Goal: Communication & Community: Answer question/provide support

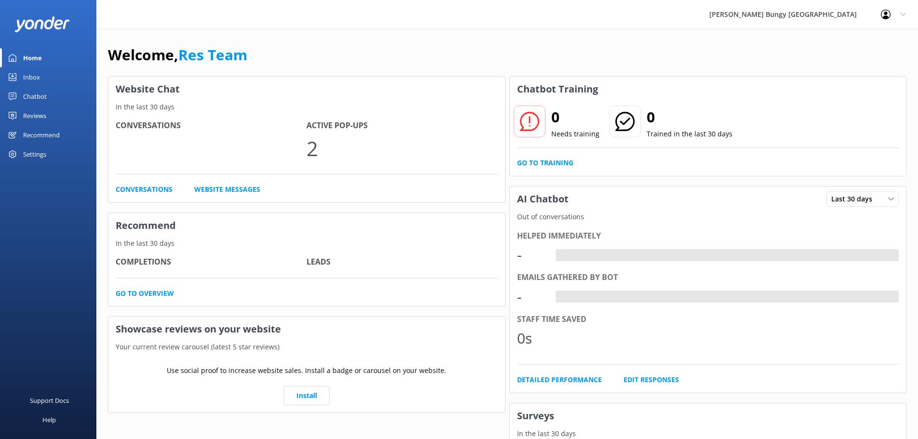
click at [33, 78] on div "Inbox" at bounding box center [31, 76] width 17 height 19
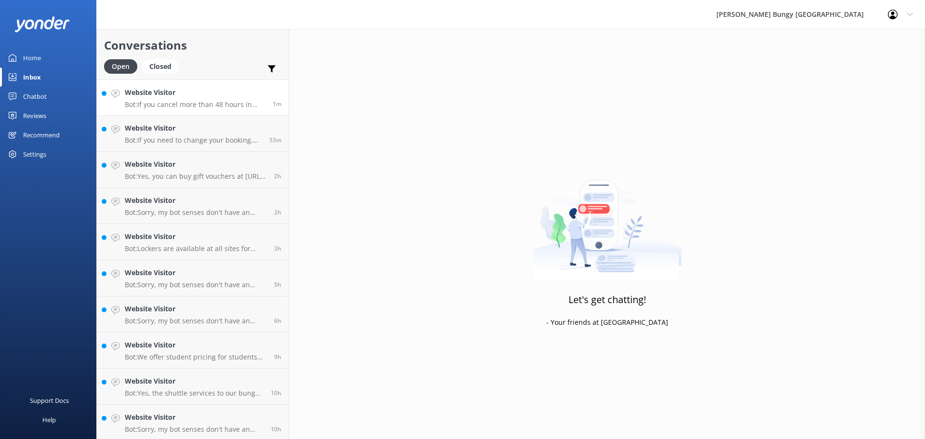
click at [161, 81] on link "Website Visitor Bot: If you cancel more than 48 hours in advance, you will rece…" at bounding box center [193, 98] width 192 height 36
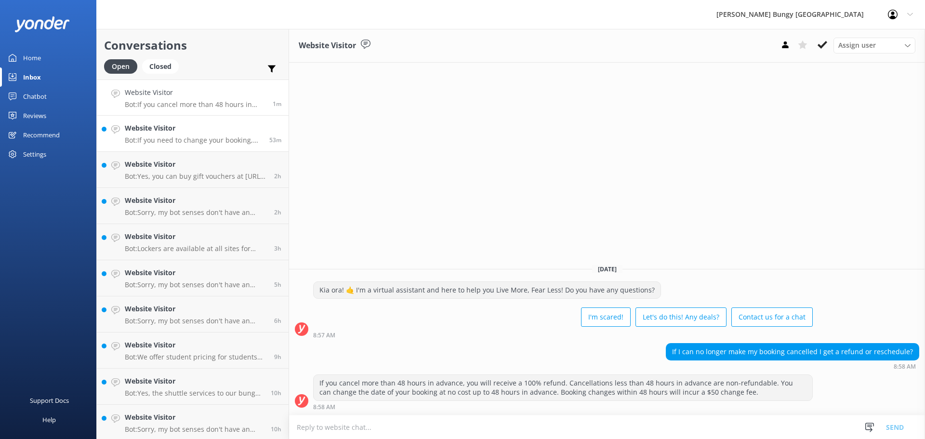
click at [190, 140] on p "Bot: If you need to change your booking, please give us a call on 0800 286 4958…" at bounding box center [193, 140] width 137 height 9
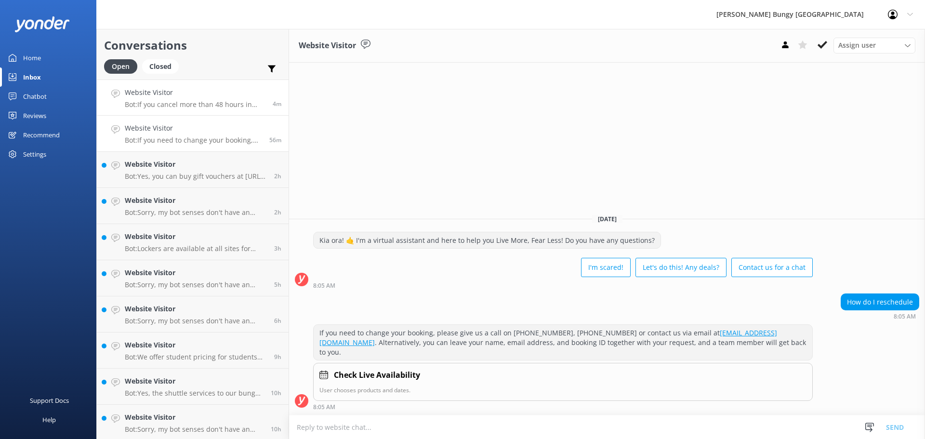
click at [244, 103] on p "Bot: If you cancel more than 48 hours in advance, you will receive a 100% refun…" at bounding box center [195, 104] width 141 height 9
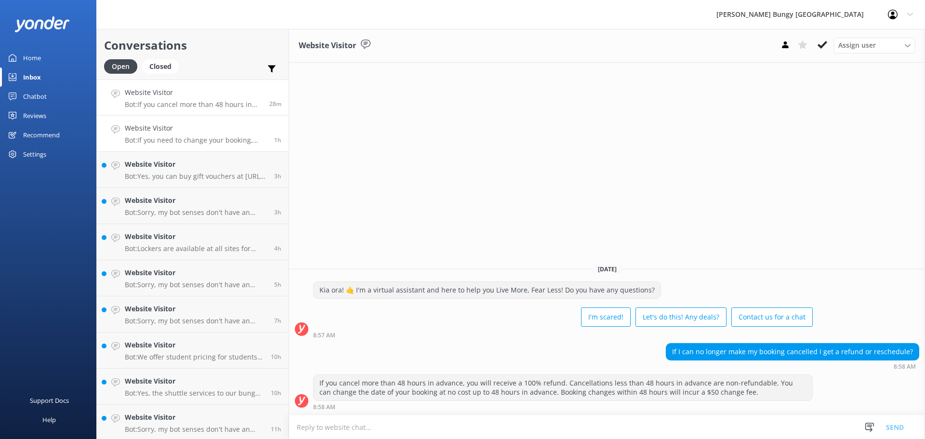
click at [249, 144] on p "Bot: If you need to change your booking, please give us a call on 0800 286 4958…" at bounding box center [196, 140] width 142 height 9
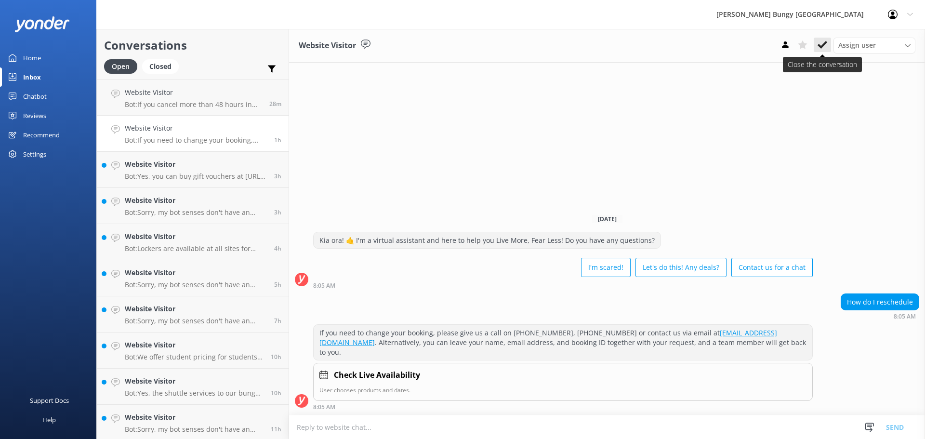
click at [822, 46] on use at bounding box center [823, 45] width 10 height 8
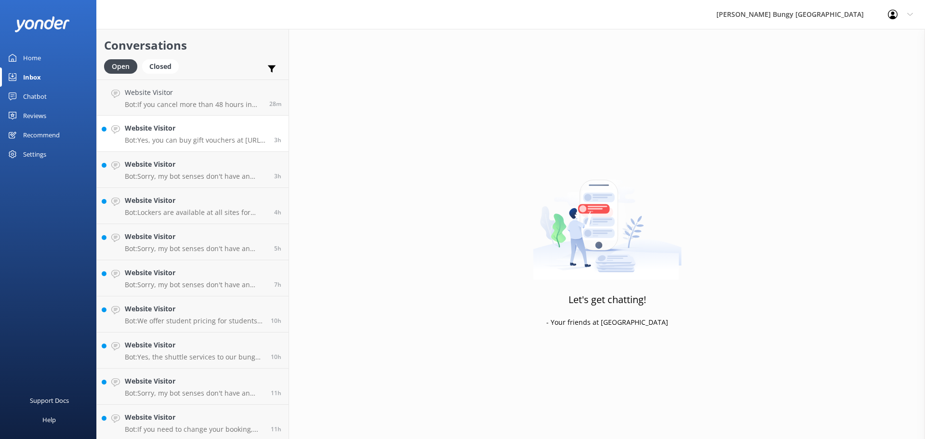
click at [167, 129] on h4 "Website Visitor" at bounding box center [196, 128] width 142 height 11
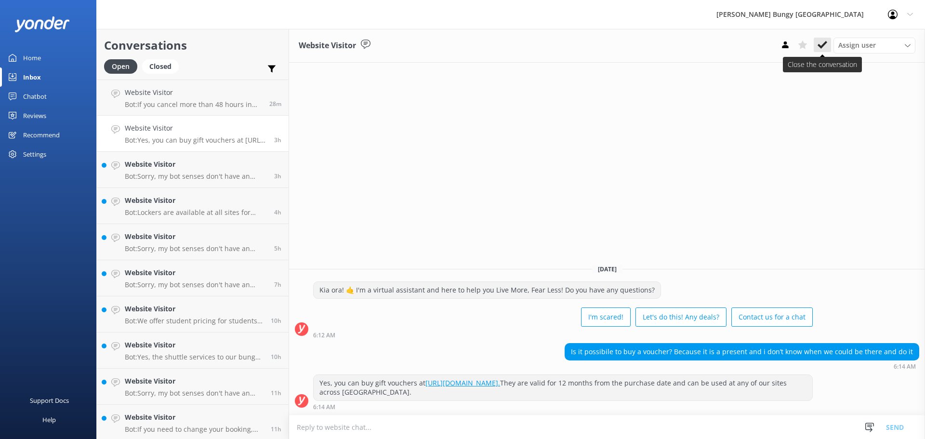
click at [820, 43] on icon at bounding box center [823, 45] width 10 height 10
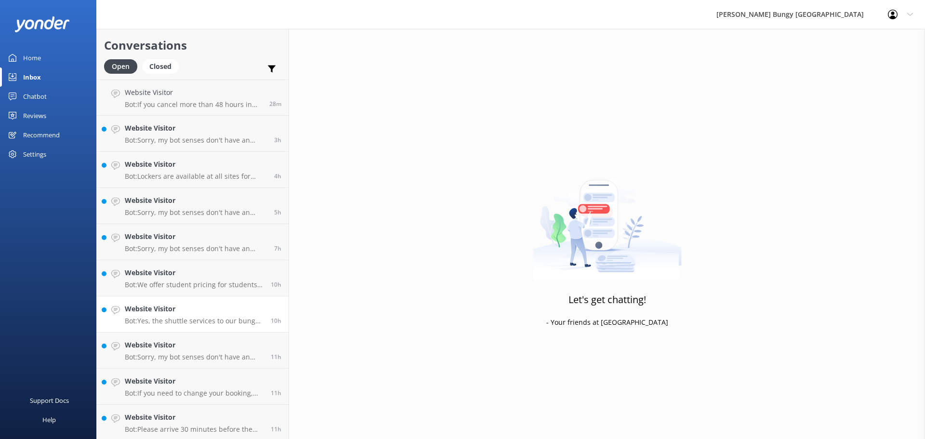
click at [218, 311] on h4 "Website Visitor" at bounding box center [194, 309] width 139 height 11
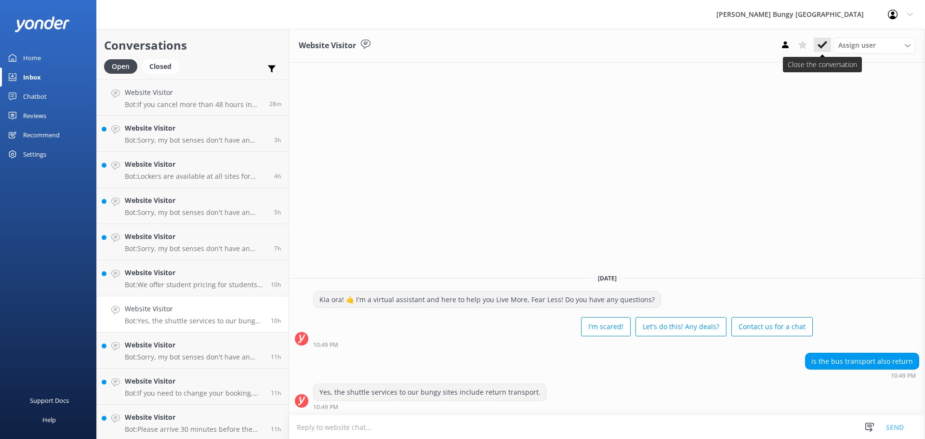
click at [821, 39] on button at bounding box center [822, 45] width 17 height 14
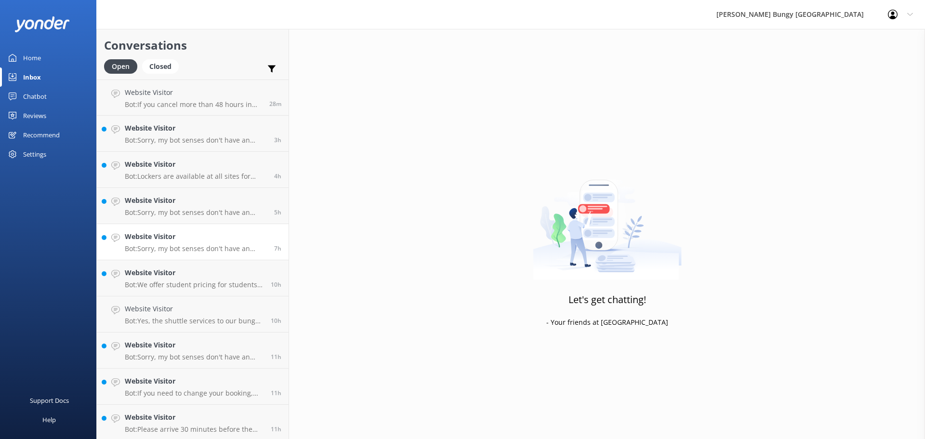
click at [168, 259] on link "Website Visitor Bot: Sorry, my bot senses don't have an answer for that, please…" at bounding box center [193, 242] width 192 height 36
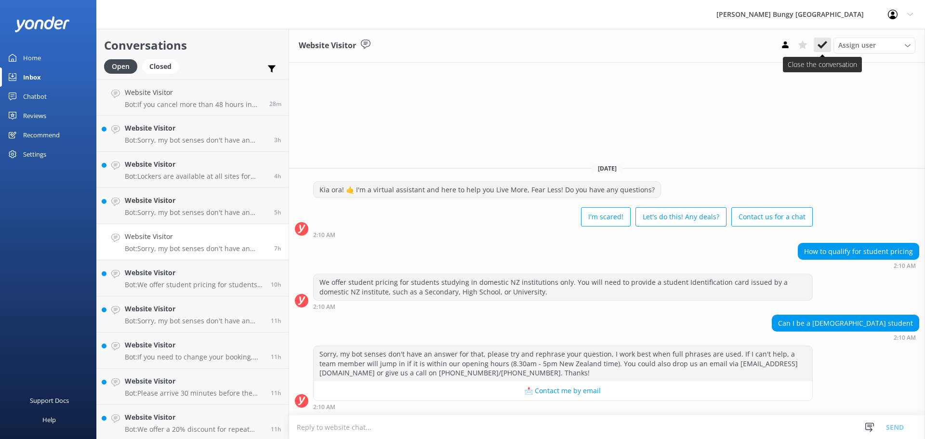
click at [819, 40] on icon at bounding box center [823, 45] width 10 height 10
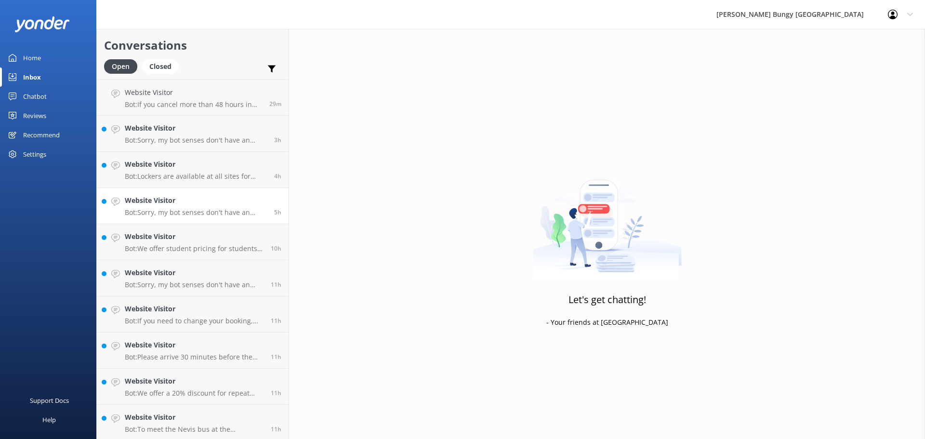
click at [134, 210] on p "Bot: Sorry, my bot senses don't have an answer for that, please try and rephras…" at bounding box center [196, 212] width 142 height 9
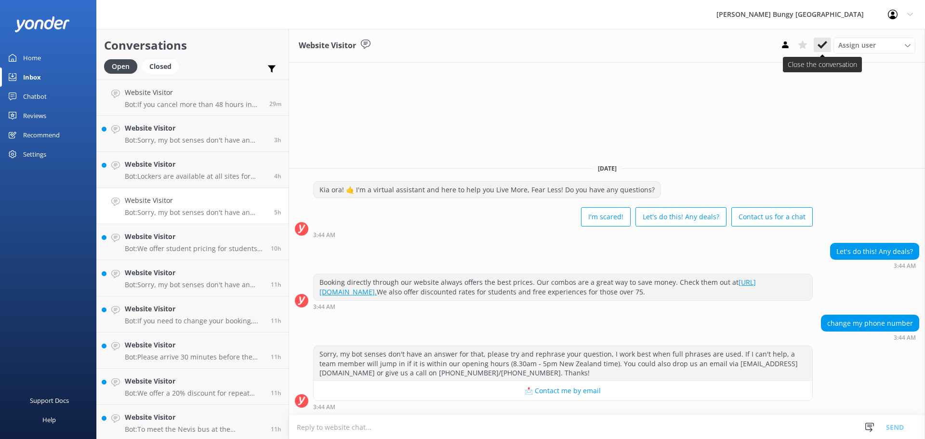
click at [828, 50] on button at bounding box center [822, 45] width 17 height 14
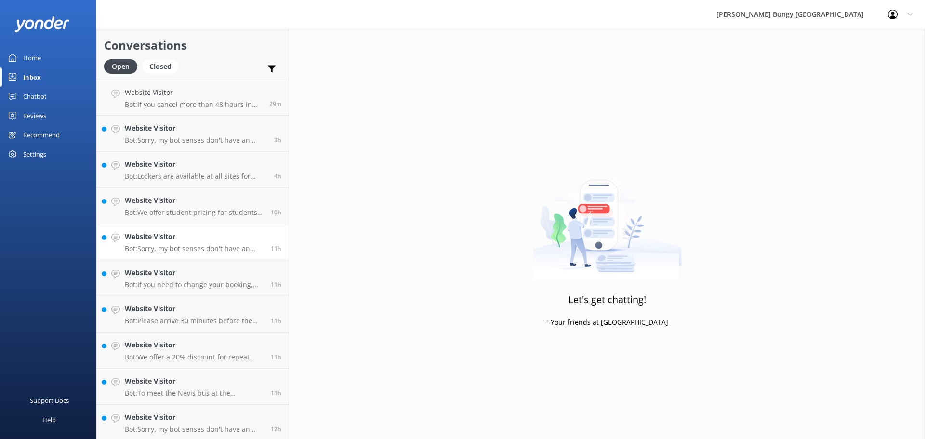
click at [264, 241] on div "11h" at bounding box center [273, 241] width 18 height 21
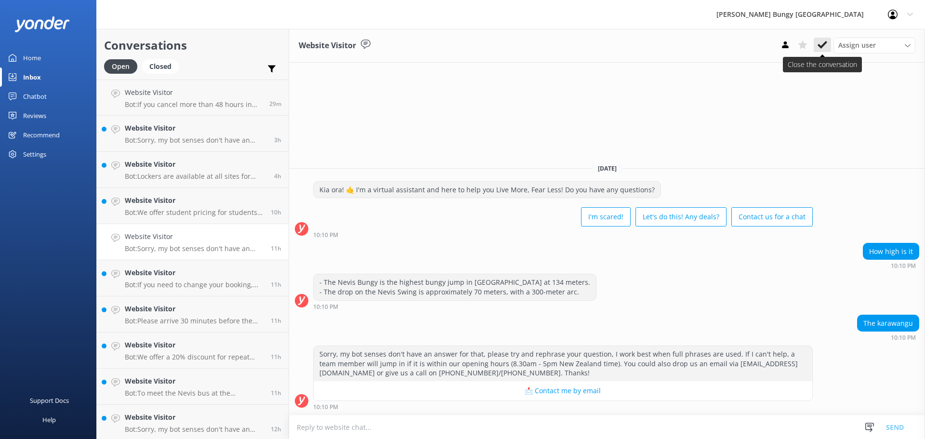
click at [821, 47] on use at bounding box center [823, 45] width 10 height 8
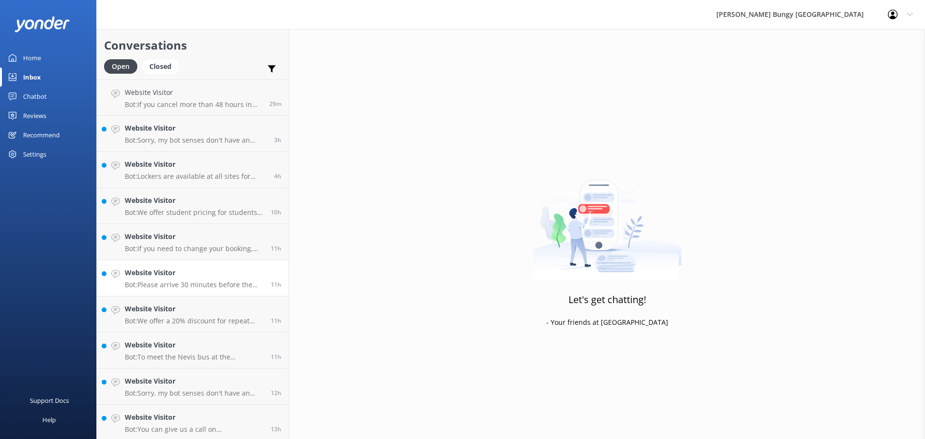
click at [118, 271] on icon at bounding box center [115, 274] width 9 height 9
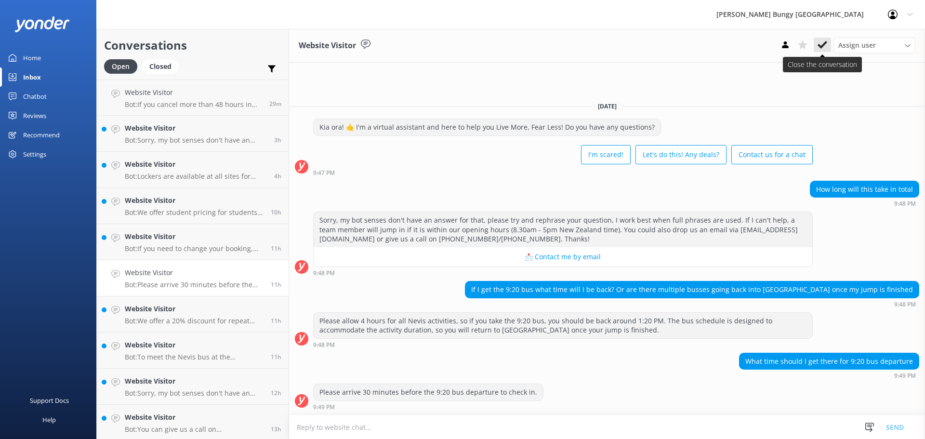
click at [816, 49] on button at bounding box center [822, 45] width 17 height 14
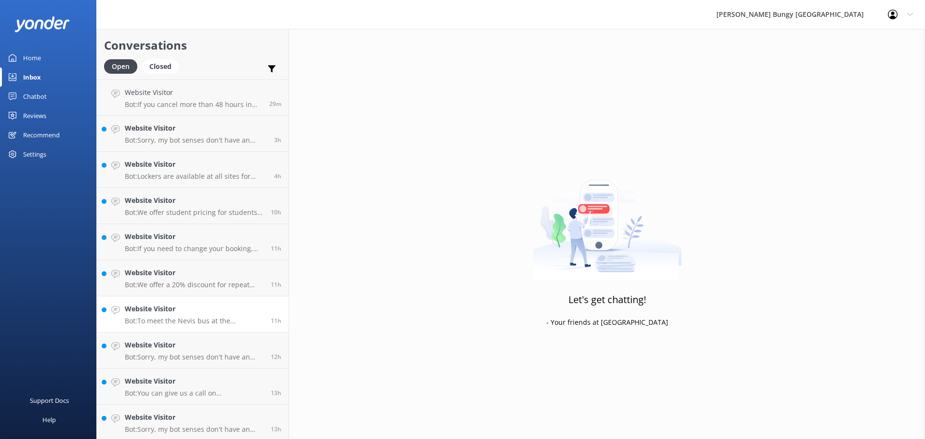
click at [120, 309] on link "Website Visitor Bot: To meet the Nevis bus at the Kawarau Bridge (1693 Gibbston…" at bounding box center [193, 314] width 192 height 36
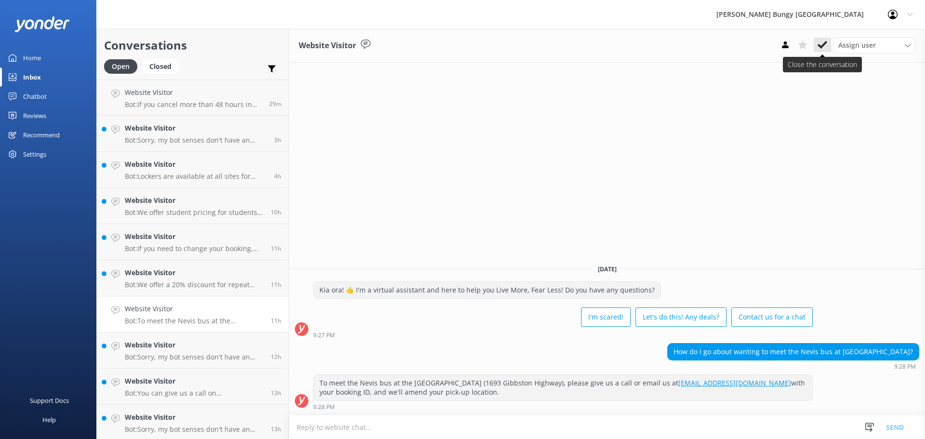
click at [821, 43] on icon at bounding box center [823, 45] width 10 height 10
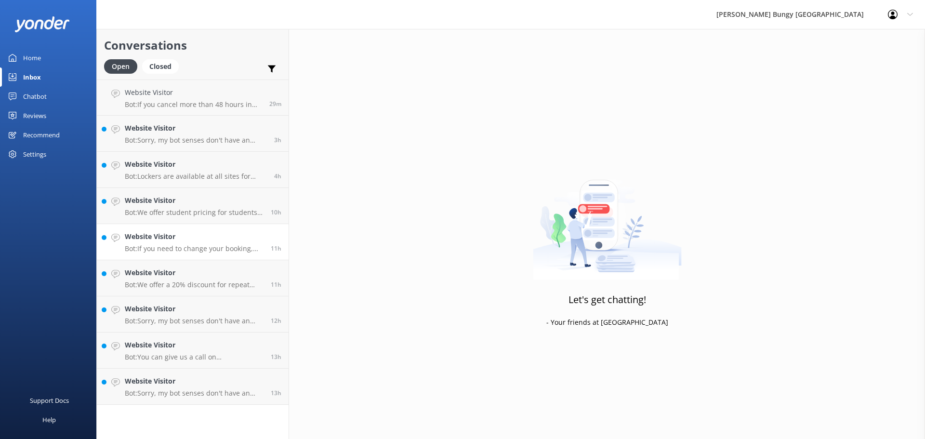
click at [126, 250] on p "Bot: If you need to change your booking, please give us a call on 0800 286 4958…" at bounding box center [194, 248] width 139 height 9
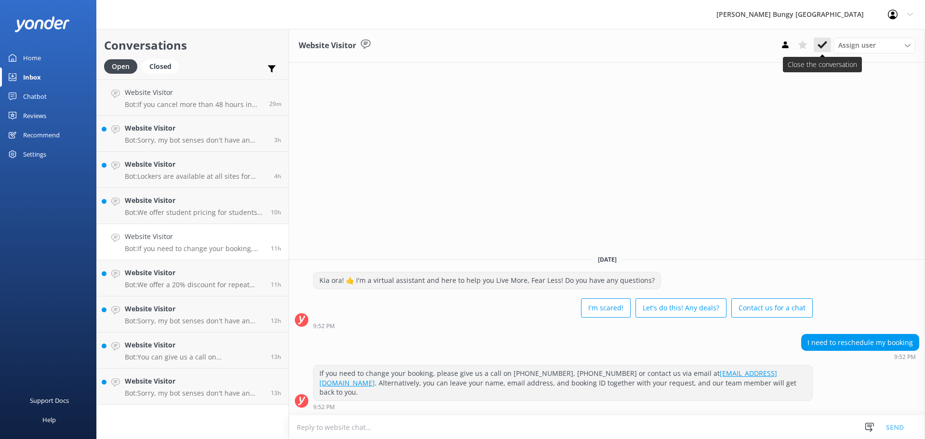
click at [817, 42] on button at bounding box center [822, 45] width 17 height 14
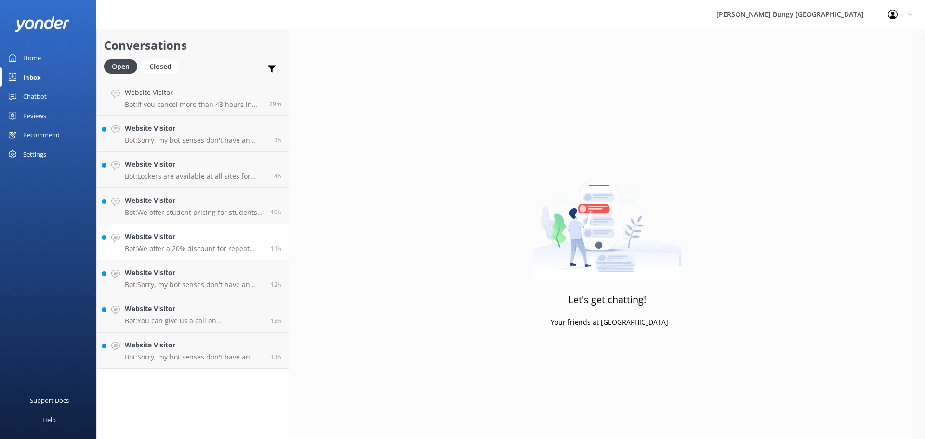
click at [224, 260] on link "Website Visitor Bot: We offer a 20% discount for repeat jumpers on any of our s…" at bounding box center [193, 242] width 192 height 36
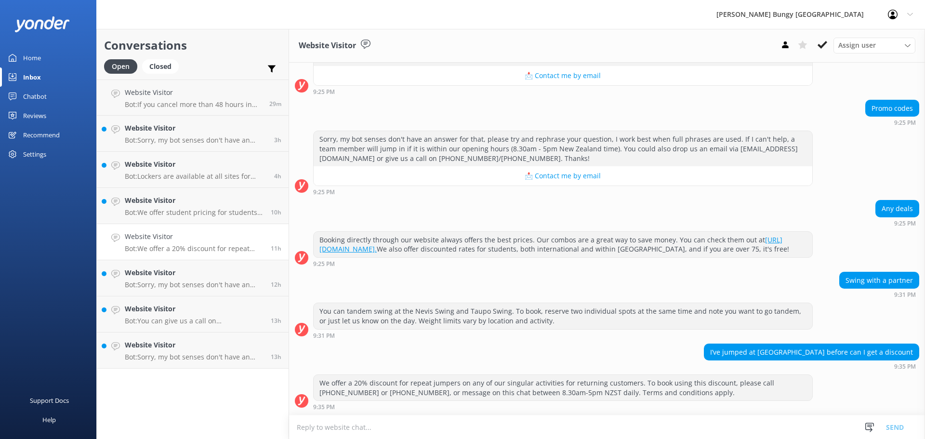
scroll to position [232, 0]
click at [829, 42] on button at bounding box center [822, 45] width 17 height 14
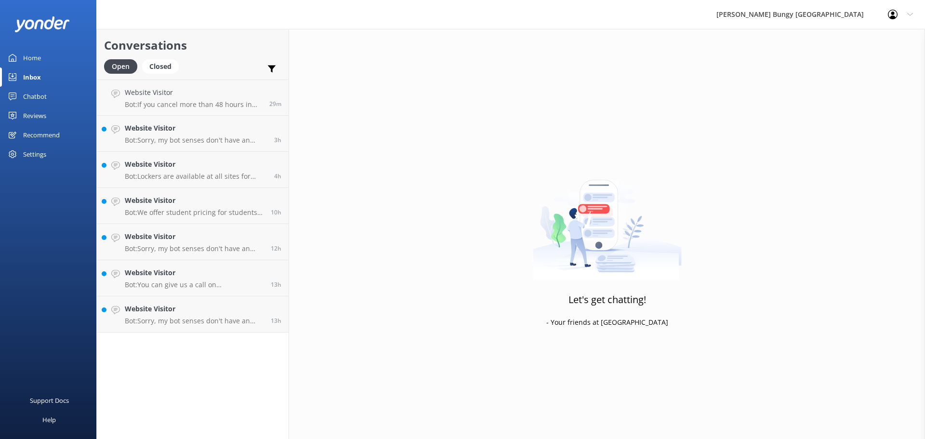
click at [167, 281] on p "Bot: You can give us a call on 0800 286 4958 or +64 3 450 1300 to chat with a c…" at bounding box center [194, 285] width 139 height 9
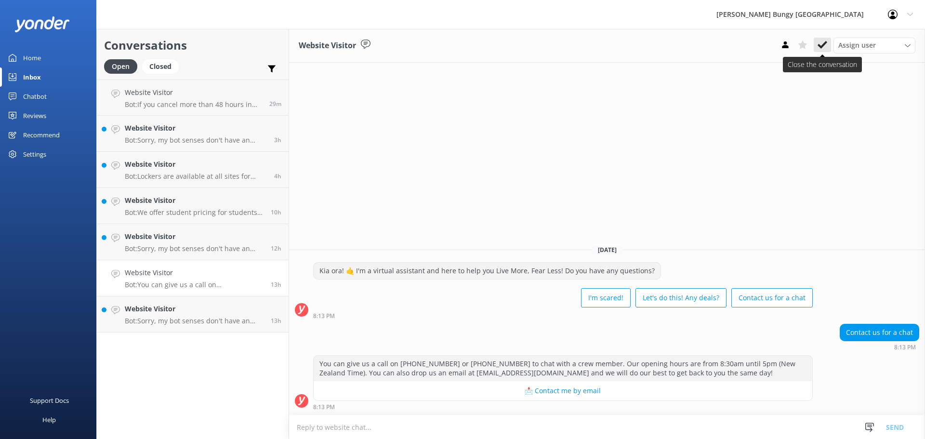
click at [824, 46] on use at bounding box center [823, 45] width 10 height 8
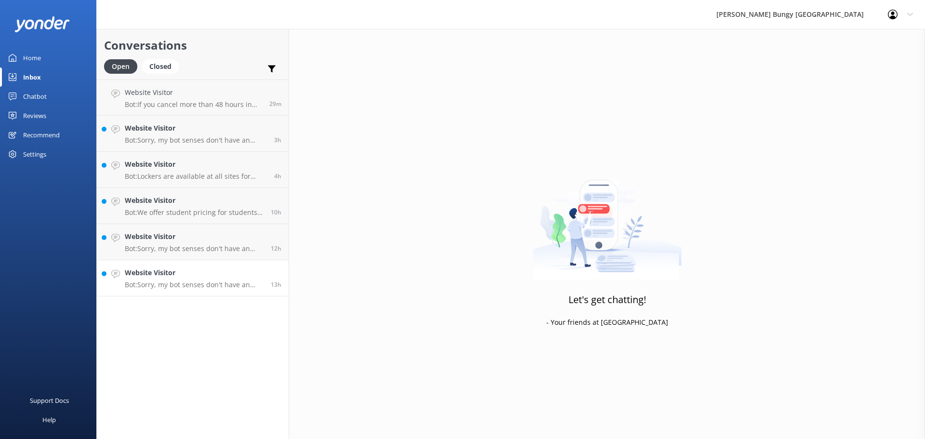
click at [249, 281] on p "Bot: Sorry, my bot senses don't have an answer for that, please try and rephras…" at bounding box center [194, 285] width 139 height 9
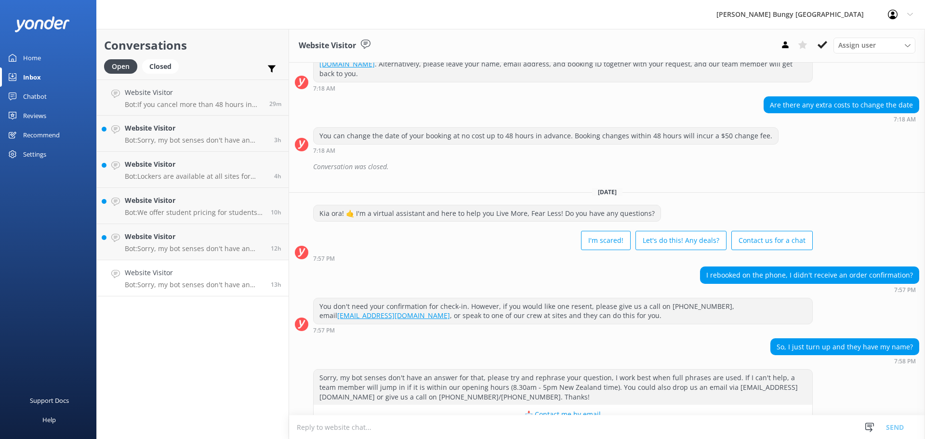
scroll to position [671, 0]
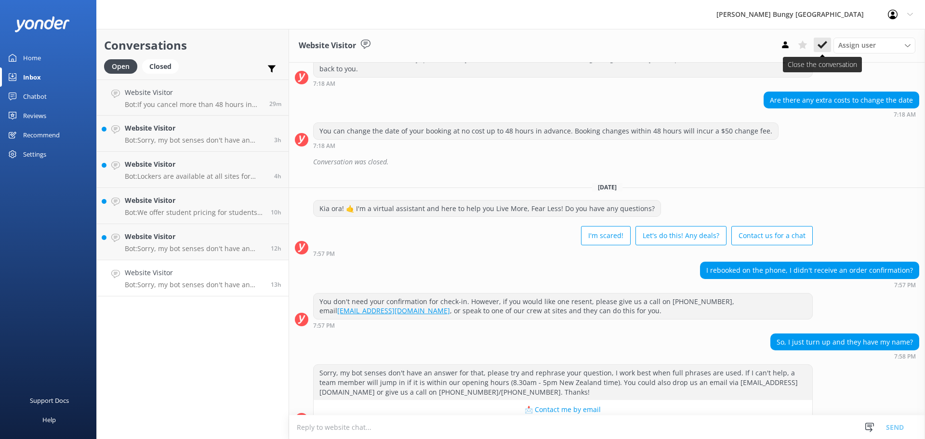
click at [822, 41] on icon at bounding box center [823, 45] width 10 height 10
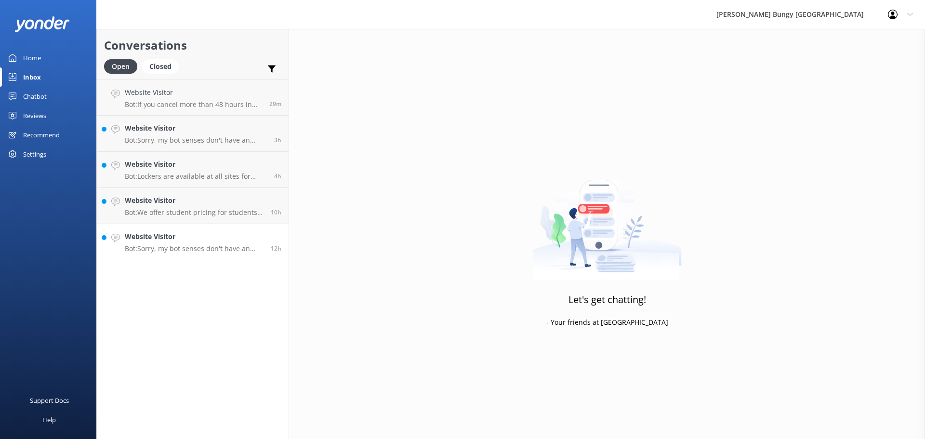
click at [170, 235] on h4 "Website Visitor" at bounding box center [194, 236] width 139 height 11
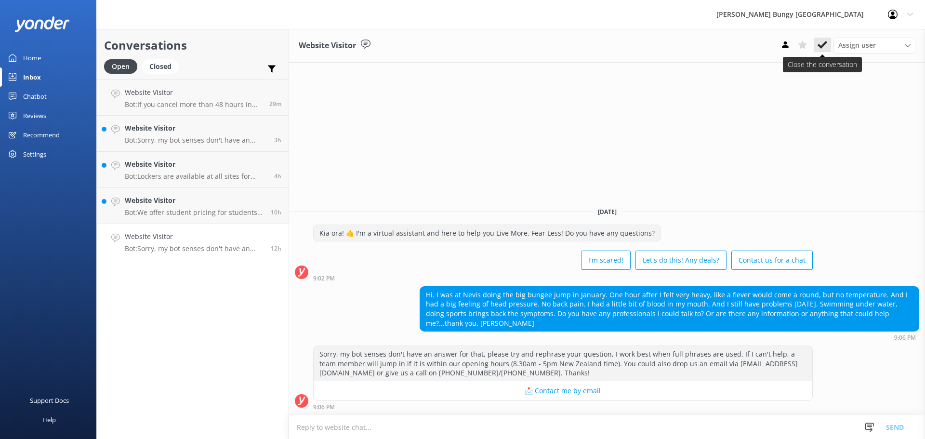
click at [828, 45] on button at bounding box center [822, 45] width 17 height 14
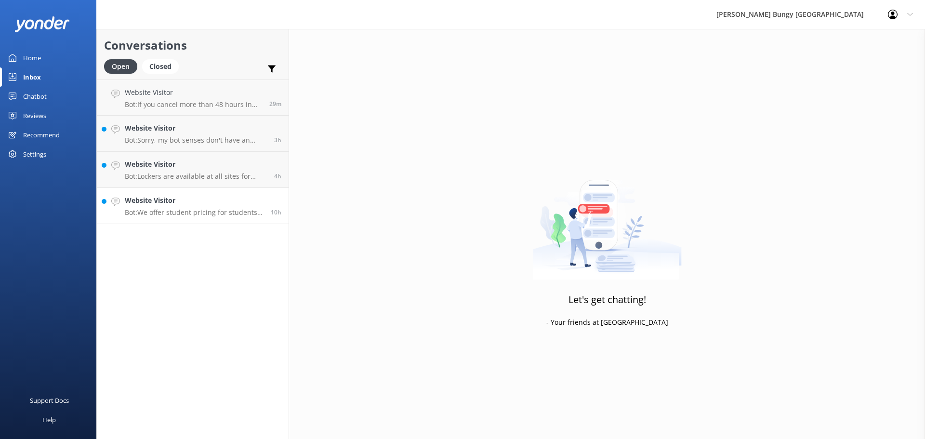
click at [232, 196] on h4 "Website Visitor" at bounding box center [194, 200] width 139 height 11
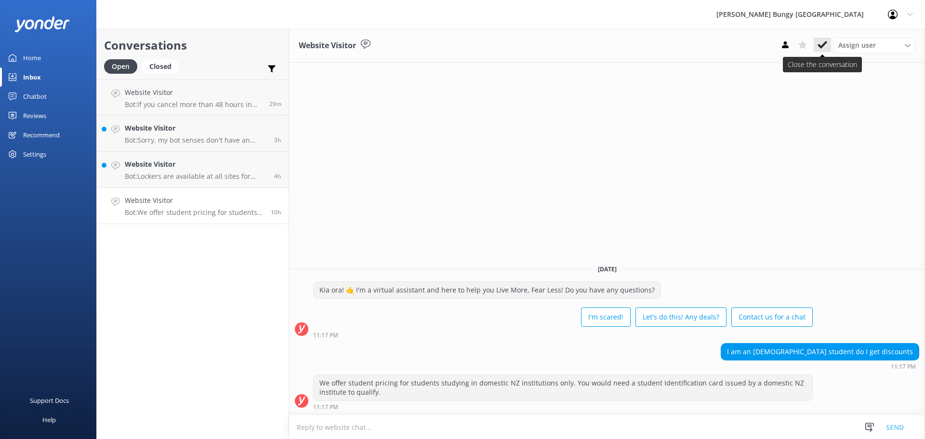
click at [819, 38] on button at bounding box center [822, 45] width 17 height 14
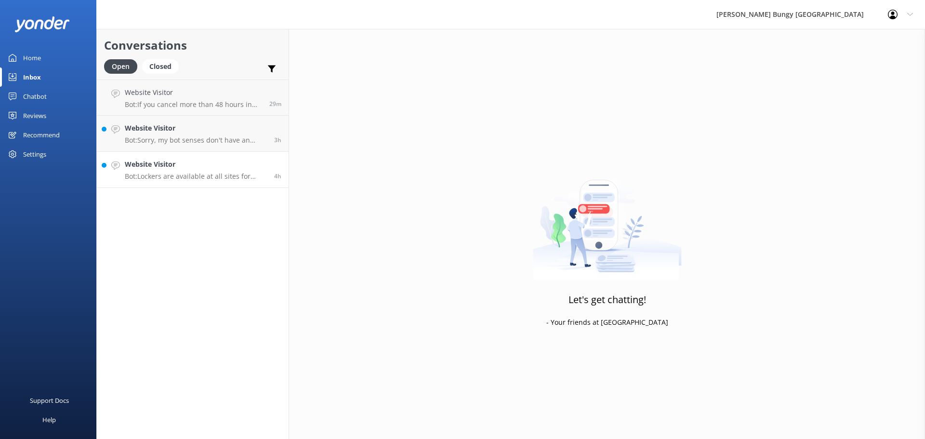
click at [229, 172] on p "Bot: Lockers are available at all sites for storing your belongings." at bounding box center [196, 176] width 142 height 9
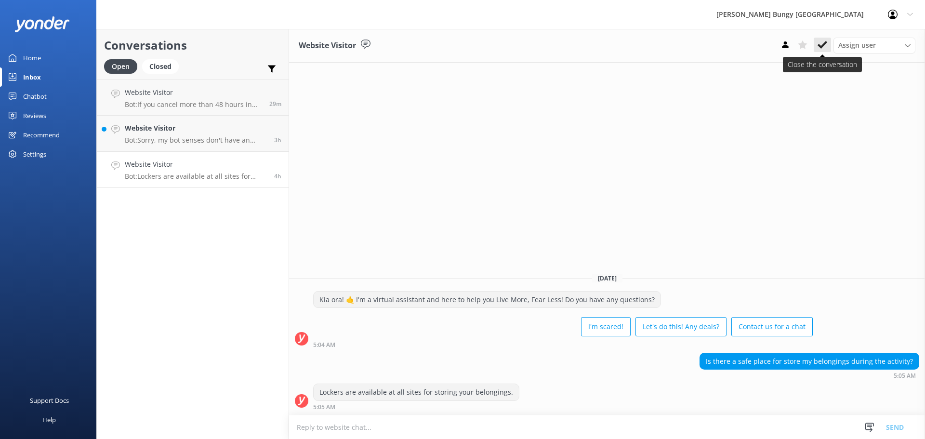
click at [825, 40] on icon at bounding box center [823, 45] width 10 height 10
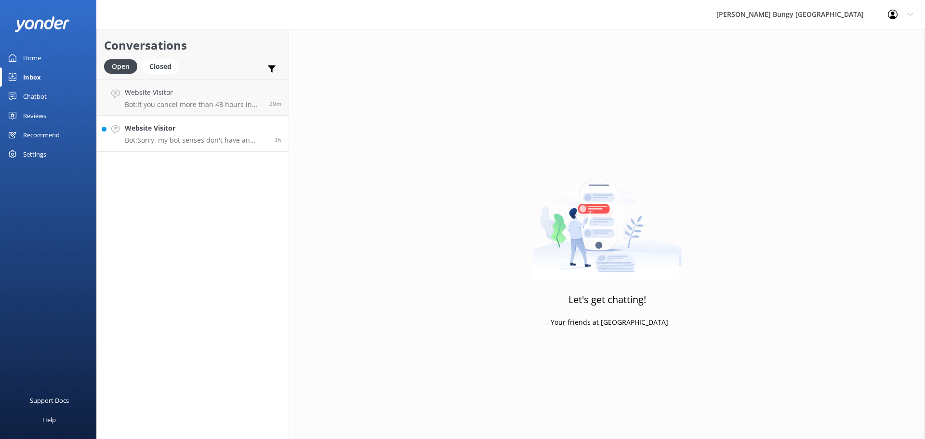
click at [254, 140] on p "Bot: Sorry, my bot senses don't have an answer for that, please try and rephras…" at bounding box center [196, 140] width 142 height 9
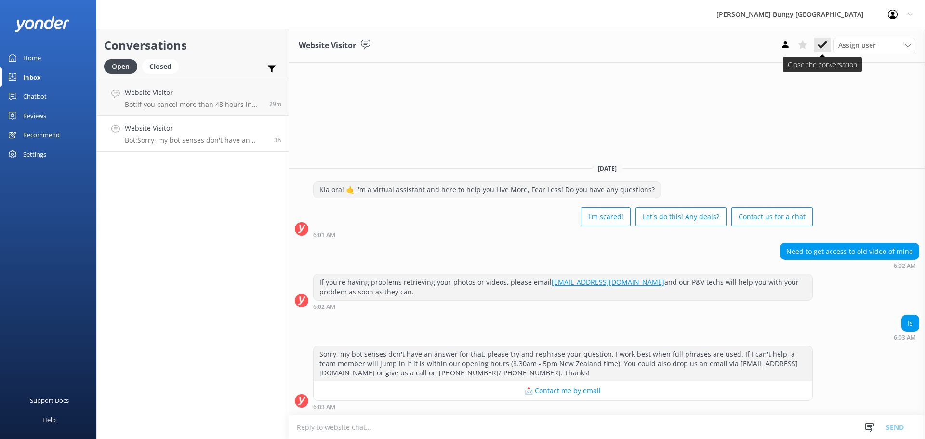
click at [822, 49] on icon at bounding box center [823, 45] width 10 height 10
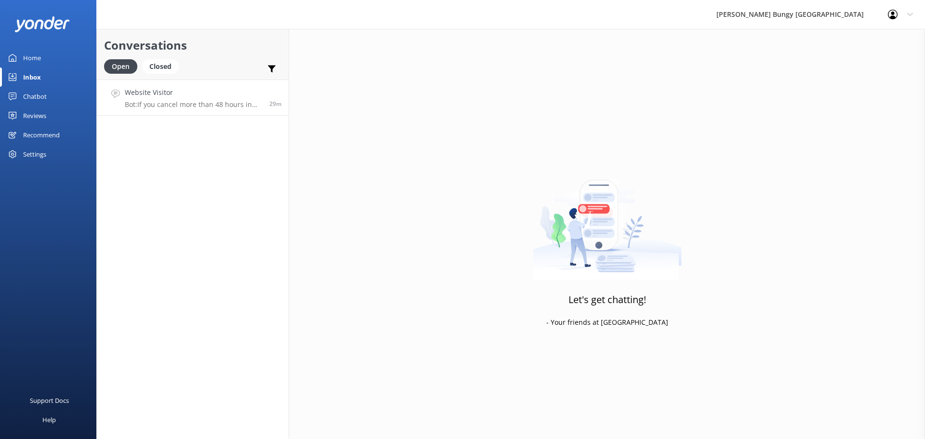
click at [183, 104] on p "Bot: If you cancel more than 48 hours in advance, you will receive a 100% refun…" at bounding box center [193, 104] width 137 height 9
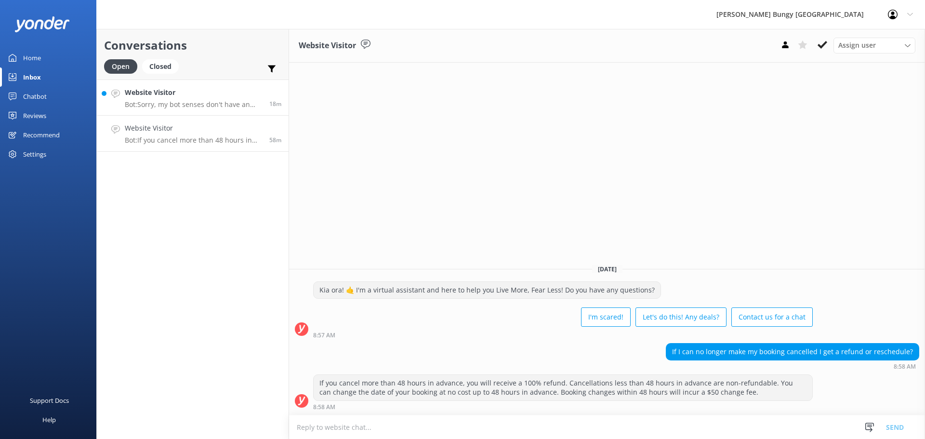
click at [200, 106] on p "Bot: Sorry, my bot senses don't have an answer for that, please try and rephras…" at bounding box center [193, 104] width 137 height 9
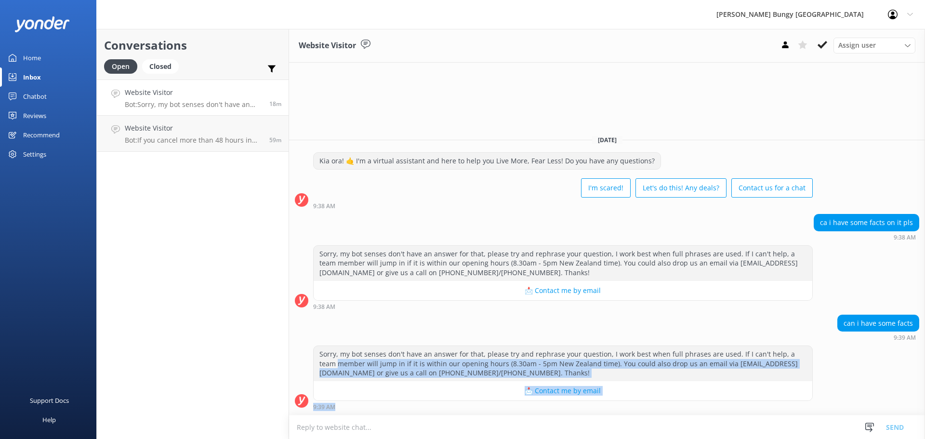
drag, startPoint x: 322, startPoint y: 363, endPoint x: 720, endPoint y: 462, distance: 409.6
click at [720, 439] on html "AJ Hackett Bungy New Zealand Profile Settings Logout Home Inbox Chatbot Content…" at bounding box center [462, 219] width 925 height 439
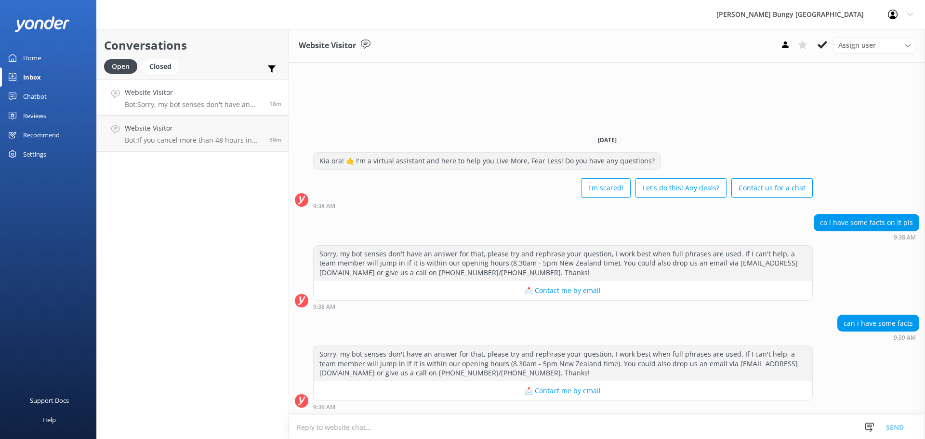
click at [452, 321] on div "can i have some facts 9:39 AM" at bounding box center [607, 328] width 636 height 27
click at [191, 104] on p "Bot: Our central Queenstown reservations office is open from 9am to 4.30pm. Ple…" at bounding box center [195, 104] width 141 height 9
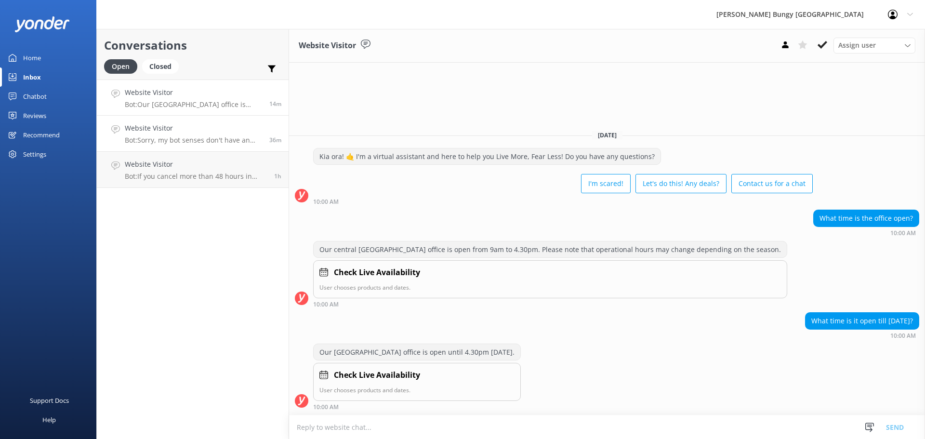
click at [257, 129] on h4 "Website Visitor" at bounding box center [193, 128] width 137 height 11
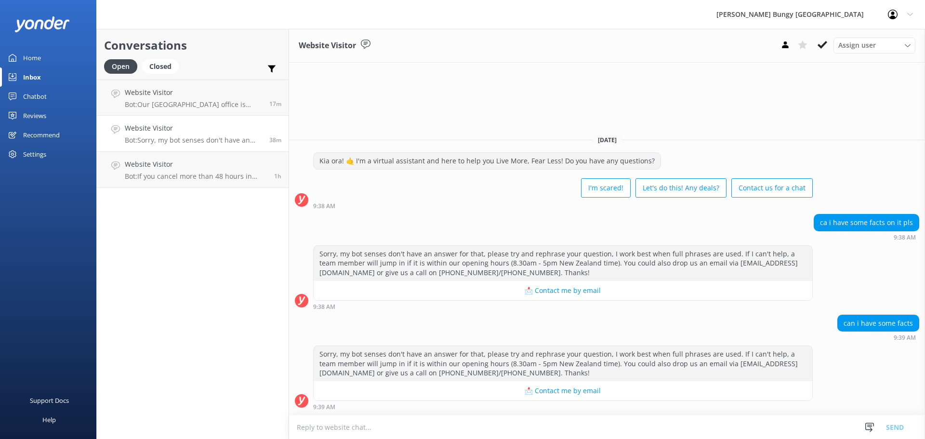
click at [242, 118] on link "Website Visitor Bot: Sorry, my bot senses don't have an answer for that, please…" at bounding box center [193, 134] width 192 height 36
click at [240, 97] on h4 "Website Visitor" at bounding box center [193, 92] width 137 height 11
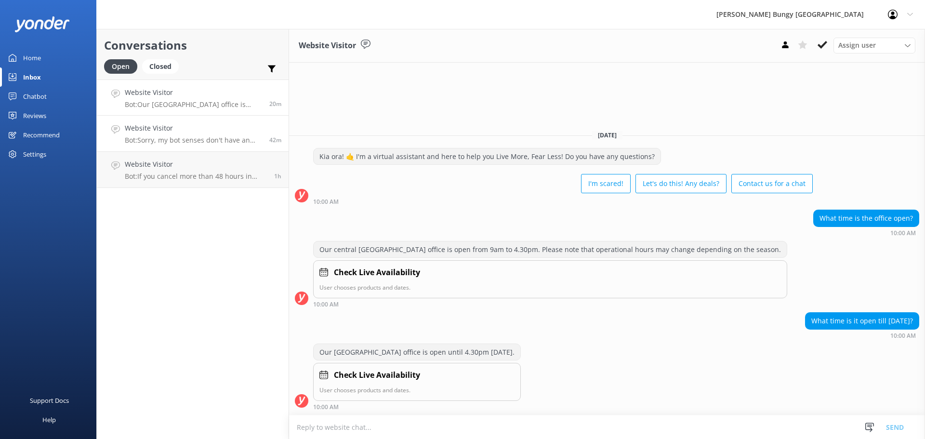
click at [240, 135] on div "Website Visitor Bot: Sorry, my bot senses don't have an answer for that, please…" at bounding box center [193, 133] width 137 height 21
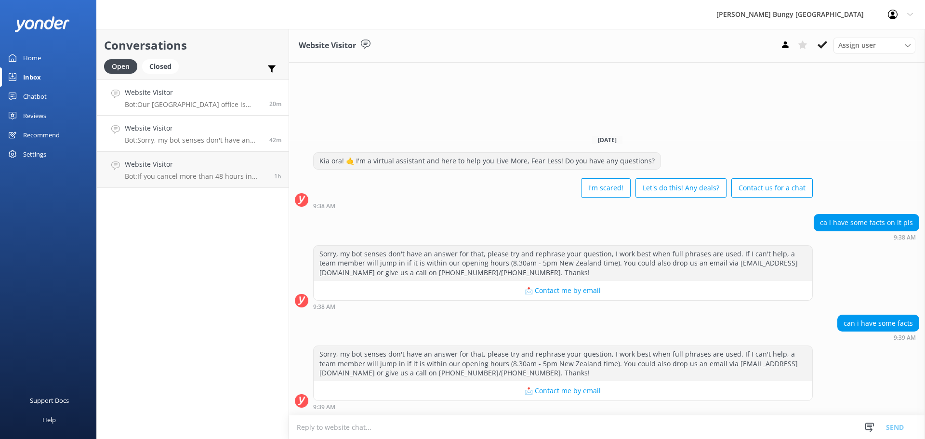
click at [235, 104] on p "Bot: Our central Queenstown reservations office is open until 4.30pm today." at bounding box center [193, 104] width 137 height 9
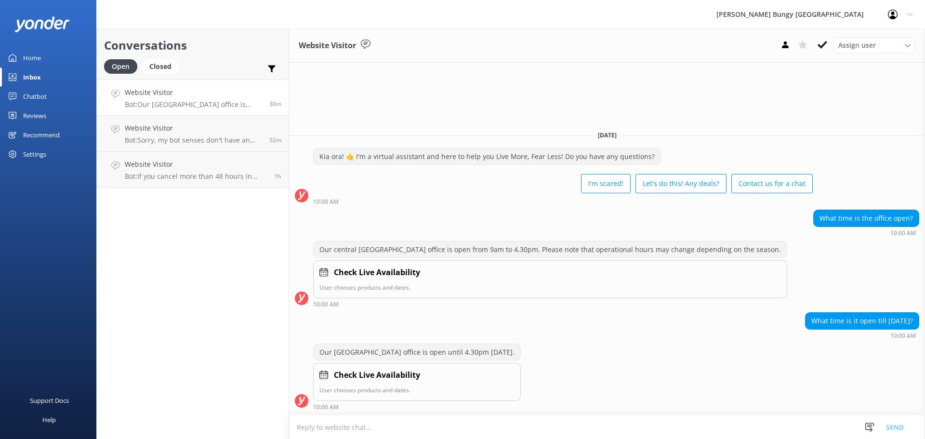
click at [680, 85] on div "Website Visitor Assign user Mike Voyce Michelle Gillard Tech Admin Dan Waugh Re…" at bounding box center [607, 234] width 636 height 410
click at [822, 42] on icon at bounding box center [823, 45] width 10 height 10
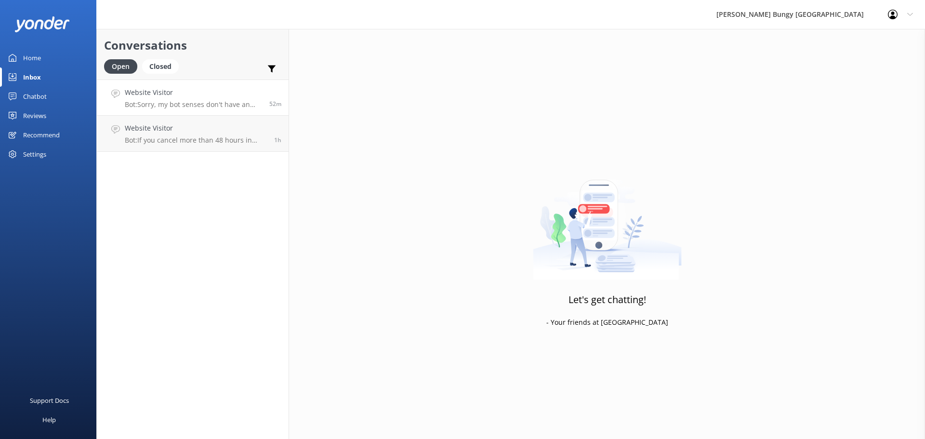
click at [256, 111] on link "Website Visitor Bot: Sorry, my bot senses don't have an answer for that, please…" at bounding box center [193, 98] width 192 height 36
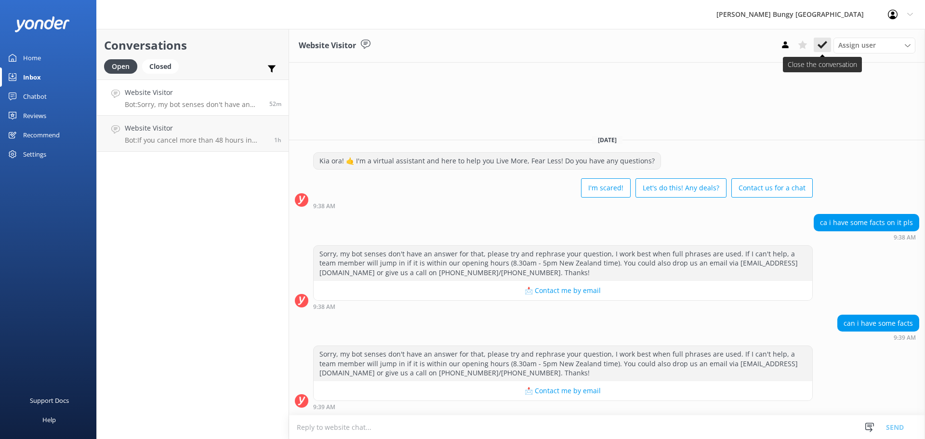
click at [818, 39] on button at bounding box center [822, 45] width 17 height 14
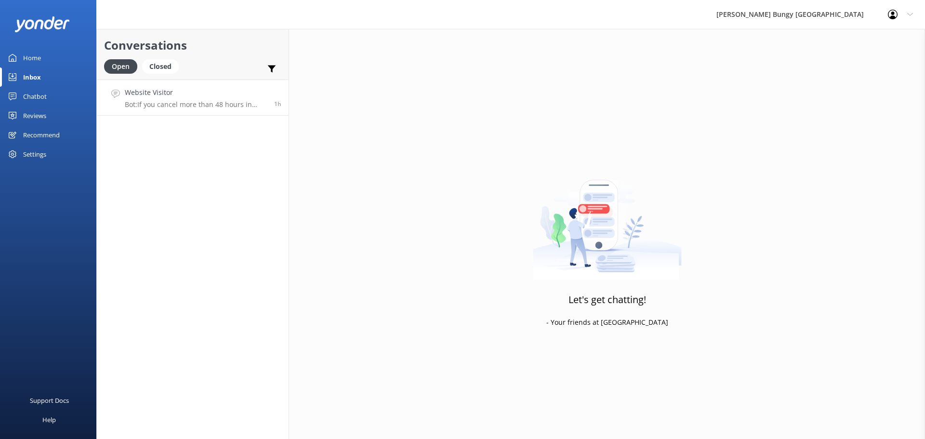
click at [243, 108] on p "Bot: If you cancel more than 48 hours in advance, you will receive a 100% refun…" at bounding box center [196, 104] width 142 height 9
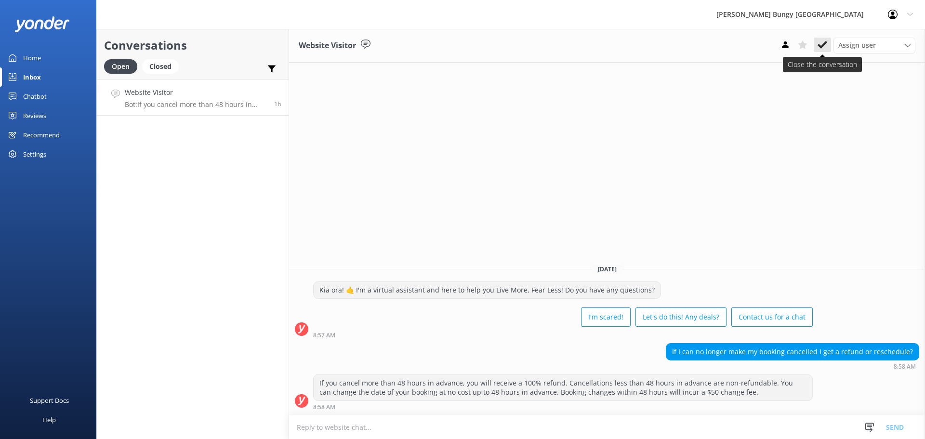
click at [826, 45] on icon at bounding box center [823, 45] width 10 height 10
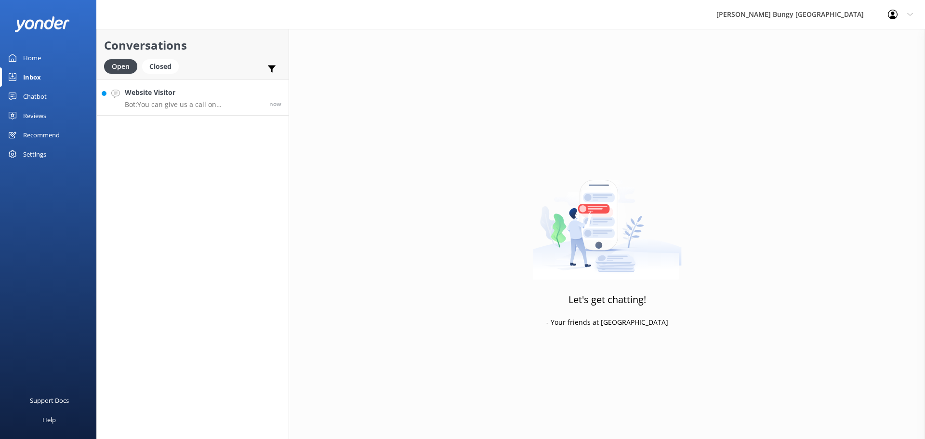
click at [183, 102] on p "Bot: You can give us a call on 0800 286 4958 or +64 3 450 1300 to chat with a c…" at bounding box center [193, 104] width 137 height 9
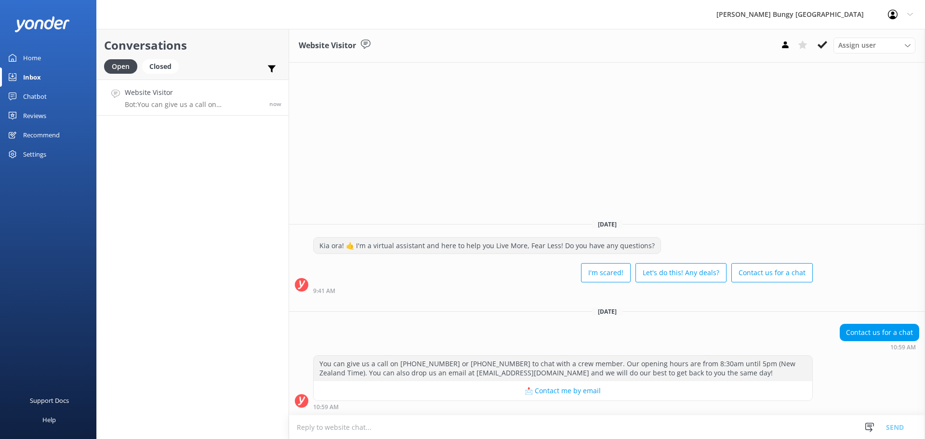
click at [553, 436] on textarea at bounding box center [607, 427] width 636 height 24
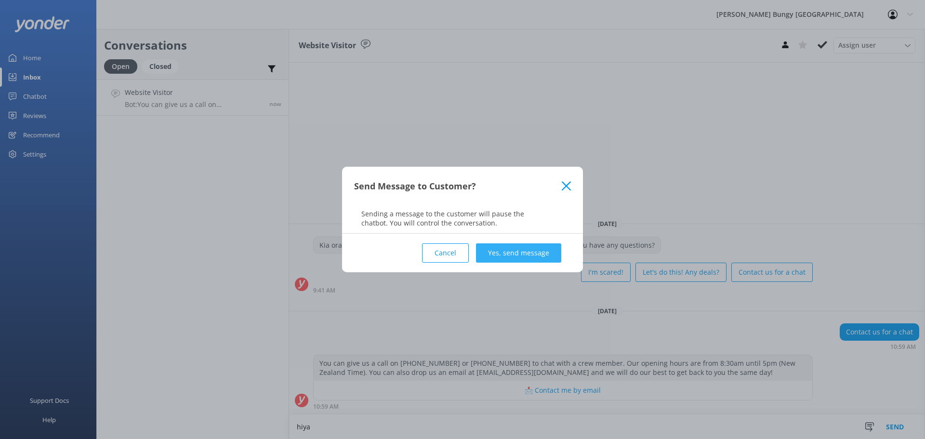
type textarea "hiya"
click at [545, 254] on button "Yes, send message" at bounding box center [518, 252] width 85 height 19
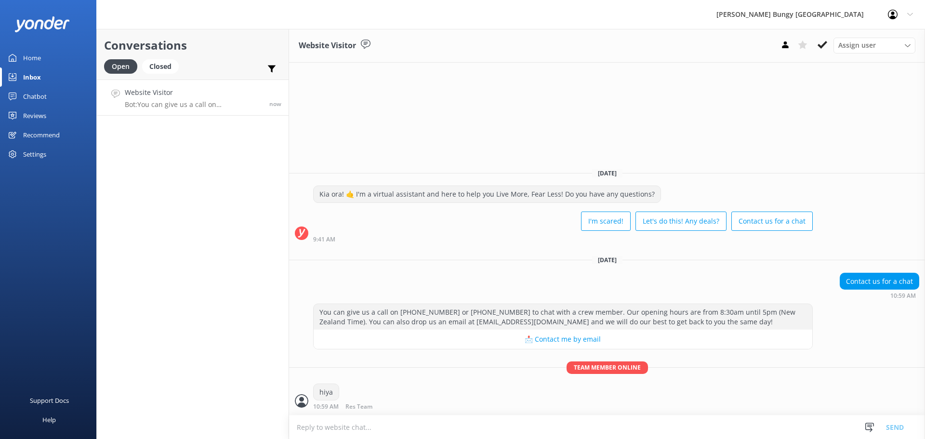
click at [719, 417] on textarea at bounding box center [607, 427] width 636 height 24
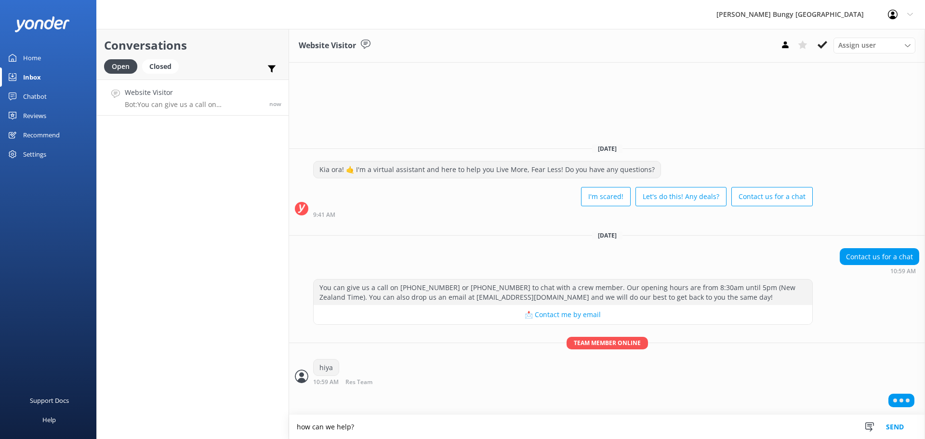
type textarea "how can we help?"
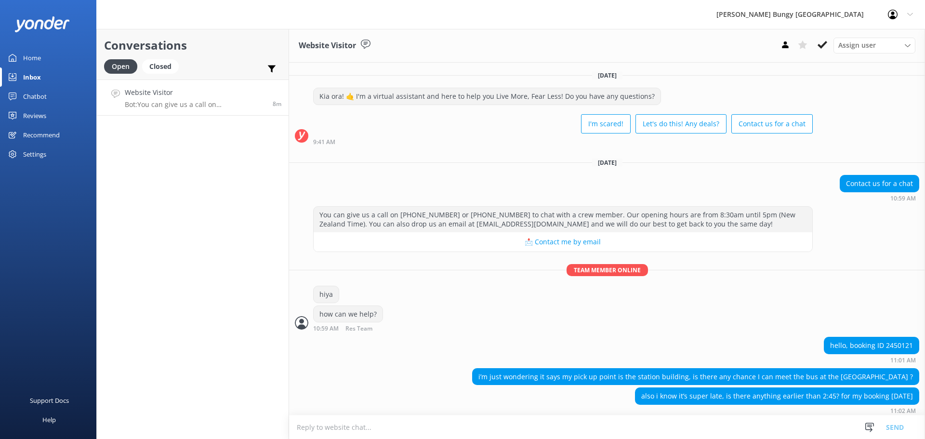
scroll to position [4, 0]
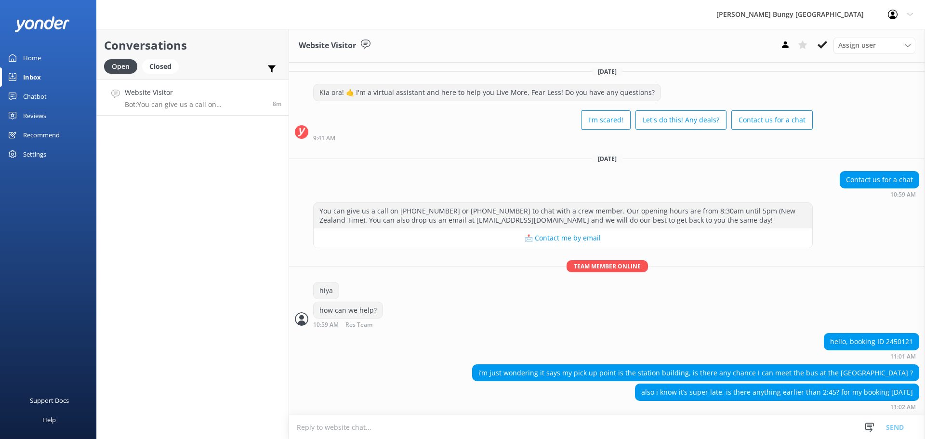
click at [661, 406] on div "11:02 AM" at bounding box center [777, 406] width 284 height 7
click at [661, 426] on textarea at bounding box center [607, 427] width 636 height 24
click at [888, 334] on div "hello, booking ID 2450121" at bounding box center [872, 342] width 94 height 16
click at [891, 335] on div "hello, booking ID 2450121" at bounding box center [872, 342] width 94 height 16
click at [891, 337] on div "hello, booking ID 2450121" at bounding box center [872, 342] width 94 height 16
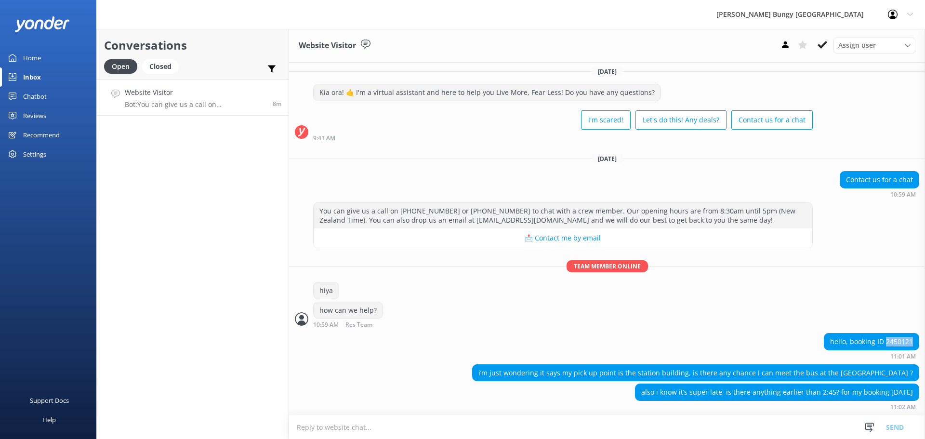
click at [891, 337] on div "hello, booking ID 2450121" at bounding box center [872, 342] width 94 height 16
copy div "2450121"
click at [626, 429] on textarea at bounding box center [607, 427] width 636 height 24
click at [772, 420] on textarea at bounding box center [607, 427] width 636 height 24
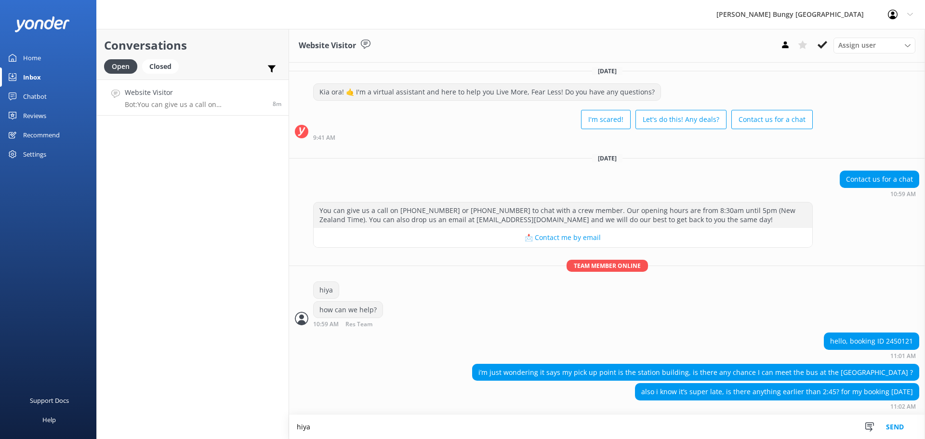
type textarea "hiya"
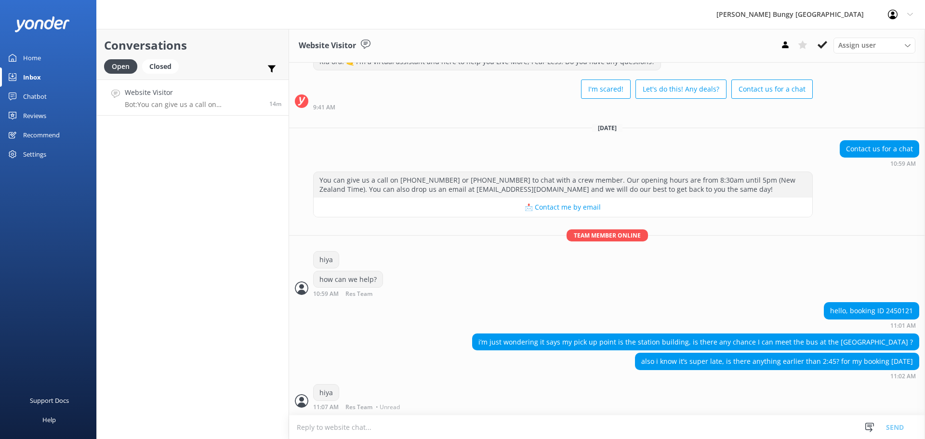
click at [233, 347] on div "Conversations Open Closed Important Assigned to me Unassigned Website Visitor B…" at bounding box center [192, 234] width 193 height 410
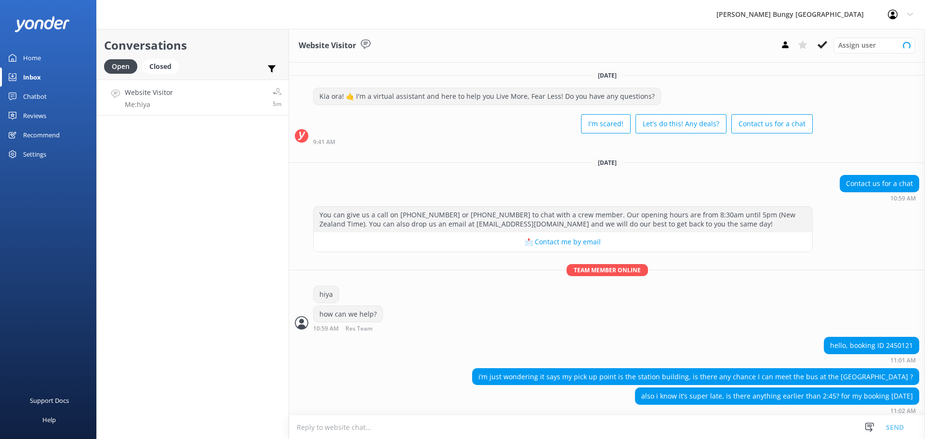
scroll to position [35, 0]
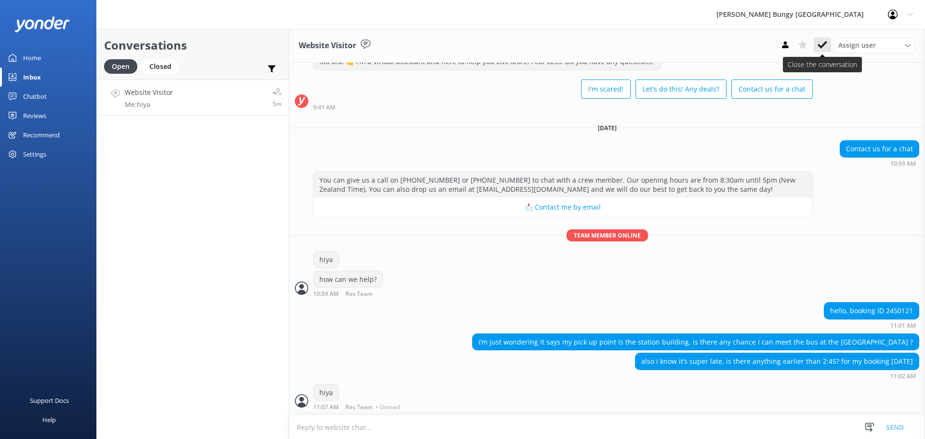
click at [821, 39] on button at bounding box center [822, 45] width 17 height 14
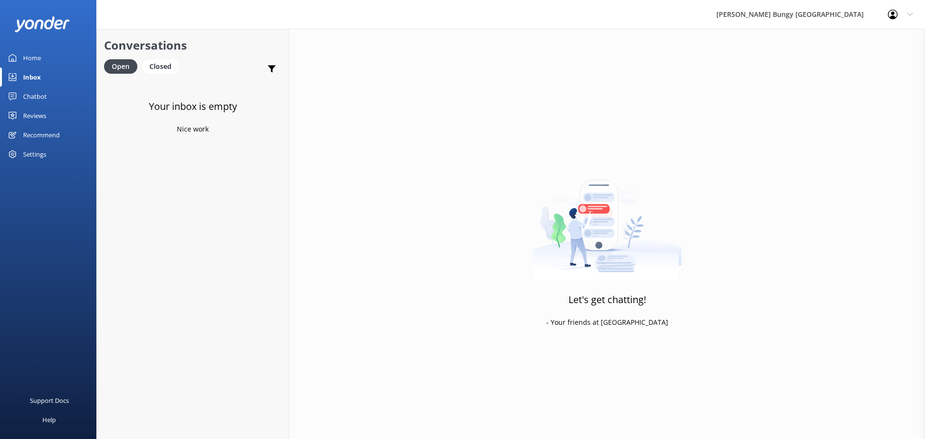
click at [193, 187] on div "Your inbox is empty Nice work" at bounding box center [193, 299] width 192 height 439
click at [498, 126] on div "Let's get chatting! - Your friends at [GEOGRAPHIC_DATA]" at bounding box center [607, 248] width 636 height 439
click at [551, 113] on div "Let's get chatting! - Your friends at [GEOGRAPHIC_DATA]" at bounding box center [607, 248] width 636 height 439
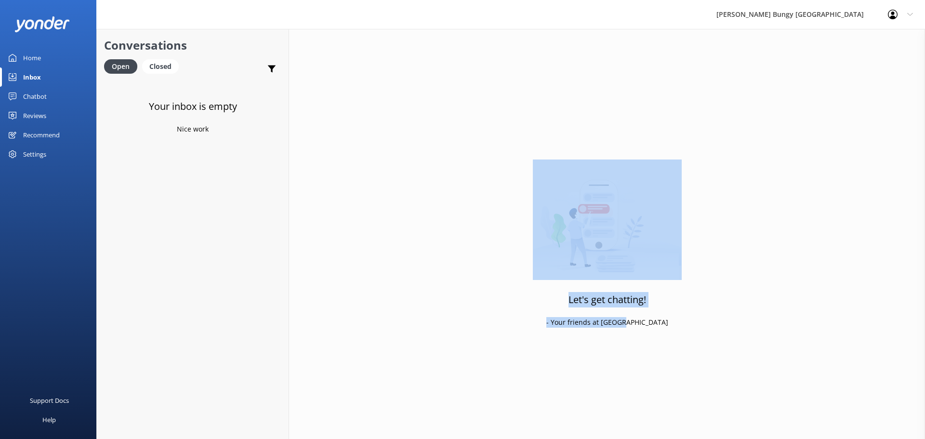
drag, startPoint x: 560, startPoint y: 140, endPoint x: 680, endPoint y: 371, distance: 260.2
click at [680, 371] on div "Let's get chatting! - Your friends at [GEOGRAPHIC_DATA]" at bounding box center [607, 248] width 636 height 439
click at [660, 361] on div "Let's get chatting! - Your friends at [GEOGRAPHIC_DATA]" at bounding box center [607, 248] width 636 height 439
click at [176, 66] on div "Closed" at bounding box center [160, 66] width 37 height 14
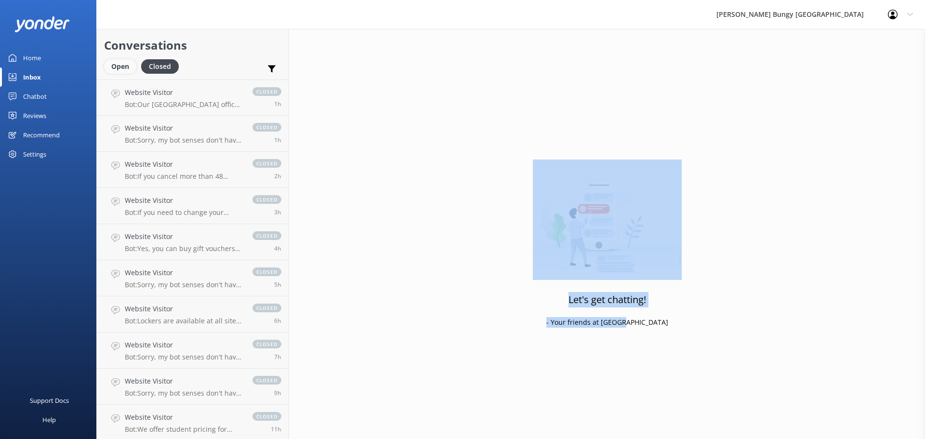
click at [107, 62] on div "Open" at bounding box center [120, 66] width 32 height 14
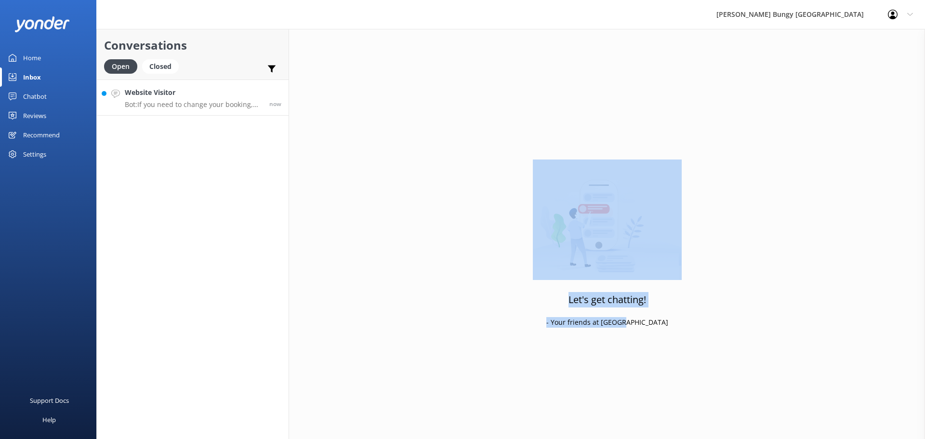
click at [138, 92] on h4 "Website Visitor" at bounding box center [193, 92] width 137 height 11
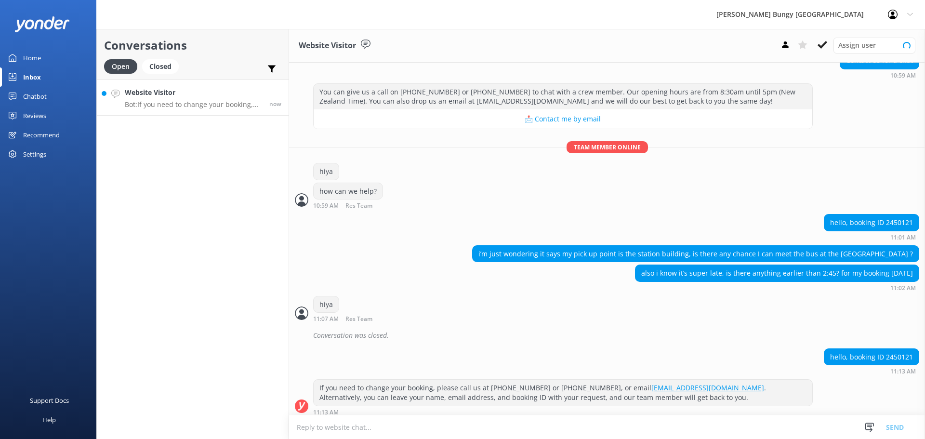
scroll to position [128, 0]
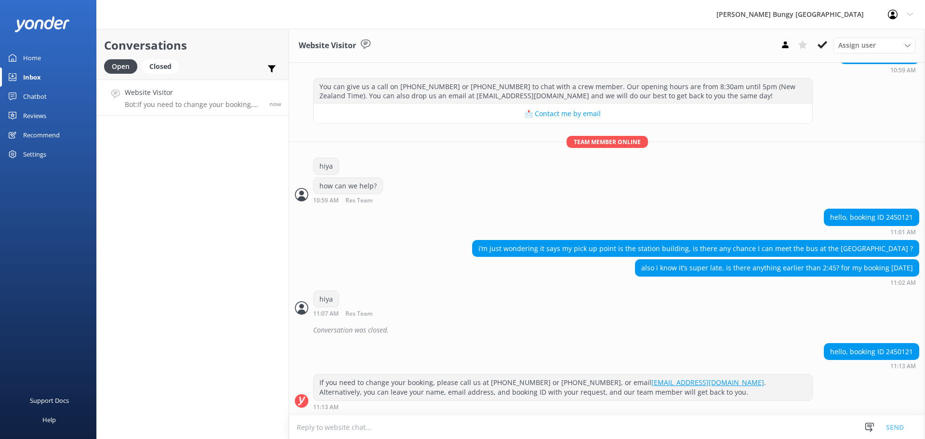
click at [701, 429] on textarea at bounding box center [607, 427] width 636 height 24
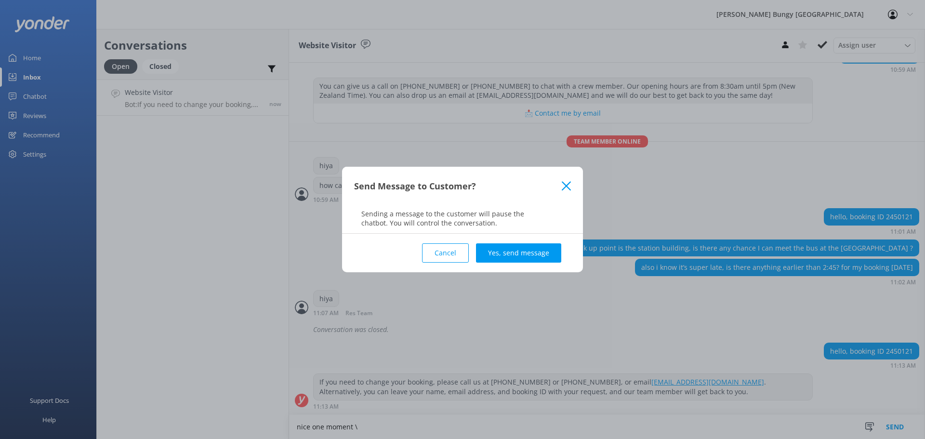
type textarea "nice one moment \"
click at [557, 236] on div "Cancel Yes, send message" at bounding box center [462, 253] width 217 height 39
click at [552, 248] on button "Yes, send message" at bounding box center [518, 252] width 85 height 19
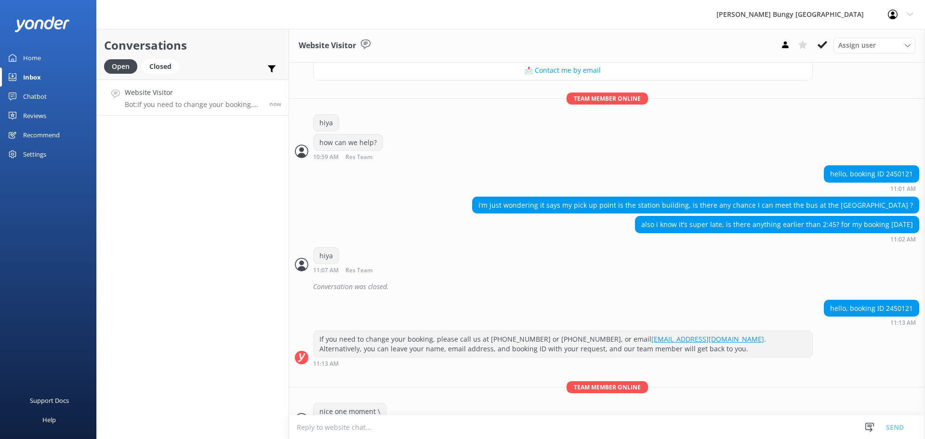
scroll to position [179, 0]
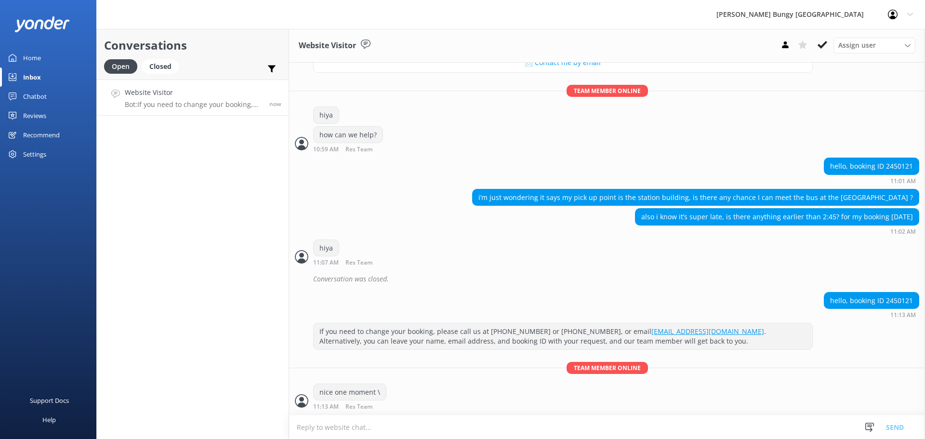
click at [505, 435] on textarea at bounding box center [607, 427] width 636 height 24
click at [893, 302] on div "hello, booking ID 2450121" at bounding box center [872, 301] width 94 height 16
copy div "2450121"
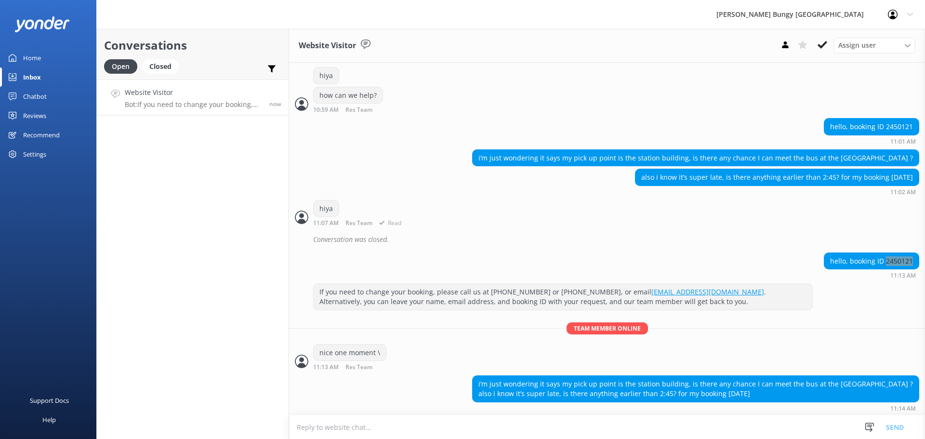
scroll to position [220, 0]
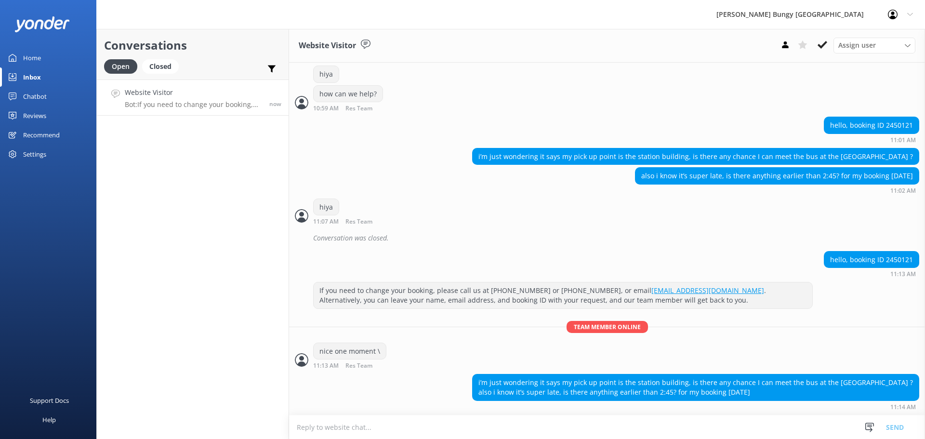
click at [729, 433] on textarea at bounding box center [607, 427] width 636 height 24
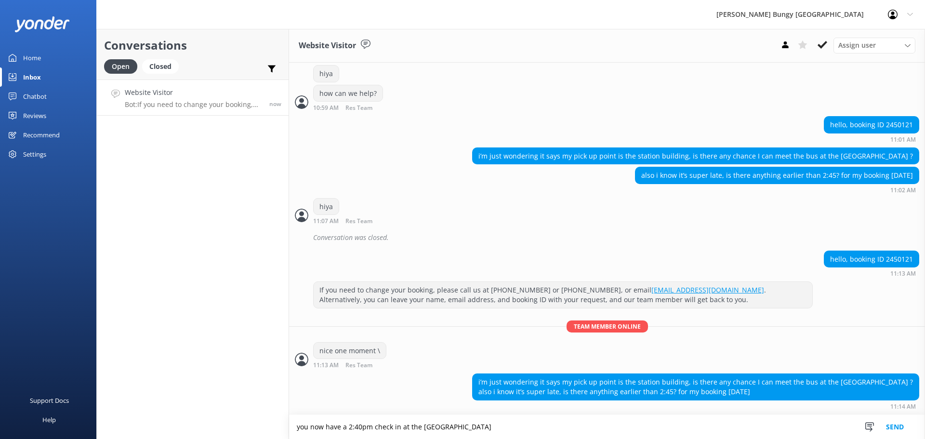
type textarea "you now have a 2:40pm check in at the [GEOGRAPHIC_DATA]"
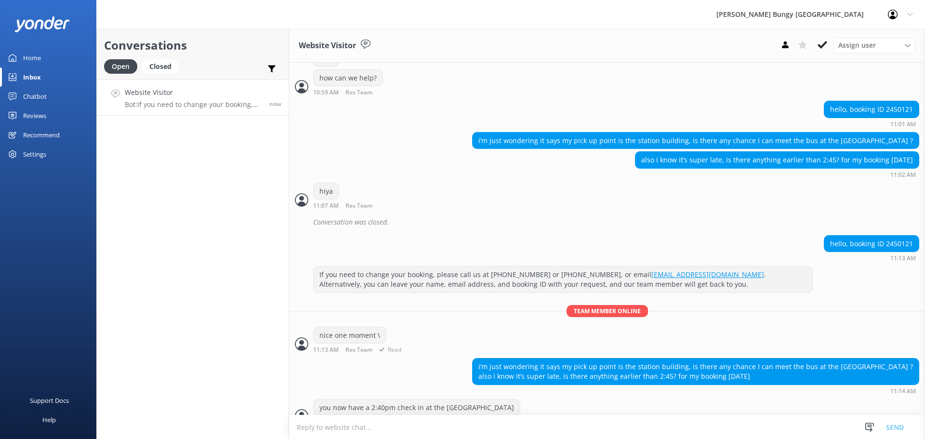
scroll to position [251, 0]
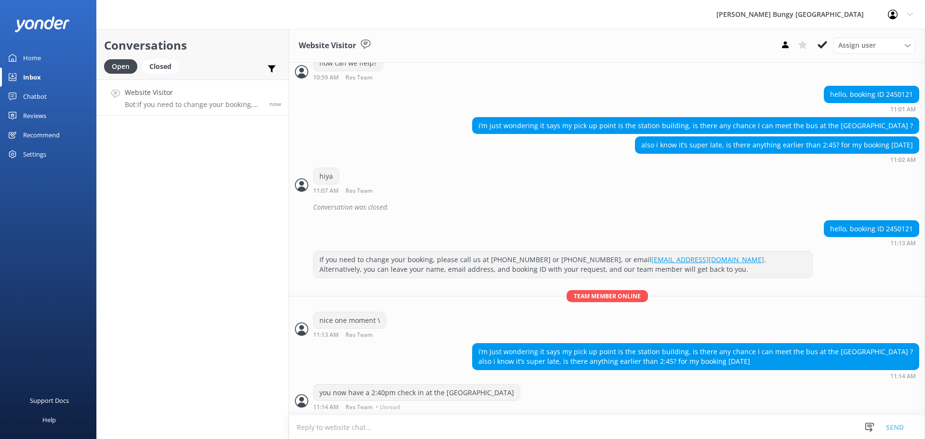
click at [483, 400] on div "you now have a 2:40pm check in at the [GEOGRAPHIC_DATA]" at bounding box center [417, 393] width 206 height 16
drag, startPoint x: 483, startPoint y: 405, endPoint x: 294, endPoint y: 401, distance: 188.5
click at [294, 401] on div "you now have a 2:40pm check in at the Kawarau Bridge 11:14 AM Res Team • Unread" at bounding box center [607, 397] width 636 height 27
click at [249, 375] on div "Conversations Open Closed Important Assigned to me Unassigned Website Visitor B…" at bounding box center [192, 234] width 193 height 410
click at [246, 101] on p "Bot: If you need to change your booking, please call us at 0800 286 4958 or +64…" at bounding box center [193, 104] width 137 height 9
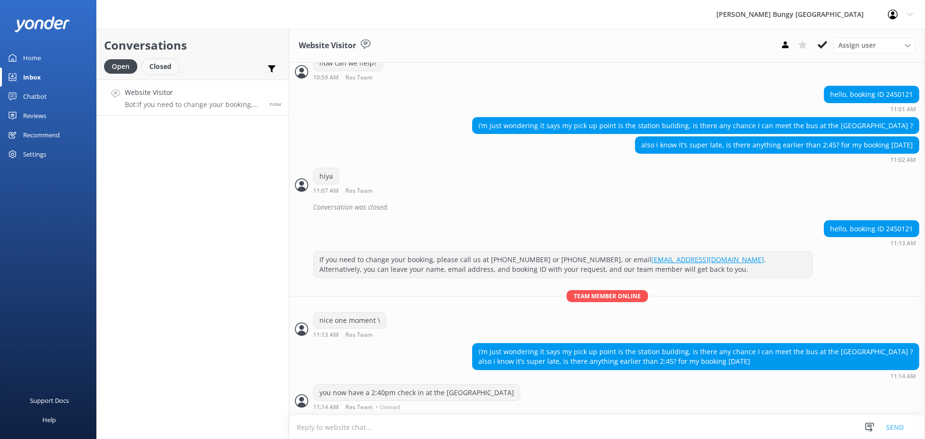
click at [158, 69] on div "Closed" at bounding box center [160, 66] width 37 height 14
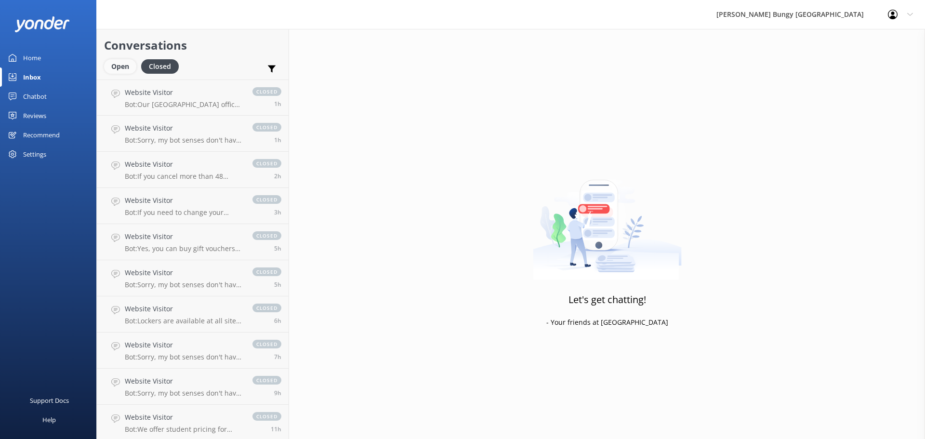
click at [122, 59] on div "Conversations Open Closed Important Assigned to me Unassigned" at bounding box center [193, 54] width 192 height 51
click at [119, 66] on div "Open" at bounding box center [120, 66] width 32 height 14
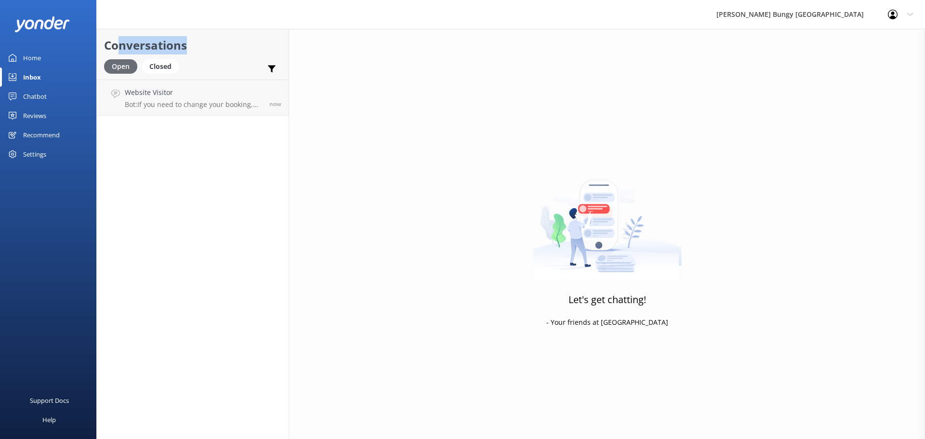
click at [119, 67] on div "Open" at bounding box center [120, 66] width 33 height 14
click at [157, 82] on link "Website Visitor Me: you now have a 2:40pm check in at the Kawarau Bridge now" at bounding box center [193, 98] width 192 height 36
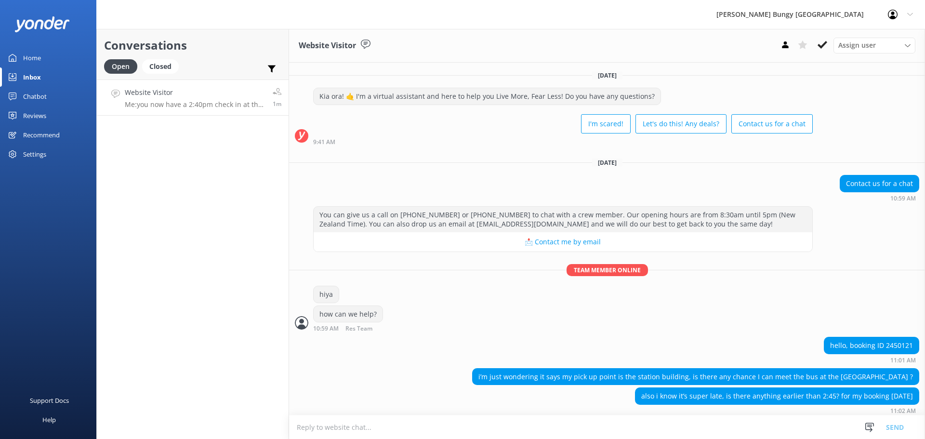
scroll to position [251, 0]
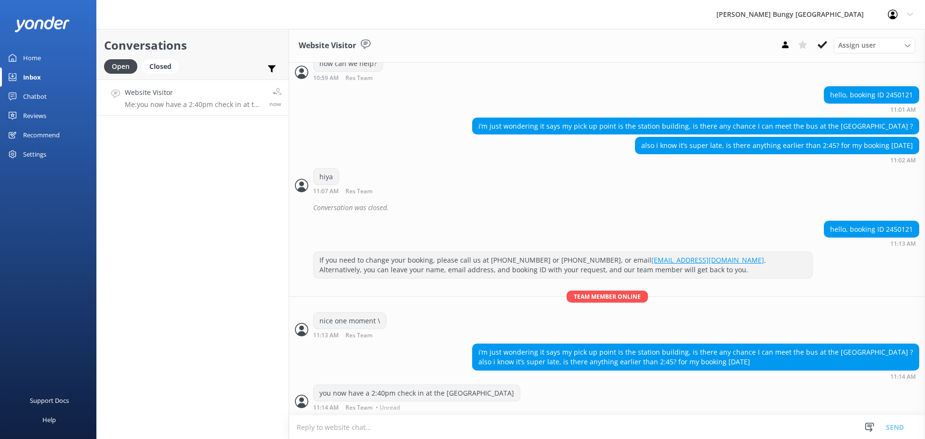
scroll to position [251, 0]
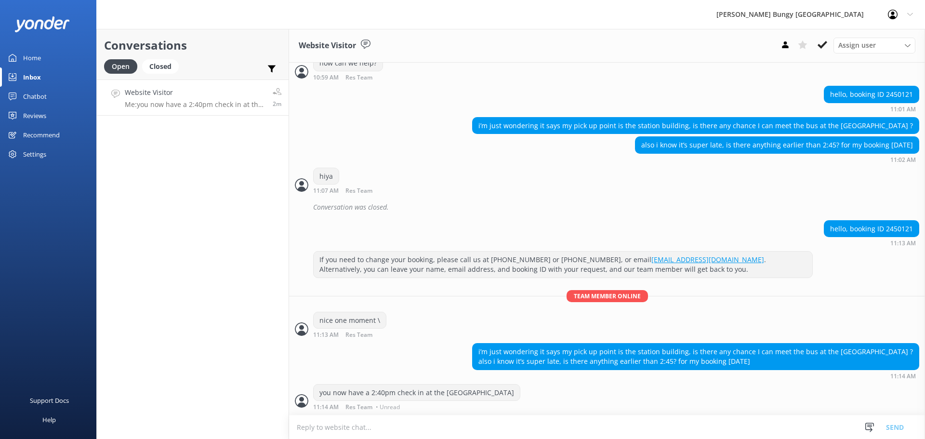
scroll to position [283, 0]
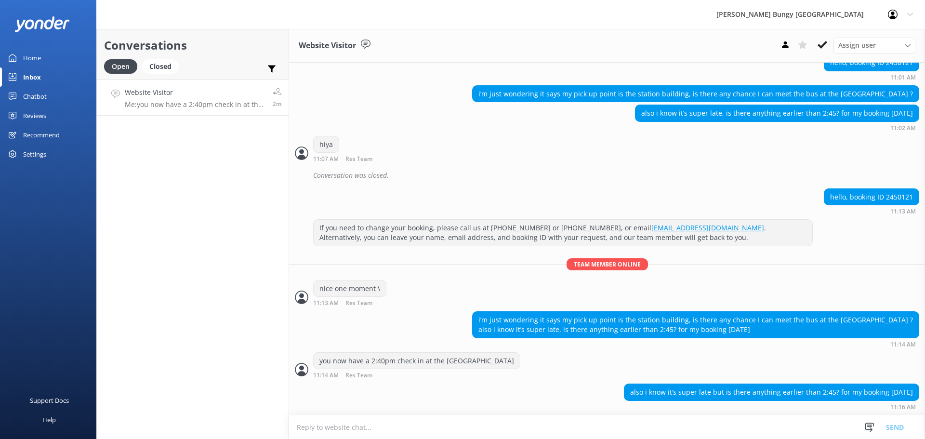
click at [403, 430] on textarea at bounding box center [607, 427] width 636 height 24
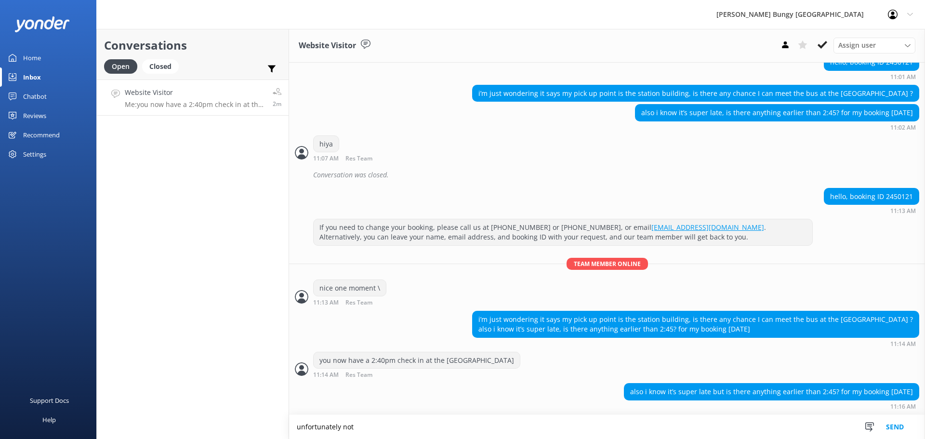
type textarea "unfortunately not"
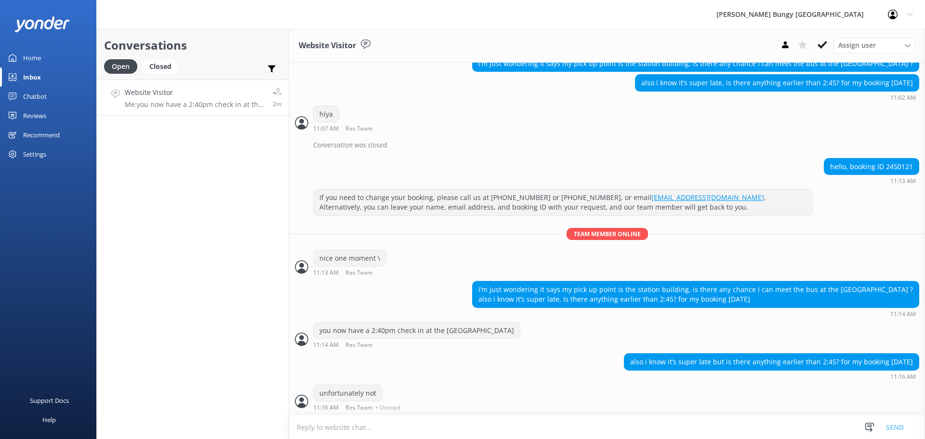
scroll to position [314, 0]
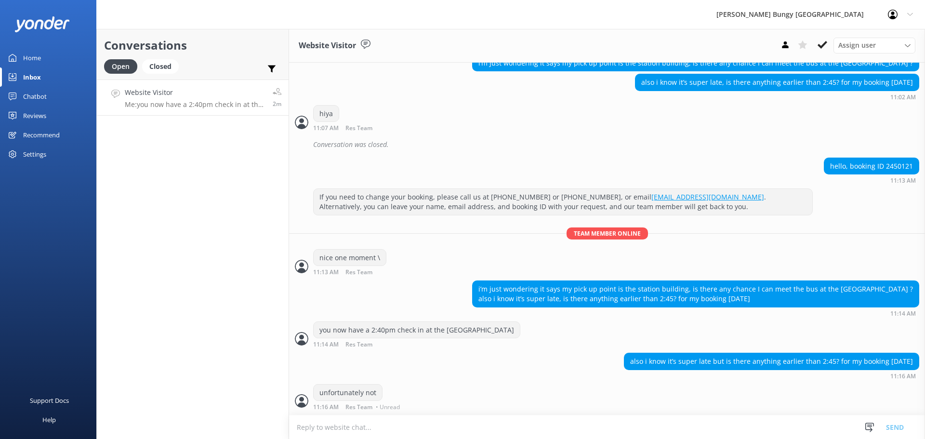
click at [442, 430] on textarea at bounding box center [607, 427] width 636 height 24
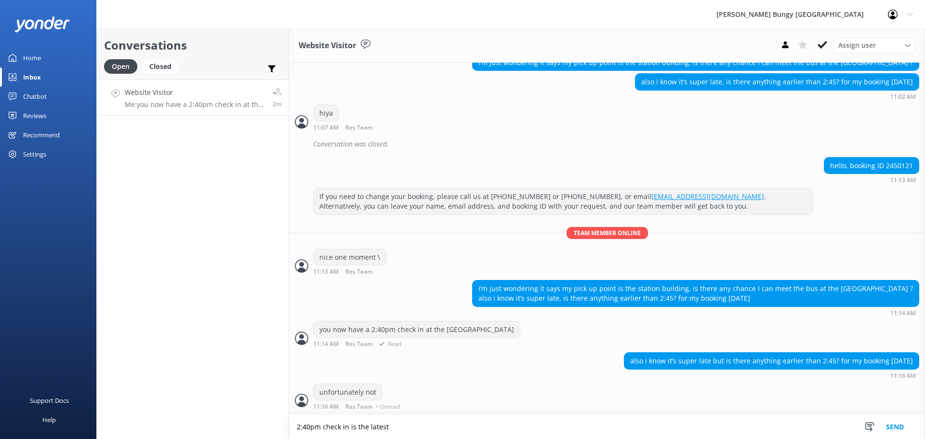
type textarea "2:40pm check in is the latest"
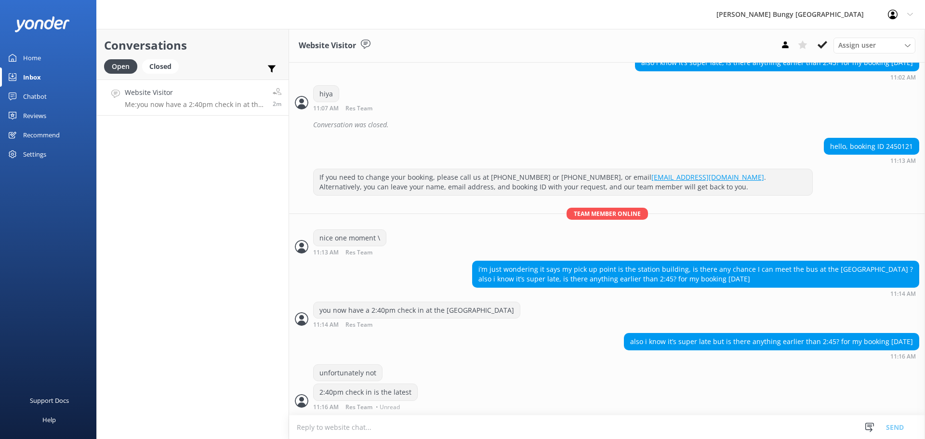
drag, startPoint x: 165, startPoint y: 96, endPoint x: 178, endPoint y: 85, distance: 17.1
click at [165, 96] on h4 "Website Visitor" at bounding box center [195, 92] width 141 height 11
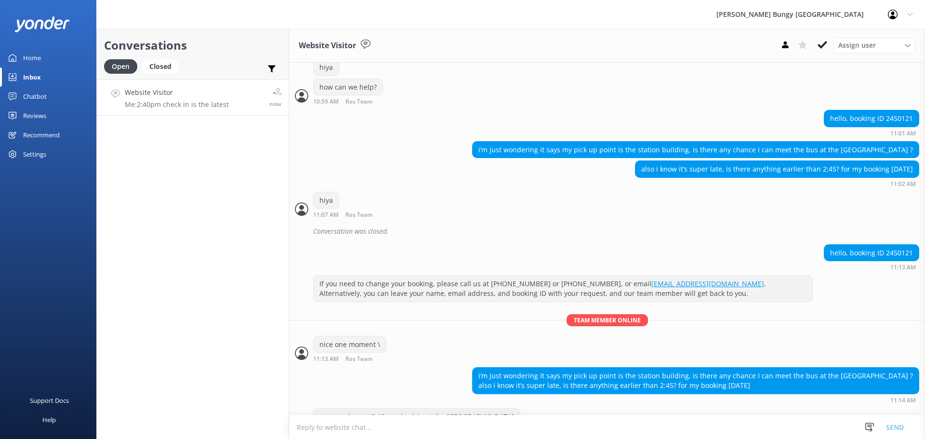
scroll to position [334, 0]
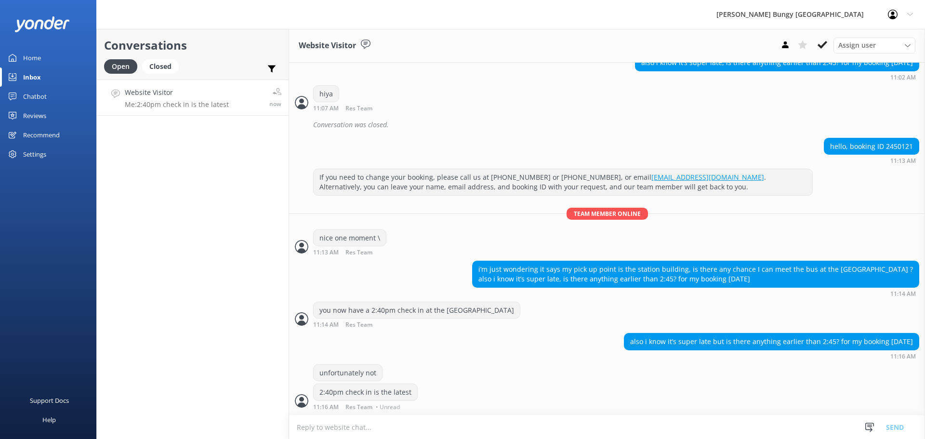
click at [424, 437] on textarea at bounding box center [607, 427] width 636 height 24
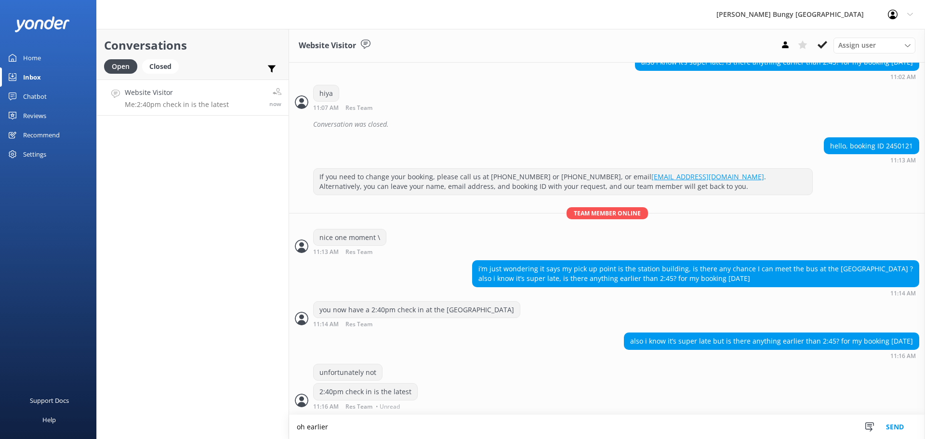
type textarea "oh earlier"
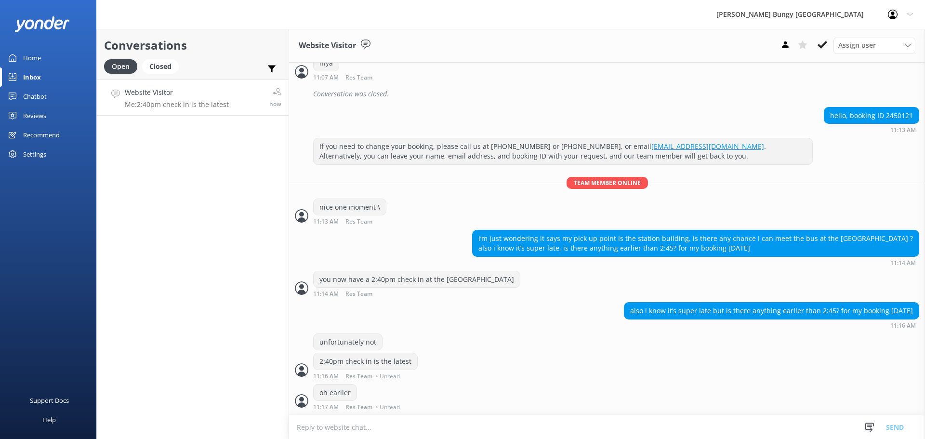
click at [416, 428] on textarea at bounding box center [607, 427] width 636 height 24
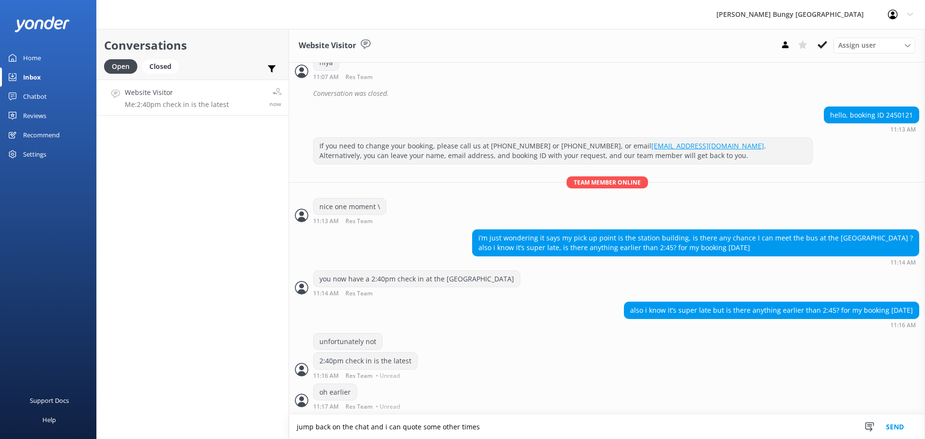
type textarea "jump back on the chat and i can quote some other times"
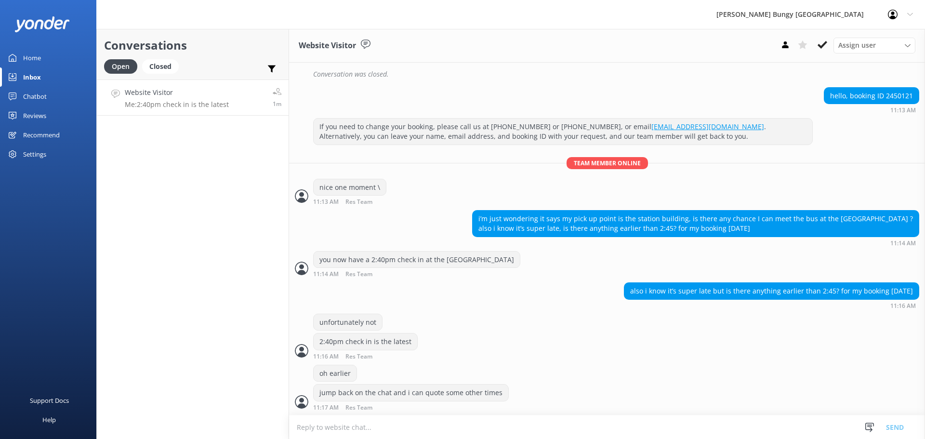
scroll to position [416, 0]
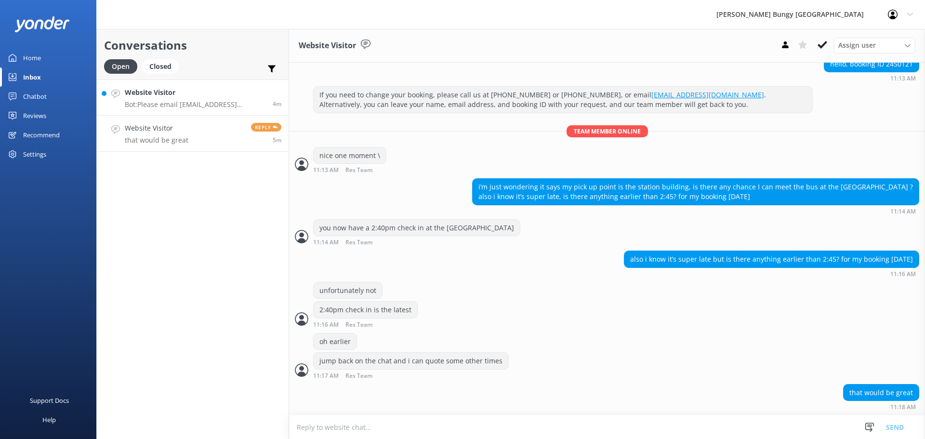
click at [245, 99] on div "Website Visitor Bot: Please email info@bungy.co.nz for assistance with refunds.…" at bounding box center [195, 97] width 141 height 21
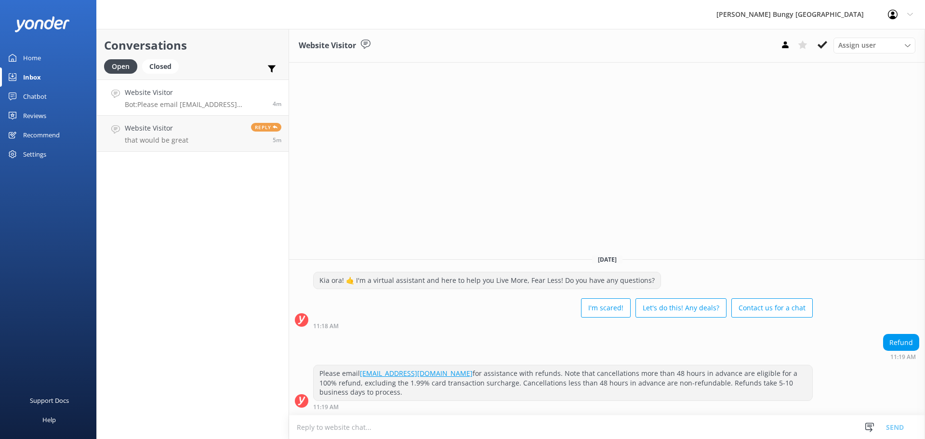
drag, startPoint x: 555, startPoint y: 322, endPoint x: 563, endPoint y: 318, distance: 8.4
click at [555, 322] on div "I'm scared! Let's do this! Any deals? Contact us for a chat" at bounding box center [563, 308] width 500 height 27
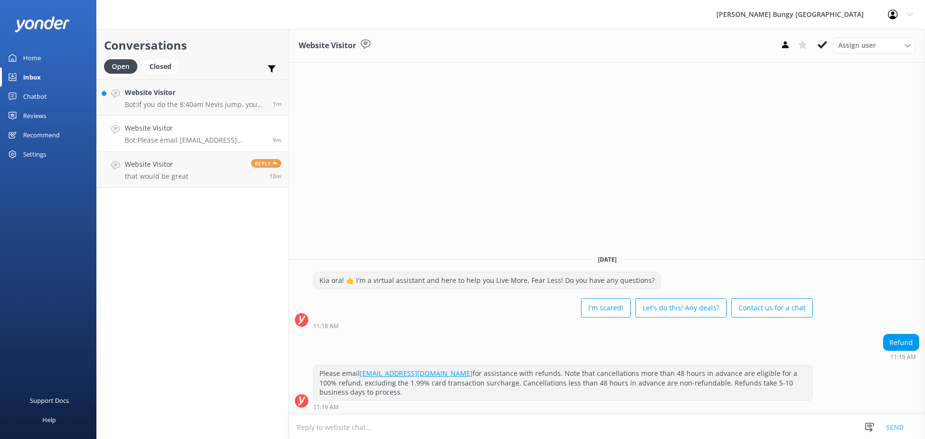
click at [605, 218] on div "Website Visitor Assign user Mike Voyce Michelle Gillard Tech Admin Dan Waugh Re…" at bounding box center [607, 234] width 636 height 410
click at [163, 94] on h4 "Website Visitor" at bounding box center [195, 92] width 141 height 11
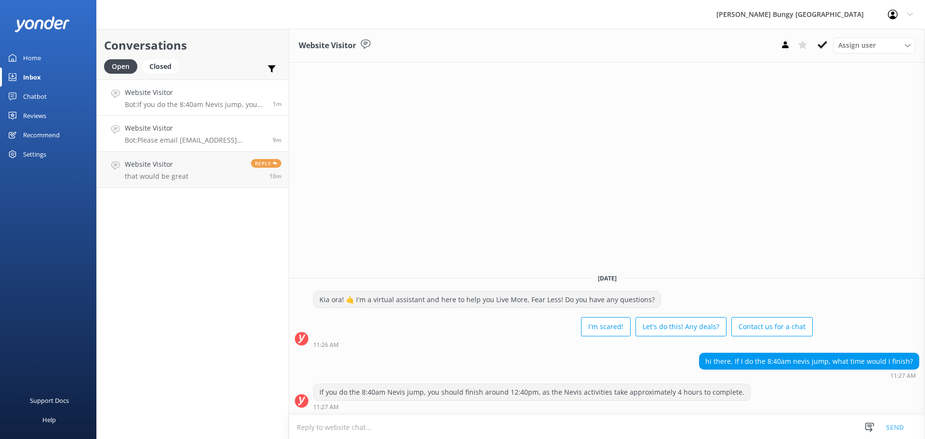
click at [188, 144] on p "Bot: Please email info@bungy.co.nz for assistance with refunds. Note that cance…" at bounding box center [195, 140] width 141 height 9
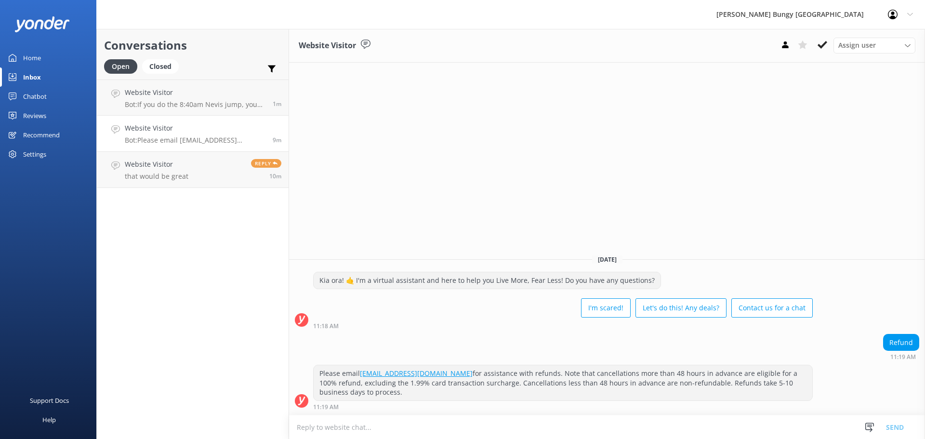
click at [192, 121] on link "Website Visitor Bot: Please email info@bungy.co.nz for assistance with refunds.…" at bounding box center [193, 134] width 192 height 36
click at [196, 110] on link "Website Visitor Bot: If you do the 8:40am Nevis jump, you should finish around …" at bounding box center [193, 98] width 192 height 36
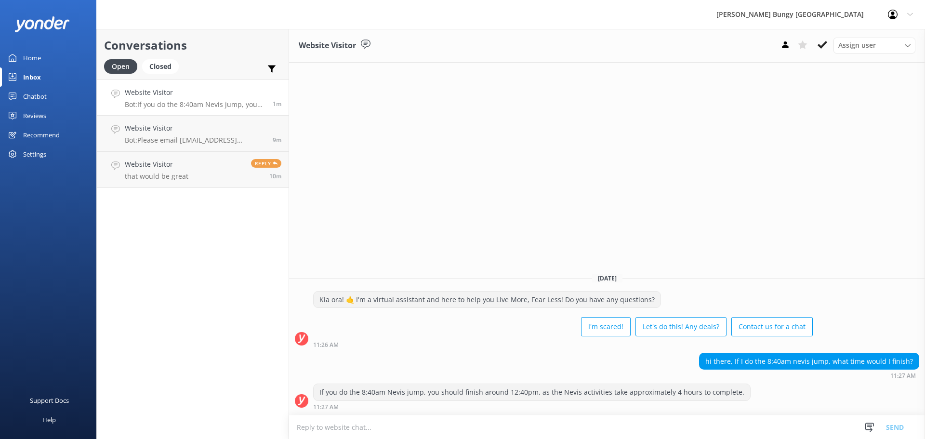
click at [791, 381] on div "hi there, If I do the 8:40am nevis jump, what time would I finish? 11:27 AM" at bounding box center [607, 368] width 636 height 31
click at [197, 186] on link "Website Visitor that would be great Reply 10m" at bounding box center [193, 170] width 192 height 36
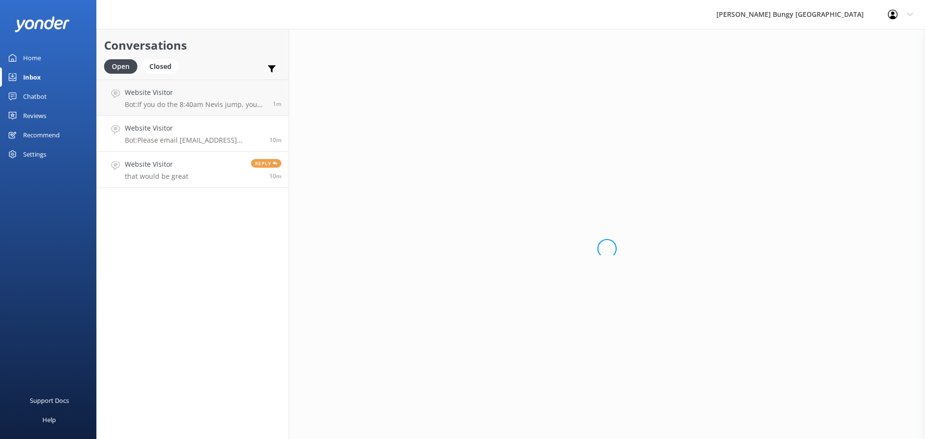
click at [187, 124] on h4 "Website Visitor" at bounding box center [193, 128] width 137 height 11
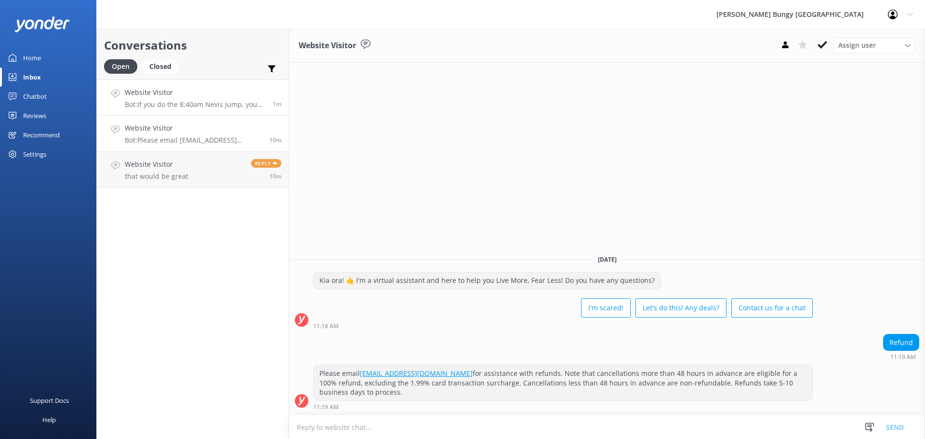
click at [200, 89] on h4 "Website Visitor" at bounding box center [195, 92] width 141 height 11
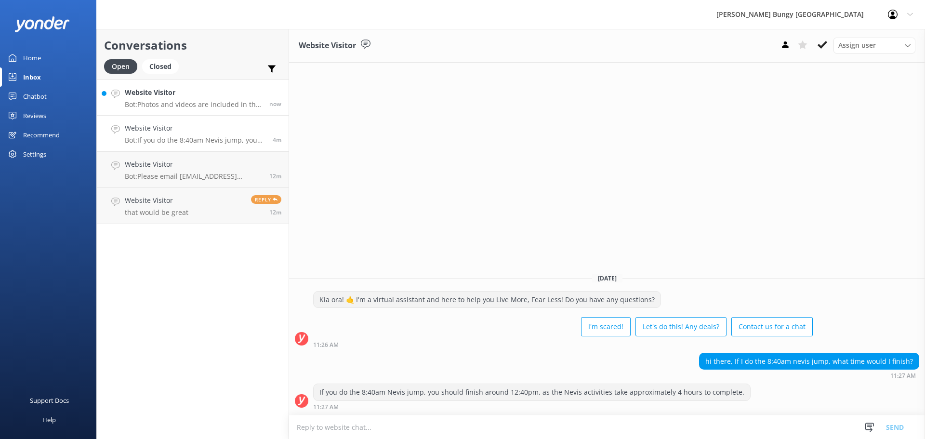
click at [230, 106] on p "Bot: Photos and videos are included in the price of all our activities, except …" at bounding box center [193, 104] width 137 height 9
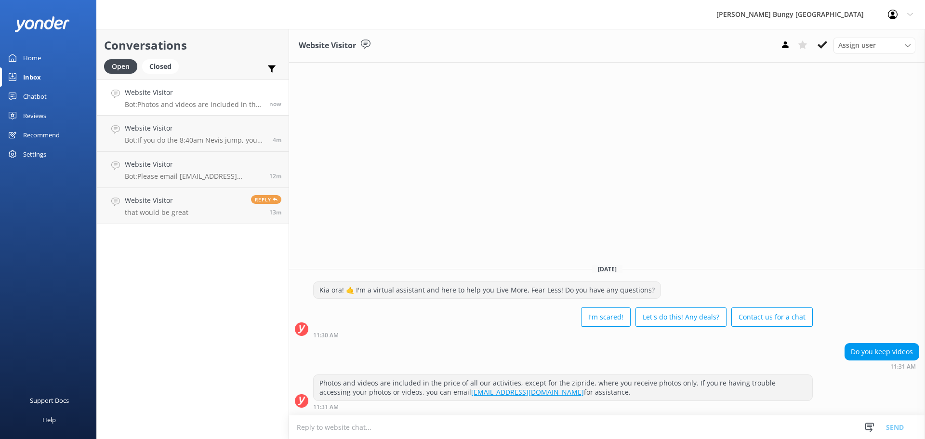
click at [828, 402] on div "Photos and videos are included in the price of all our activities, except for t…" at bounding box center [607, 393] width 636 height 36
click at [224, 202] on link "Website Visitor that would be great Reply 14m" at bounding box center [193, 206] width 192 height 36
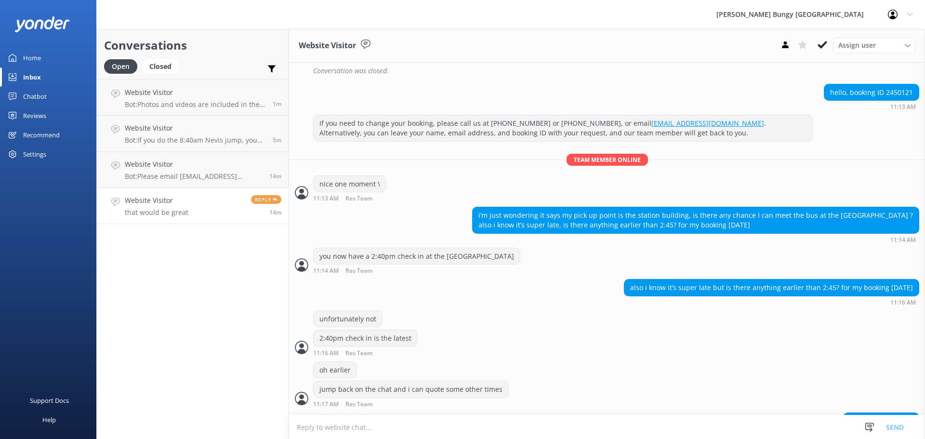
scroll to position [416, 0]
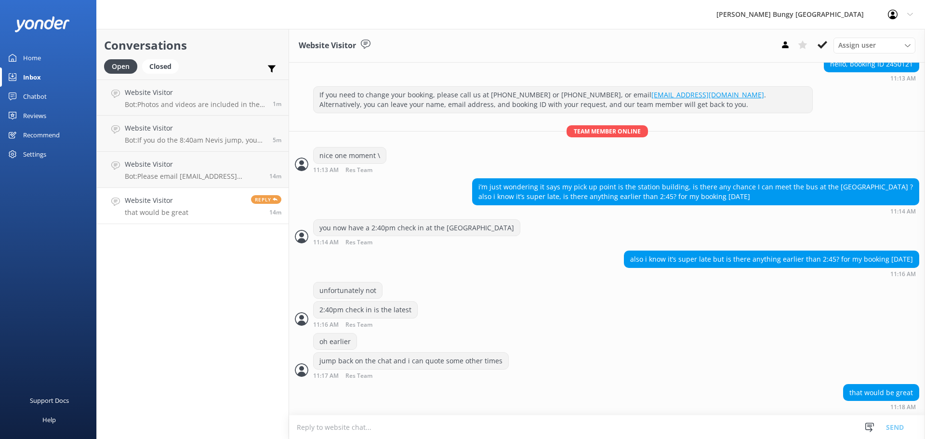
click at [713, 431] on textarea at bounding box center [607, 427] width 636 height 24
type textarea "n"
type textarea "you still here?"
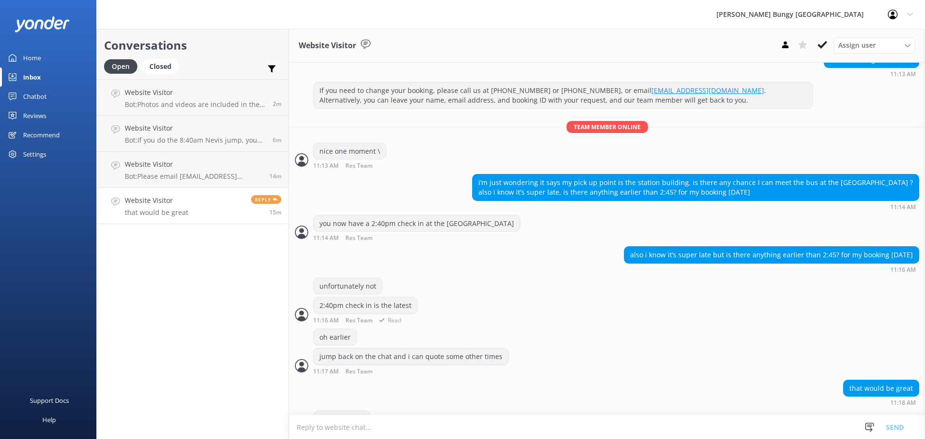
scroll to position [447, 0]
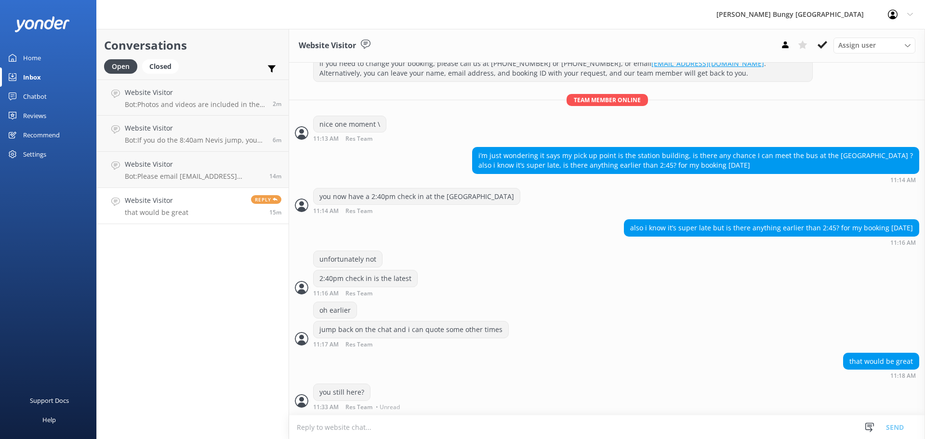
click at [470, 428] on textarea at bounding box center [607, 427] width 636 height 24
type textarea "can offer"
click at [240, 168] on h4 "Website Visitor" at bounding box center [193, 164] width 137 height 11
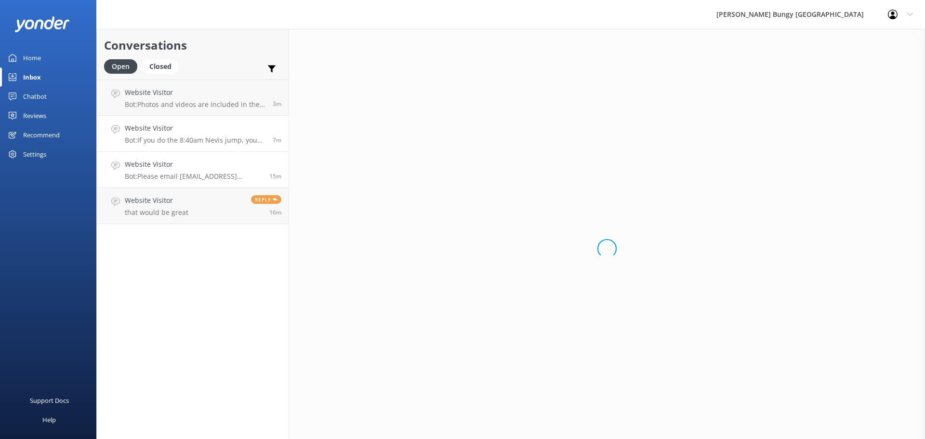
click at [232, 147] on link "Website Visitor Bot: If you do the 8:40am Nevis jump, you should finish around …" at bounding box center [193, 134] width 192 height 36
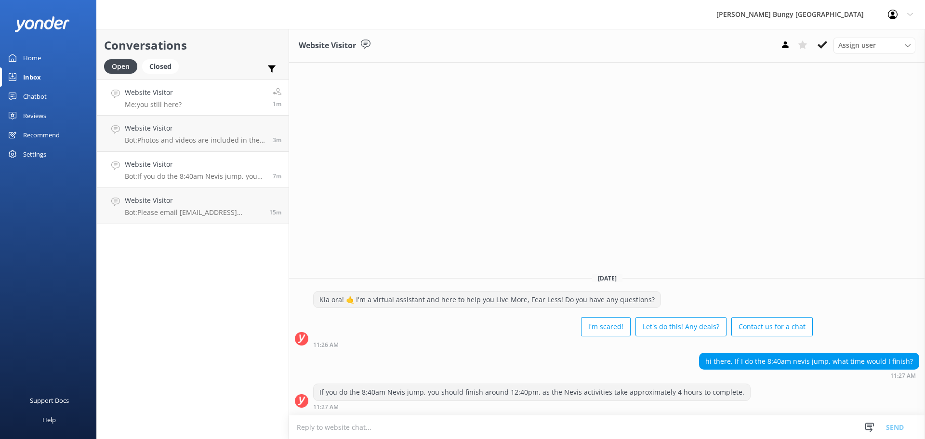
click at [227, 87] on link "Website Visitor Me: you still here? 1m" at bounding box center [193, 98] width 192 height 36
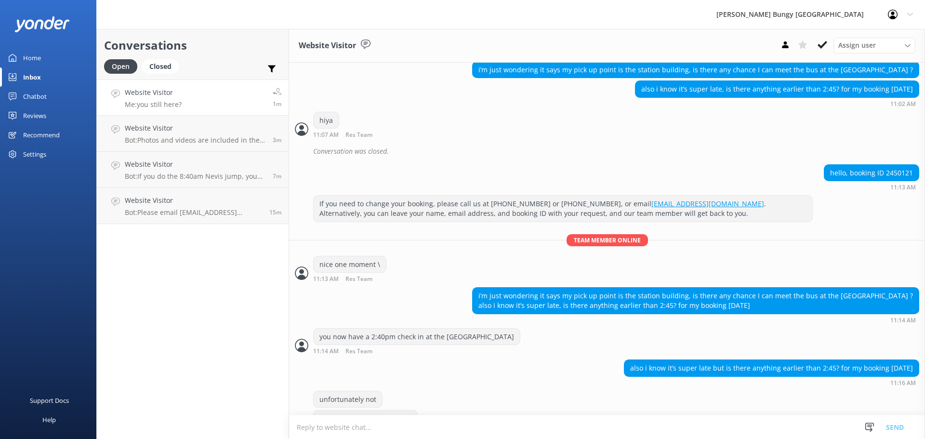
click at [225, 112] on link "Website Visitor Me: you still here? 1m" at bounding box center [193, 98] width 192 height 36
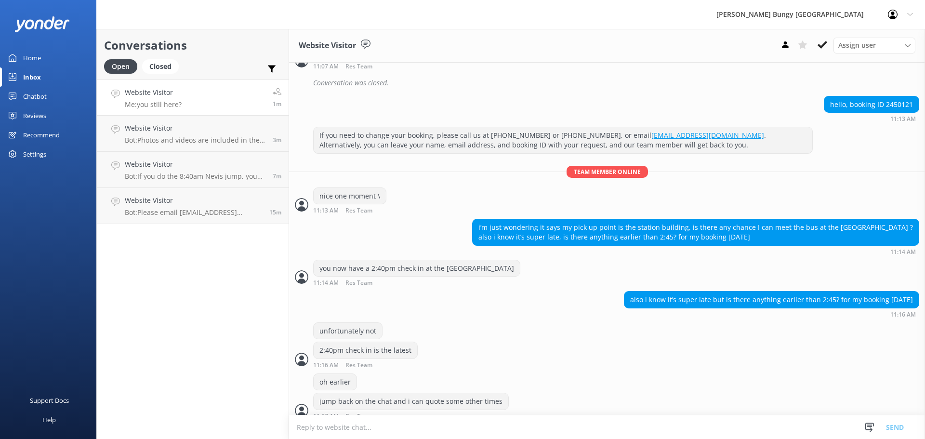
scroll to position [447, 0]
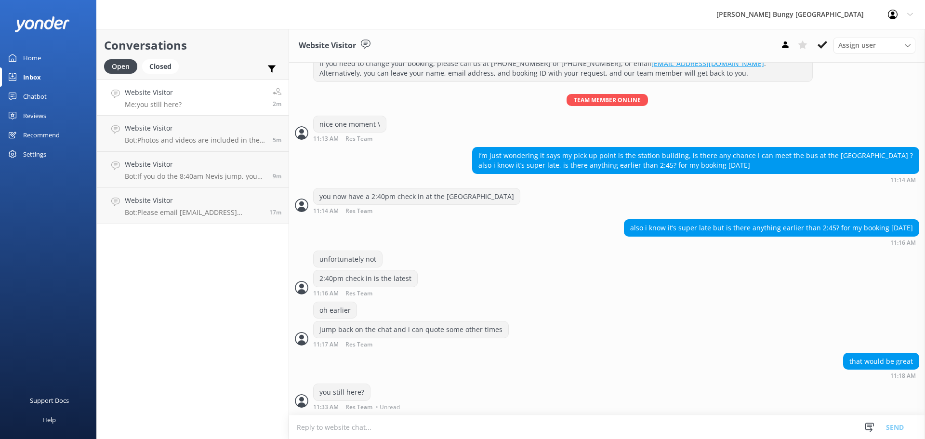
click at [191, 101] on link "Website Visitor Me: you still here? 2m" at bounding box center [193, 98] width 192 height 36
click at [180, 156] on link "Website Visitor Bot: If you do the 8:40am Nevis jump, you should finish around …" at bounding box center [193, 170] width 192 height 36
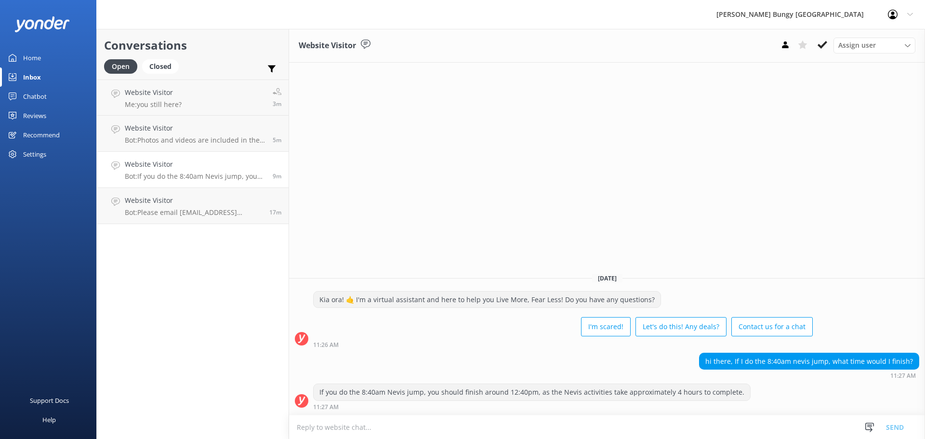
click at [174, 174] on p "Bot: If you do the 8:40am Nevis jump, you should finish around 12:40pm, as the …" at bounding box center [195, 176] width 141 height 9
click at [174, 189] on link "Website Visitor Bot: Please email info@bungy.co.nz for assistance with refunds.…" at bounding box center [193, 206] width 192 height 36
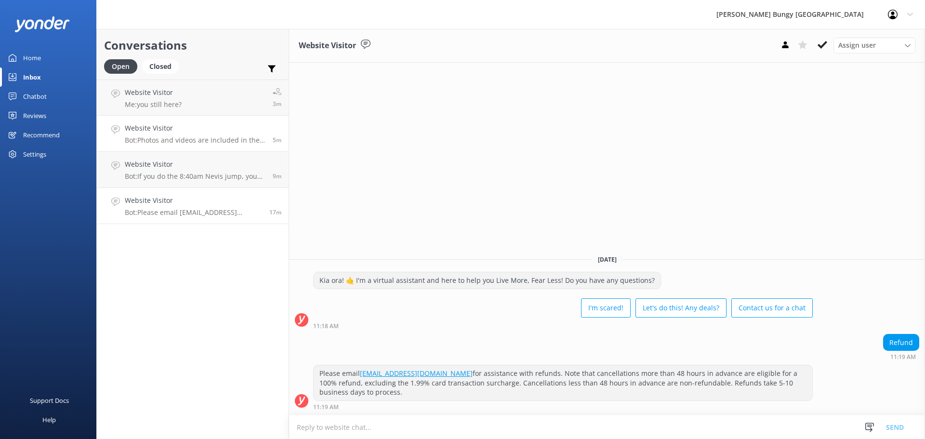
click at [236, 138] on p "Bot: Photos and videos are included in the price of all our activities, except …" at bounding box center [195, 140] width 141 height 9
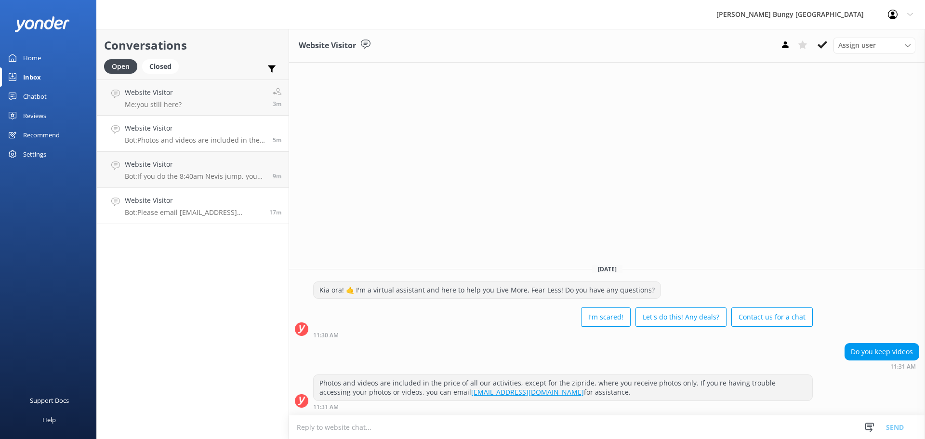
click at [197, 198] on h4 "Website Visitor" at bounding box center [193, 200] width 137 height 11
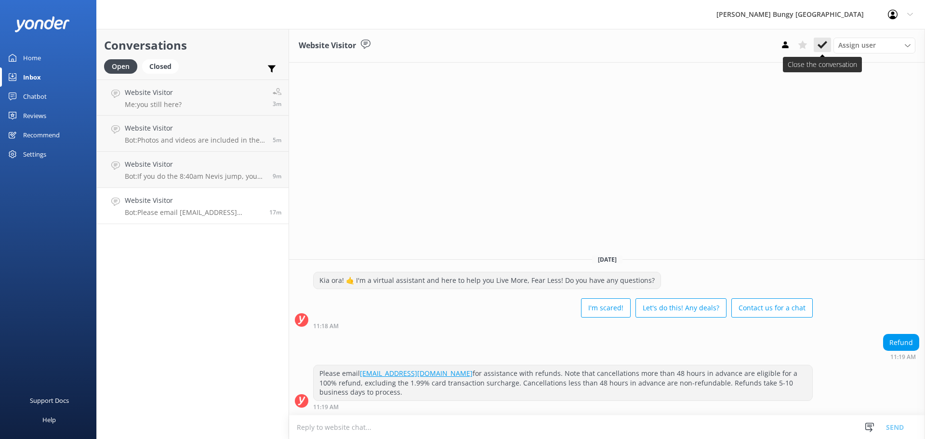
click at [820, 41] on icon at bounding box center [823, 45] width 10 height 10
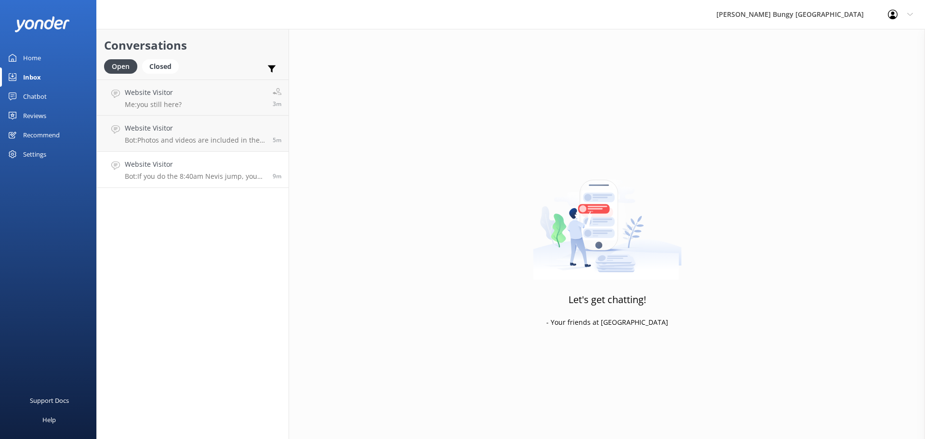
click at [172, 185] on link "Website Visitor Bot: If you do the 8:40am Nevis jump, you should finish around …" at bounding box center [193, 170] width 192 height 36
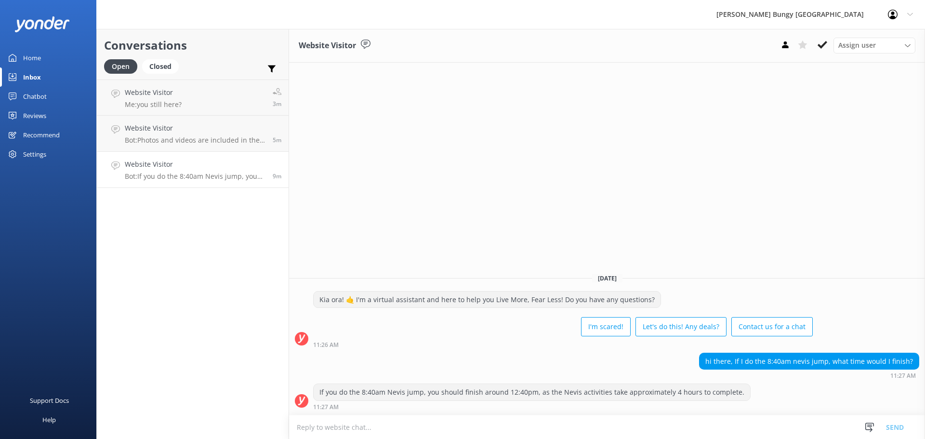
click at [666, 204] on div "Website Visitor Assign user Mike Voyce Michelle Gillard Tech Admin Dan Waugh Re…" at bounding box center [607, 234] width 636 height 410
click at [528, 204] on div "Website Visitor Assign user Mike Voyce Michelle Gillard Tech Admin Dan Waugh Re…" at bounding box center [607, 234] width 636 height 410
click at [165, 97] on h4 "Website Visitor" at bounding box center [184, 92] width 119 height 11
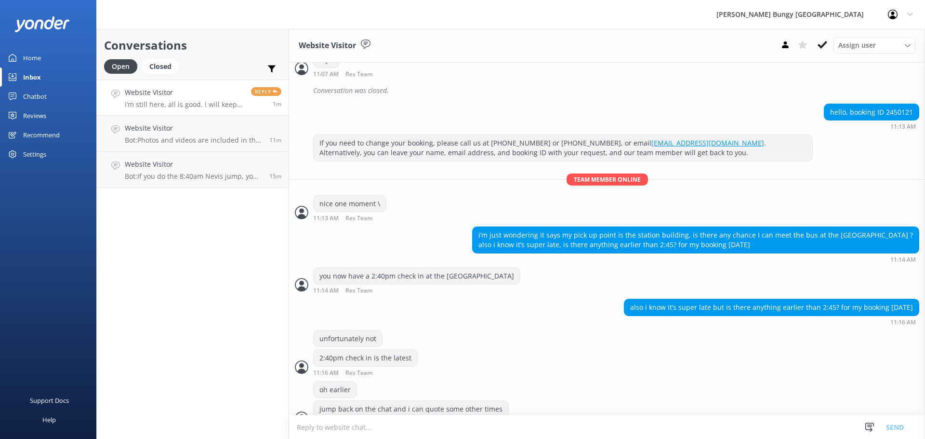
scroll to position [479, 0]
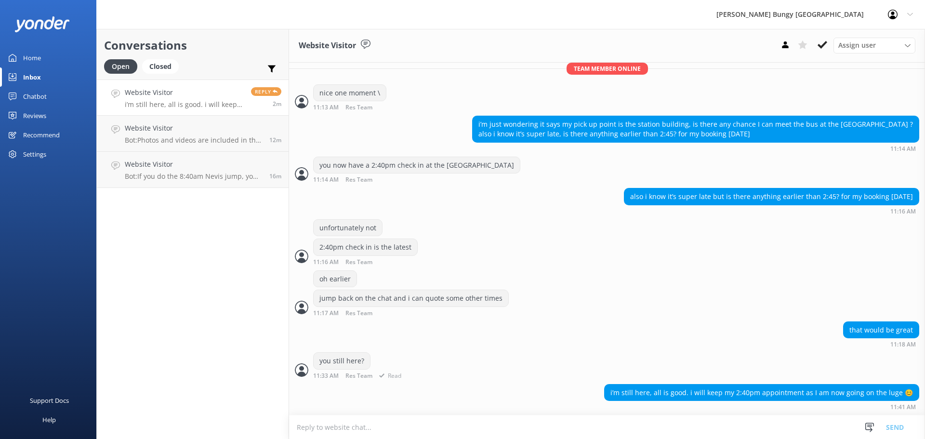
click at [751, 359] on div "you still here? 11:33 AM Res Team Read" at bounding box center [607, 365] width 636 height 27
click at [760, 428] on textarea at bounding box center [607, 427] width 636 height 24
click at [761, 428] on textarea at bounding box center [607, 427] width 636 height 24
click at [762, 428] on textarea at bounding box center [607, 427] width 636 height 24
click at [631, 305] on div "jump back on the chat and i can quote some other times 11:17 AM Res Team Read" at bounding box center [607, 303] width 636 height 27
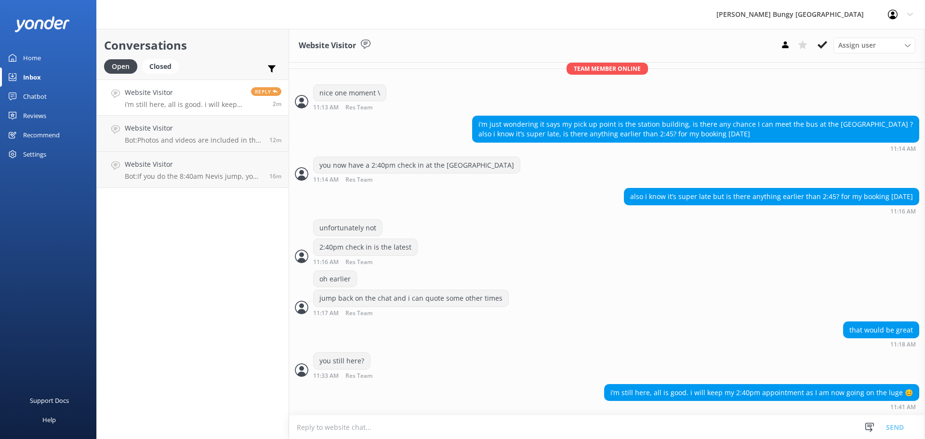
click at [197, 108] on p "i’m still here, all is good. i will keep my 2:40pm appointment as I am now goin…" at bounding box center [184, 104] width 119 height 9
click at [194, 126] on h4 "Website Visitor" at bounding box center [193, 128] width 137 height 11
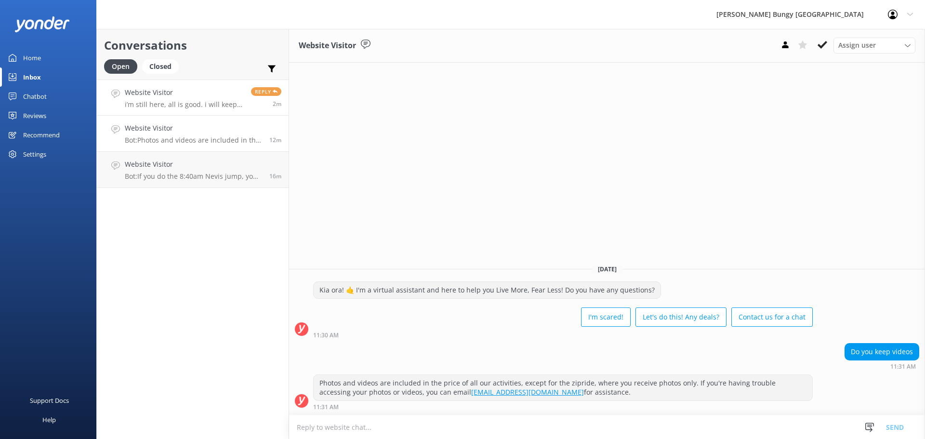
click at [161, 91] on h4 "Website Visitor" at bounding box center [184, 92] width 119 height 11
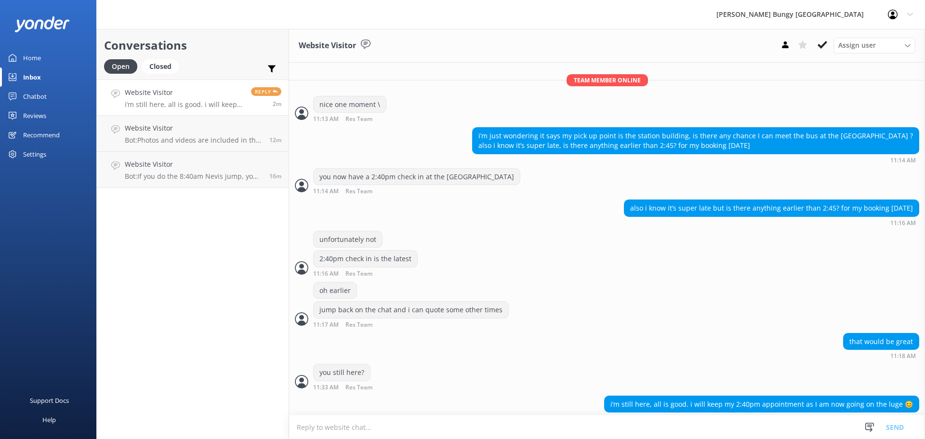
scroll to position [479, 0]
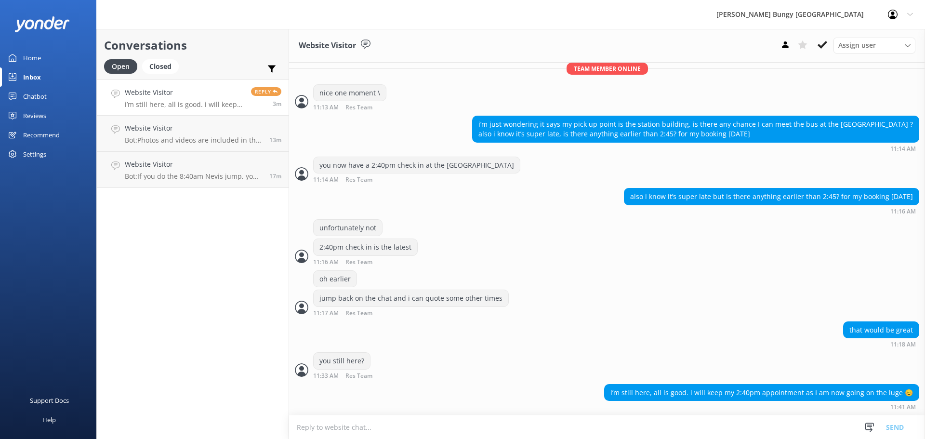
click at [191, 115] on link "Website Visitor i’m still here, all is good. i will keep my 2:40pm appointment …" at bounding box center [193, 98] width 192 height 36
click at [189, 125] on h4 "Website Visitor" at bounding box center [193, 128] width 137 height 11
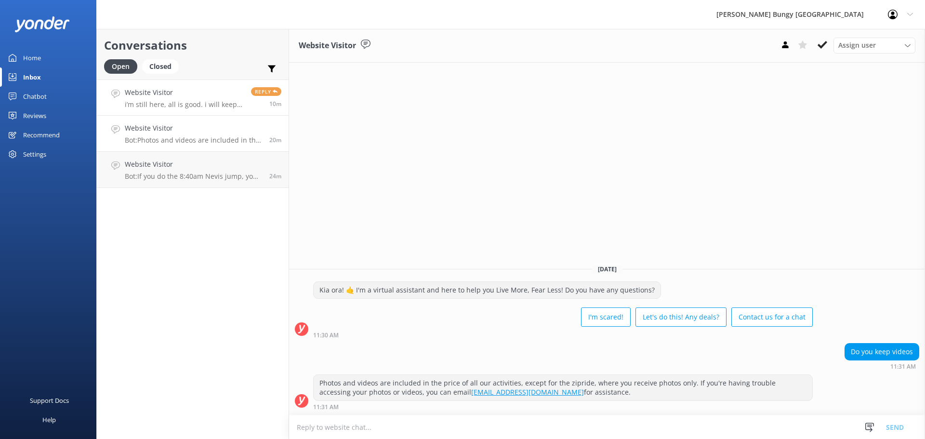
click at [160, 90] on h4 "Website Visitor" at bounding box center [184, 92] width 119 height 11
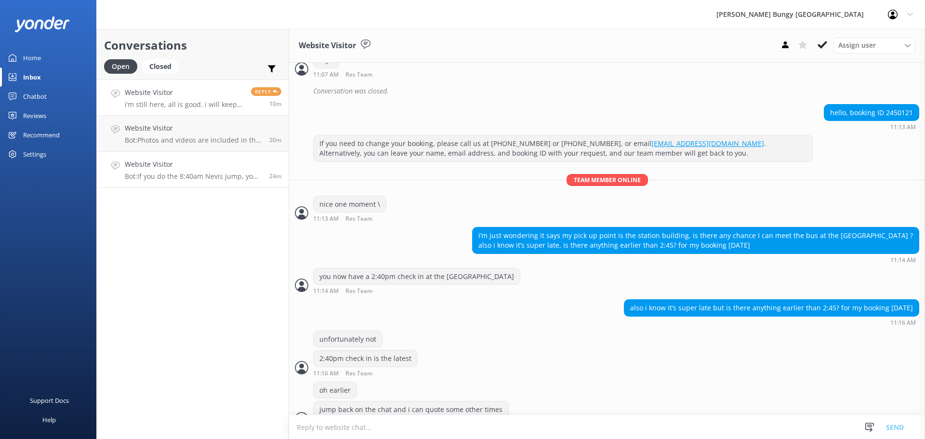
scroll to position [467, 0]
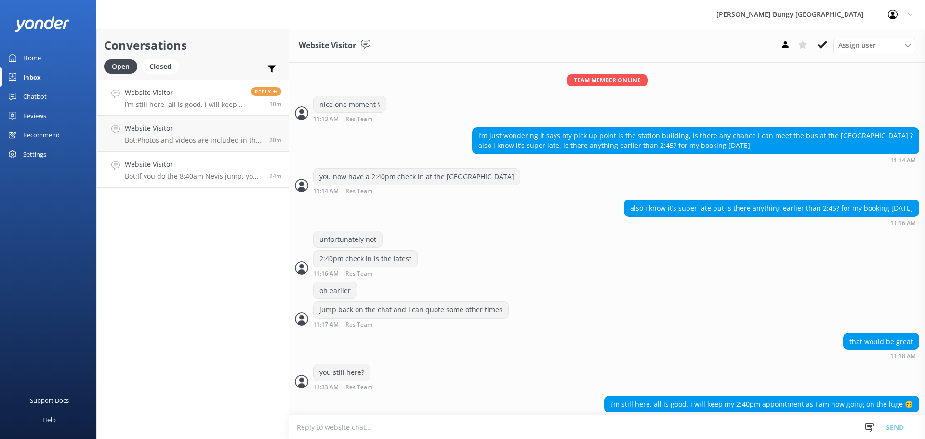
click at [240, 182] on link "Website Visitor Bot: If you do the 8:40am Nevis jump, you should finish around …" at bounding box center [193, 170] width 192 height 36
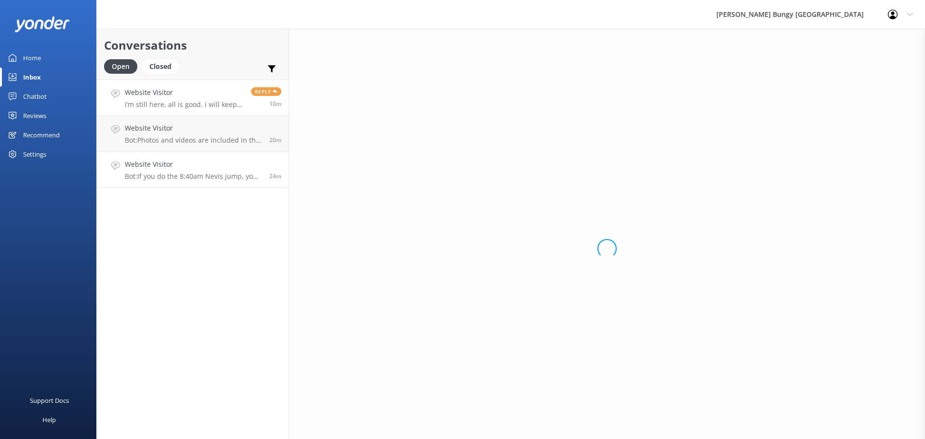
click at [224, 115] on link "Website Visitor i’m still here, all is good. i will keep my 2:40pm appointment …" at bounding box center [193, 98] width 192 height 36
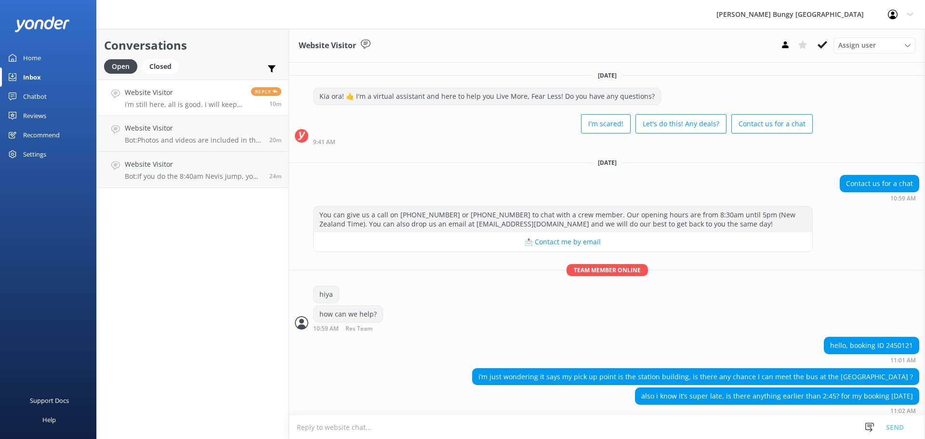
click at [223, 89] on h4 "Website Visitor" at bounding box center [184, 92] width 119 height 11
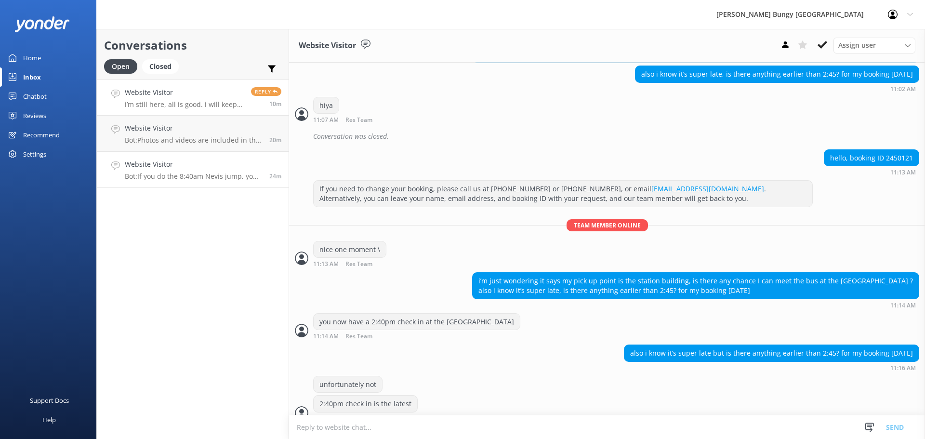
scroll to position [449, 0]
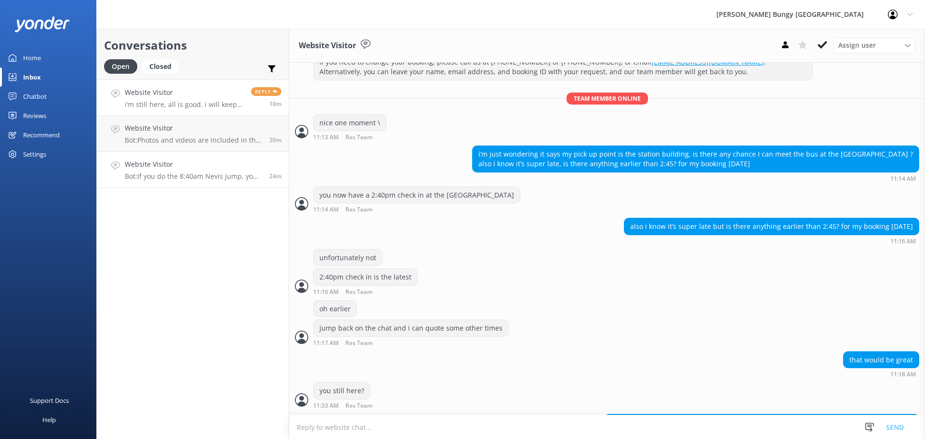
click at [219, 153] on link "Website Visitor Bot: If you do the 8:40am Nevis jump, you should finish around …" at bounding box center [193, 170] width 192 height 36
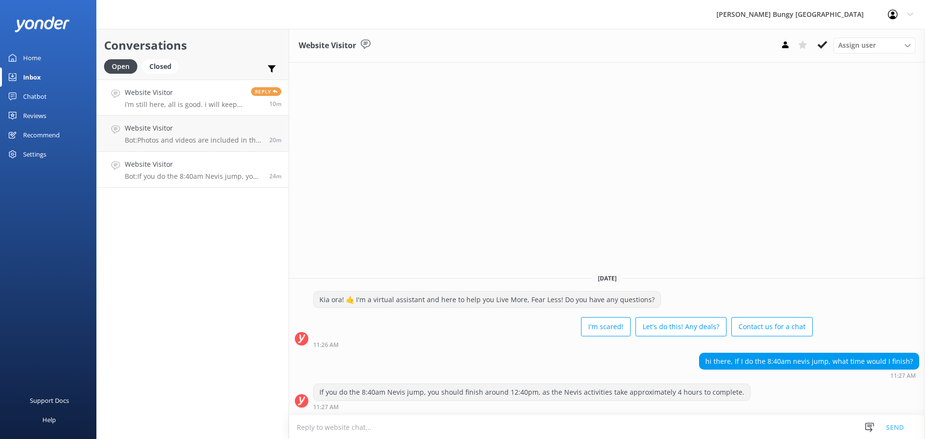
click at [214, 94] on h4 "Website Visitor" at bounding box center [184, 92] width 119 height 11
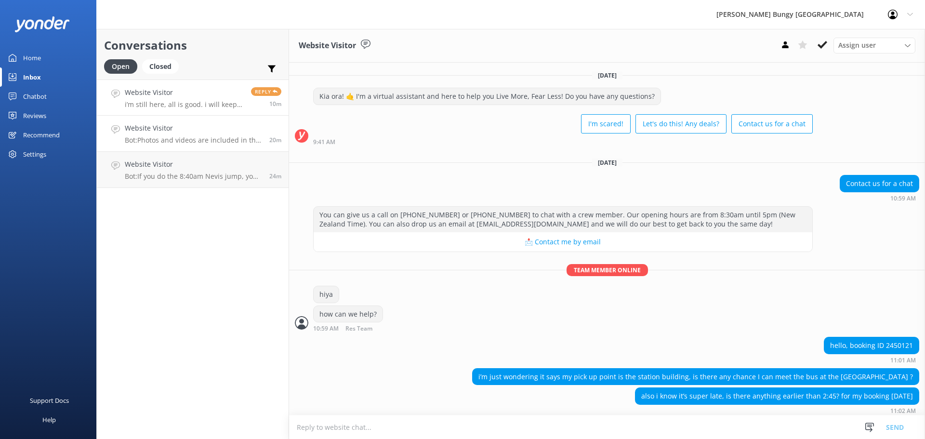
scroll to position [49, 0]
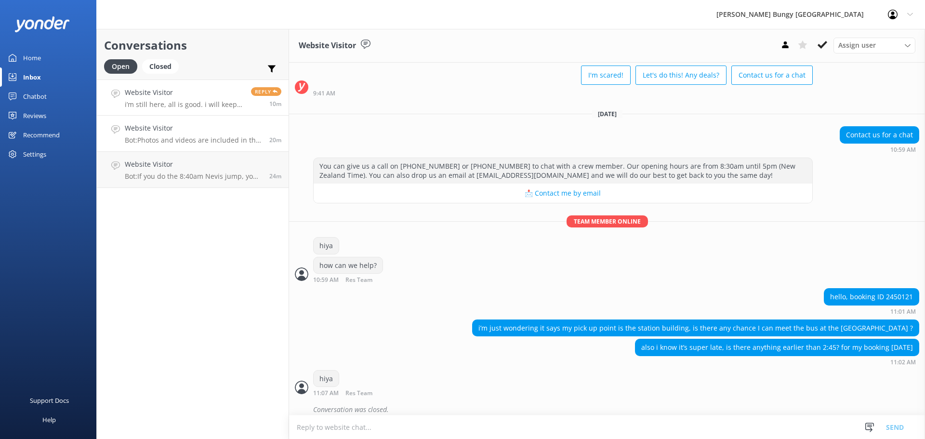
click at [215, 117] on link "Website Visitor Bot: Photos and videos are included in the price of all our act…" at bounding box center [193, 134] width 192 height 36
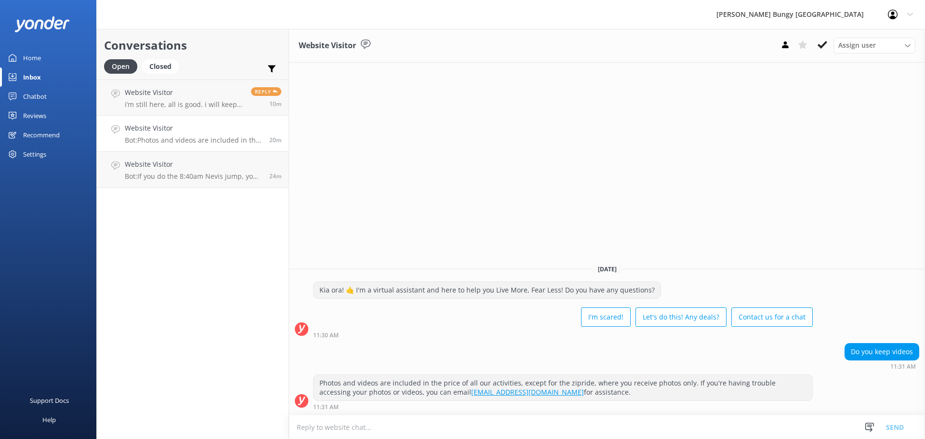
click at [208, 54] on h2 "Conversations" at bounding box center [192, 45] width 177 height 18
drag, startPoint x: 208, startPoint y: 73, endPoint x: 212, endPoint y: 113, distance: 40.1
click at [208, 73] on div "Open Closed Important Assigned to me Unassigned" at bounding box center [192, 70] width 177 height 23
click at [213, 133] on h4 "Website Visitor" at bounding box center [193, 128] width 137 height 11
click at [216, 94] on h4 "Website Visitor" at bounding box center [184, 92] width 119 height 11
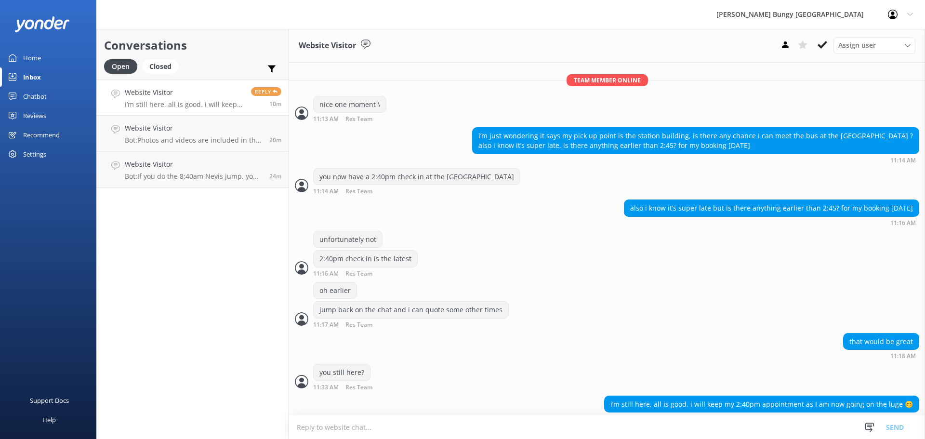
scroll to position [479, 0]
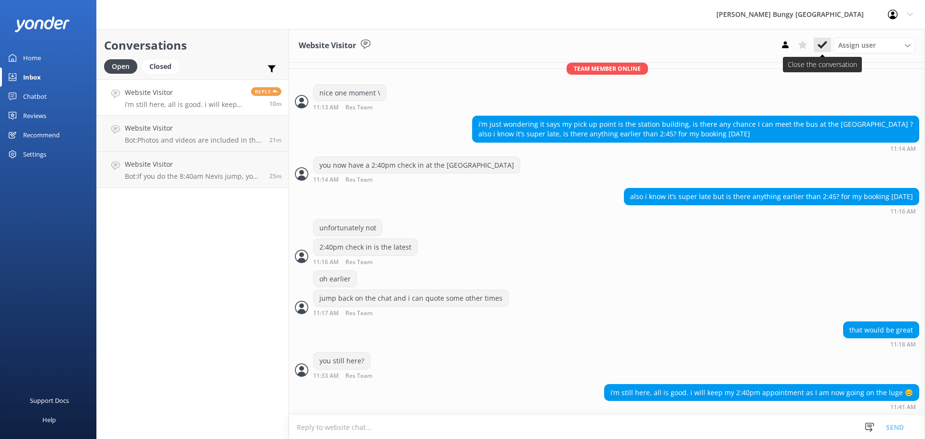
click at [820, 43] on icon at bounding box center [823, 45] width 10 height 10
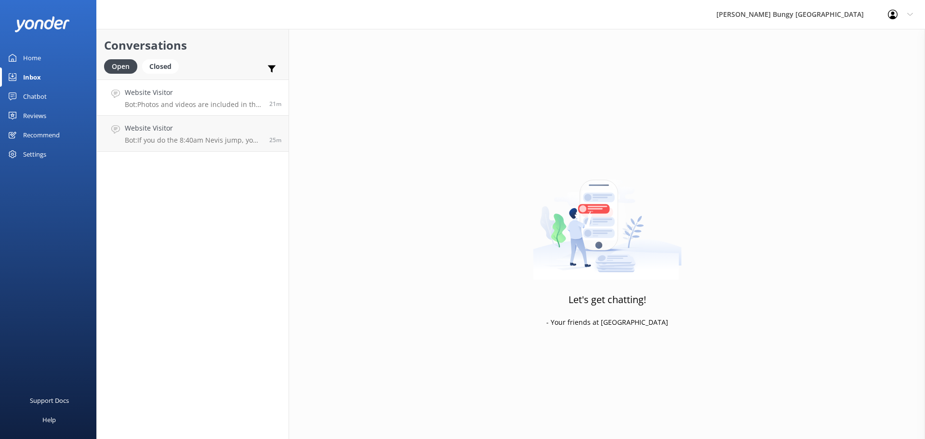
click at [237, 107] on p "Bot: Photos and videos are included in the price of all our activities, except …" at bounding box center [193, 104] width 137 height 9
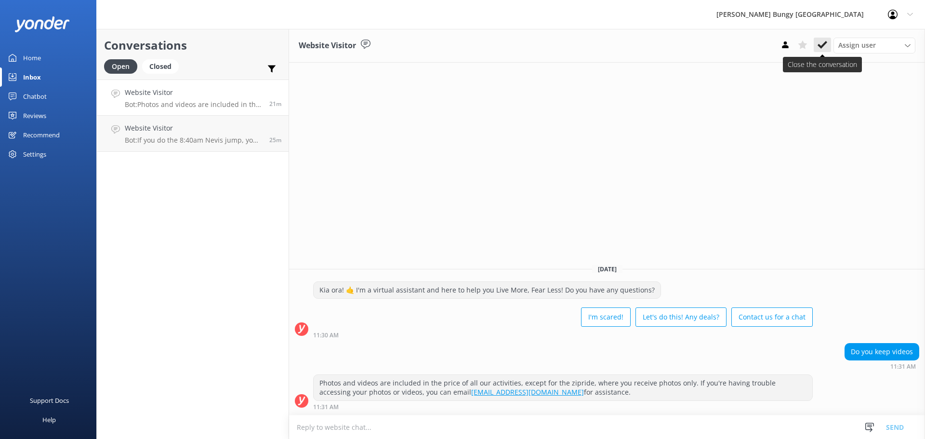
click at [825, 40] on icon at bounding box center [823, 45] width 10 height 10
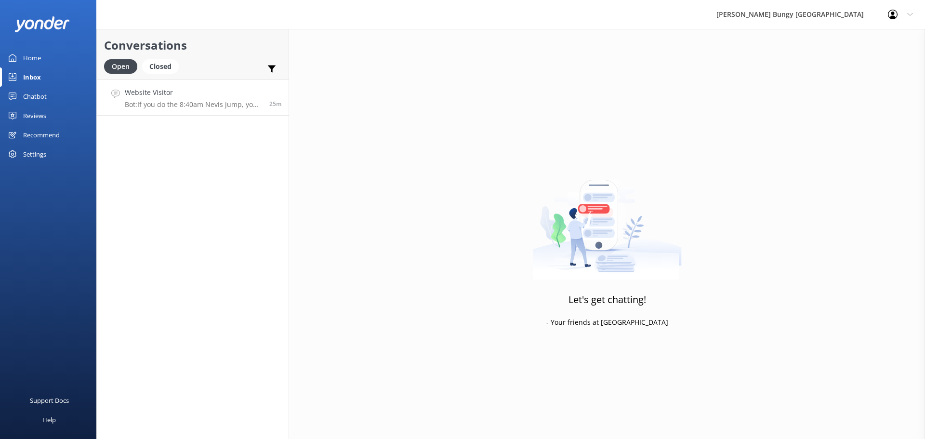
click at [237, 105] on p "Bot: If you do the 8:40am Nevis jump, you should finish around 12:40pm, as the …" at bounding box center [193, 104] width 137 height 9
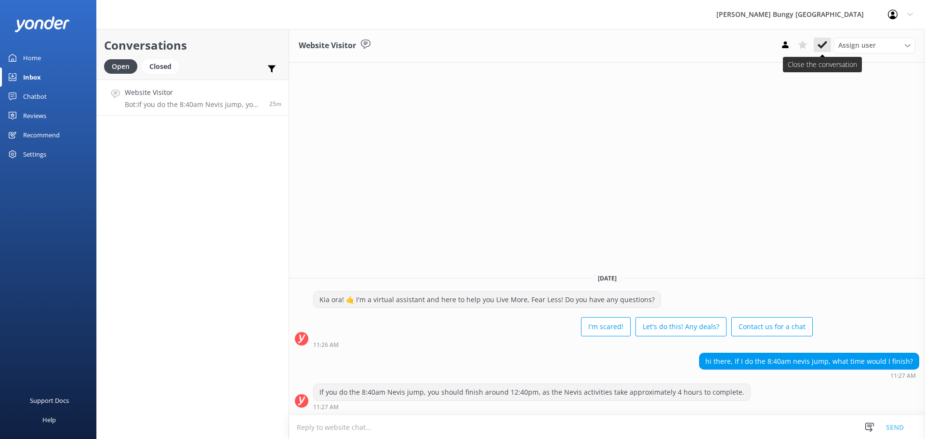
click at [822, 45] on icon at bounding box center [823, 45] width 10 height 10
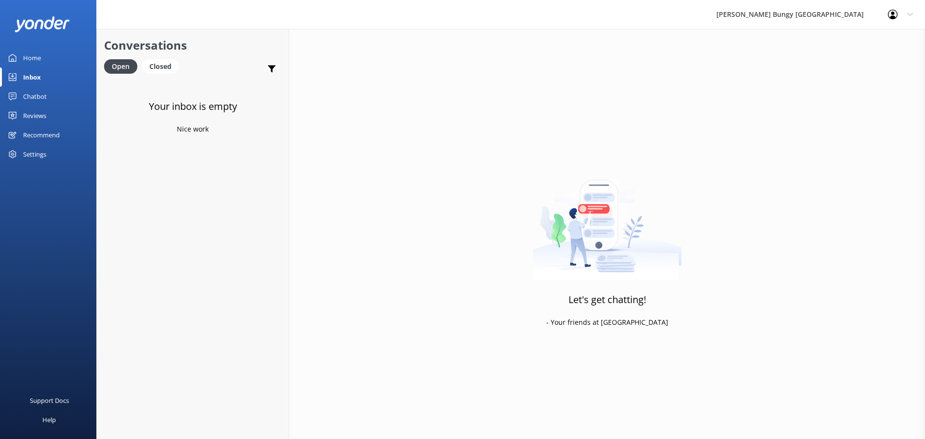
click at [145, 176] on div "Your inbox is empty Nice work" at bounding box center [193, 299] width 192 height 439
click at [116, 237] on div "Your inbox is empty Nice work" at bounding box center [193, 299] width 192 height 439
click at [275, 230] on div "Your inbox is empty Nice work" at bounding box center [193, 299] width 192 height 439
click at [252, 174] on div "Your inbox is empty Nice work" at bounding box center [193, 299] width 192 height 439
click at [214, 119] on div "Your inbox is empty Nice work" at bounding box center [193, 299] width 192 height 439
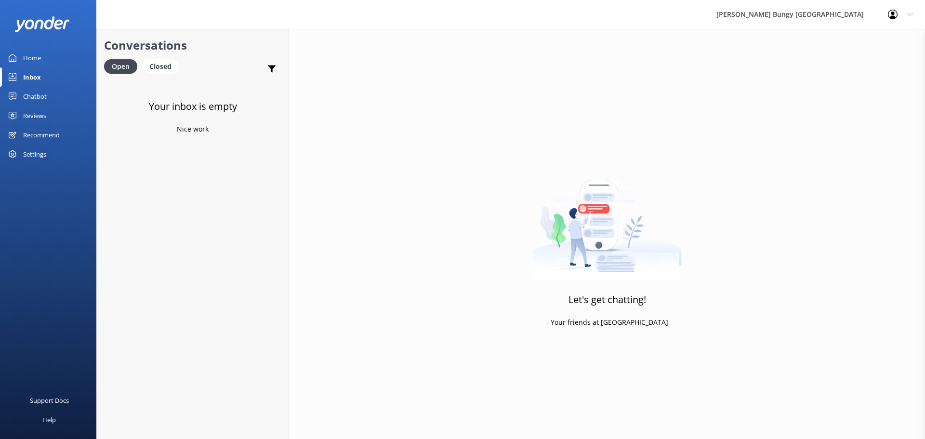
click at [214, 119] on div "Your inbox is empty Nice work" at bounding box center [193, 299] width 192 height 439
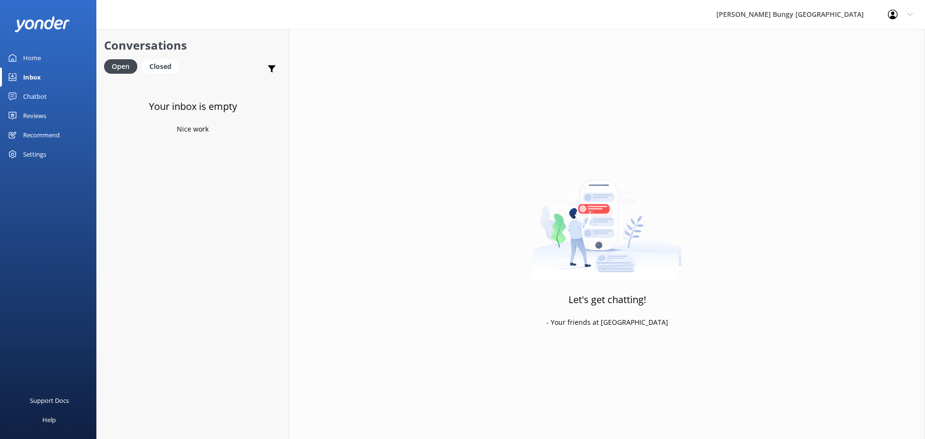
click at [210, 147] on div "Your inbox is empty Nice work" at bounding box center [193, 299] width 192 height 439
drag, startPoint x: 211, startPoint y: 142, endPoint x: 154, endPoint y: 43, distance: 114.3
click at [154, 43] on div "Conversations Open Closed Important Assigned to me Unassigned Your inbox is emp…" at bounding box center [192, 234] width 193 height 410
click at [164, 80] on div "Your inbox is empty Nice work" at bounding box center [193, 299] width 192 height 439
click at [159, 105] on p "Bot: Booking directly through our website always offers the best prices. Our co…" at bounding box center [193, 104] width 137 height 9
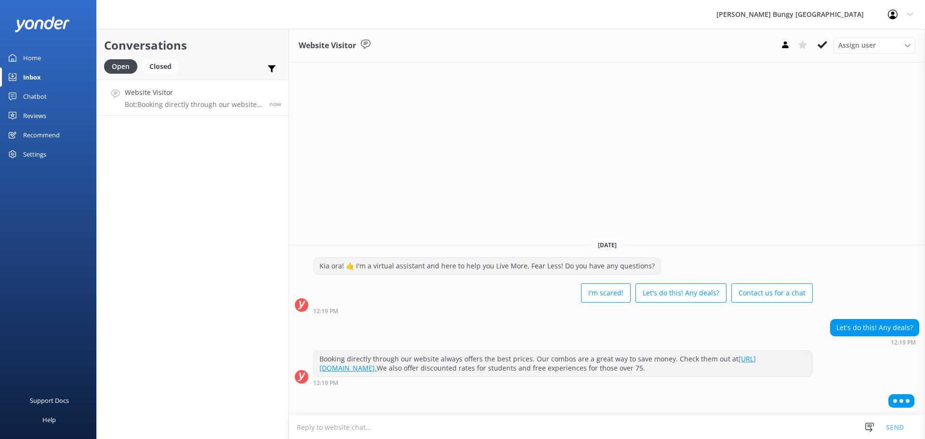
click at [496, 435] on textarea at bounding box center [607, 427] width 636 height 24
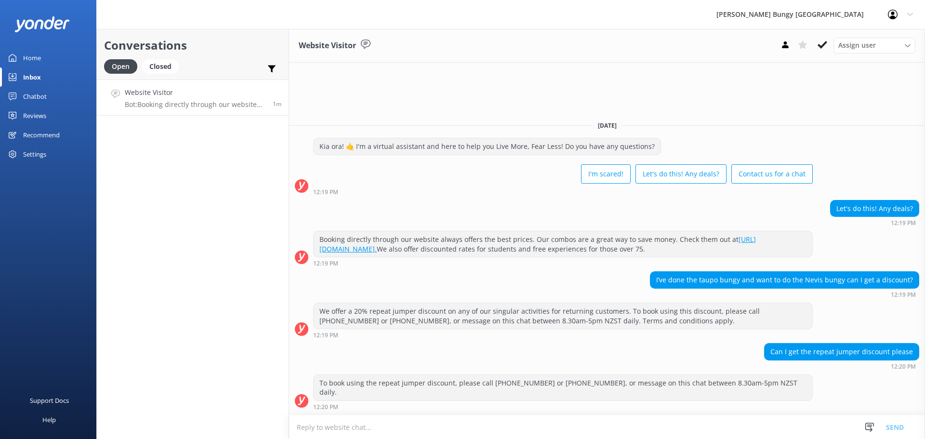
click at [469, 416] on textarea at bounding box center [607, 427] width 636 height 24
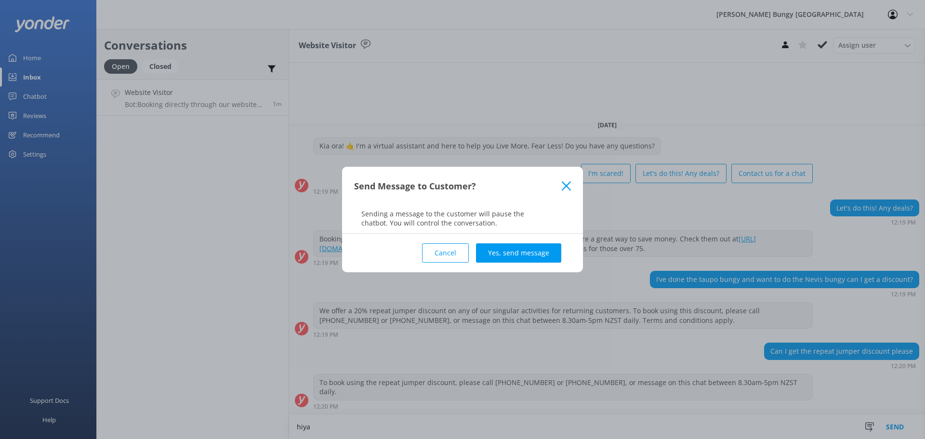
type textarea "hiya"
click at [534, 247] on button "Yes, send message" at bounding box center [518, 252] width 85 height 19
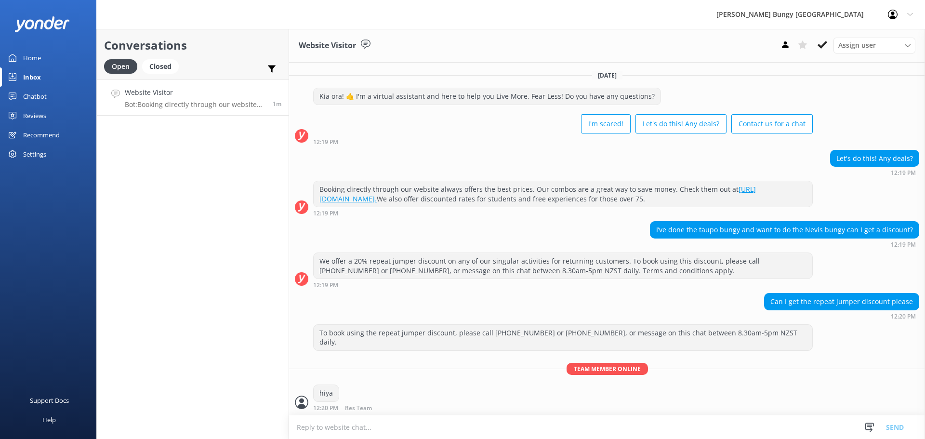
click at [459, 421] on textarea at bounding box center [607, 427] width 636 height 24
type textarea "we can apply that here"
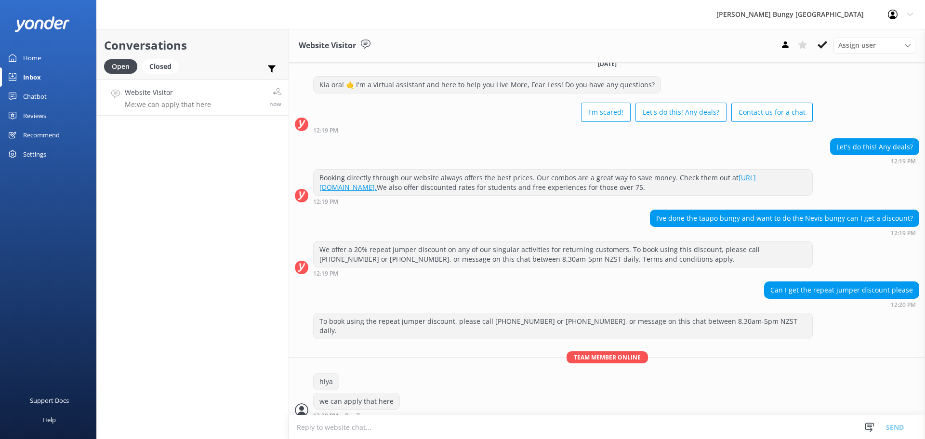
scroll to position [42, 0]
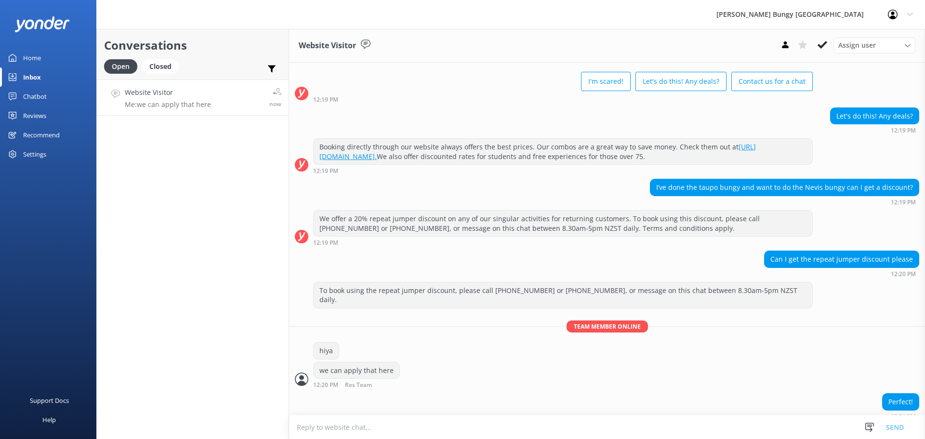
click at [514, 428] on textarea at bounding box center [607, 427] width 636 height 24
type textarea "which date were you looking at?"
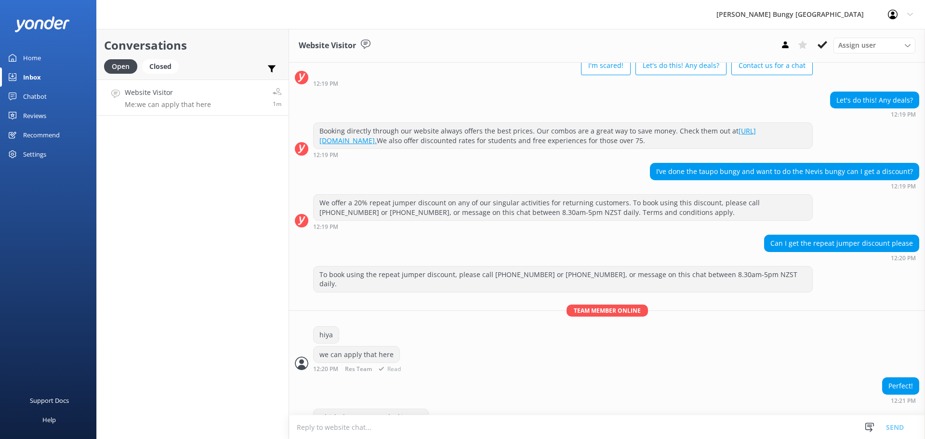
scroll to position [74, 0]
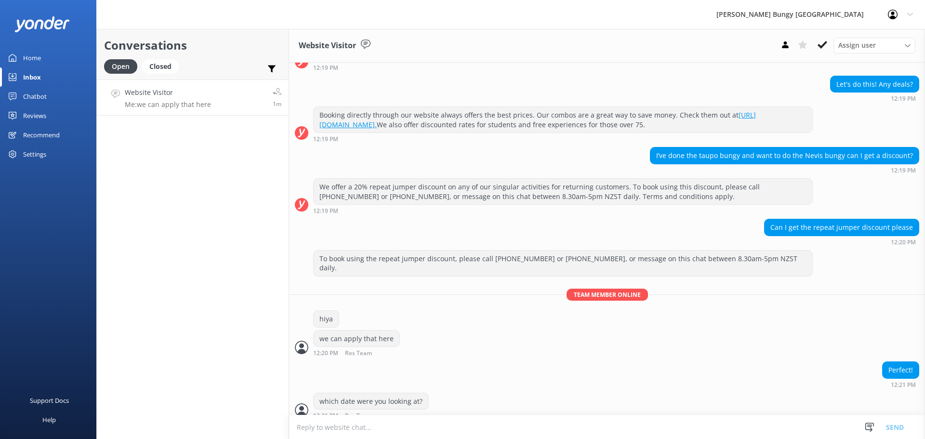
click at [615, 415] on textarea at bounding box center [607, 427] width 636 height 24
click at [238, 291] on div "Conversations Open Closed Important Assigned to me Unassigned Website Visitor M…" at bounding box center [192, 234] width 193 height 410
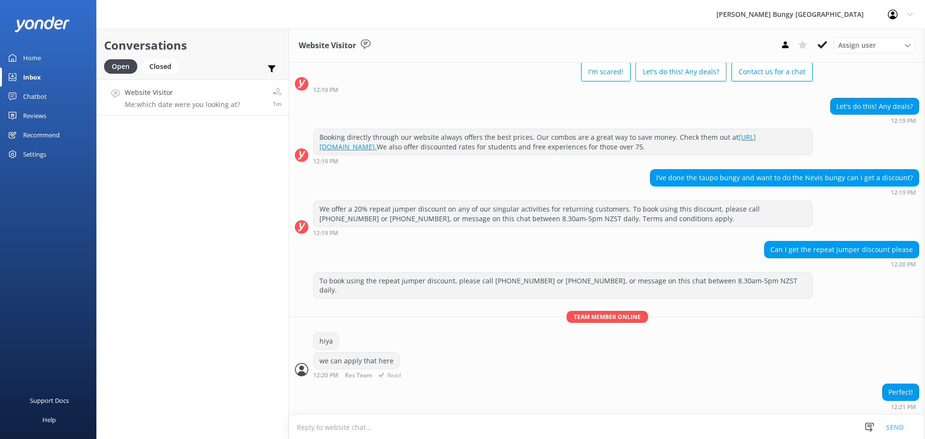
scroll to position [74, 0]
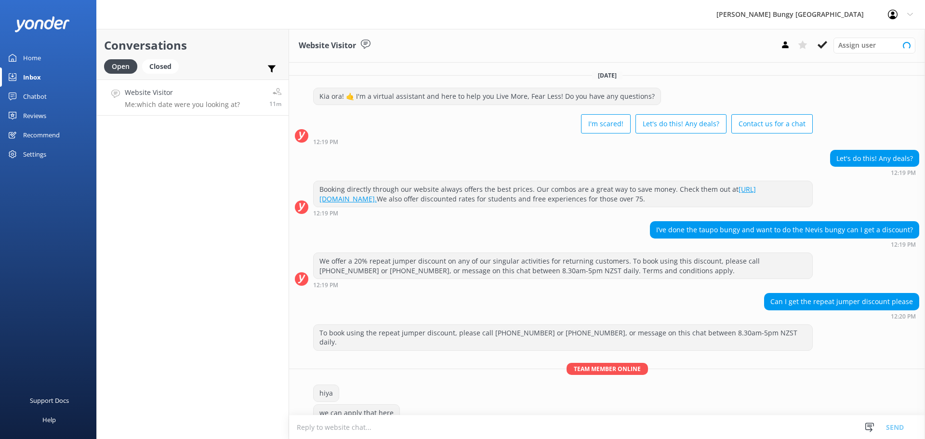
scroll to position [74, 0]
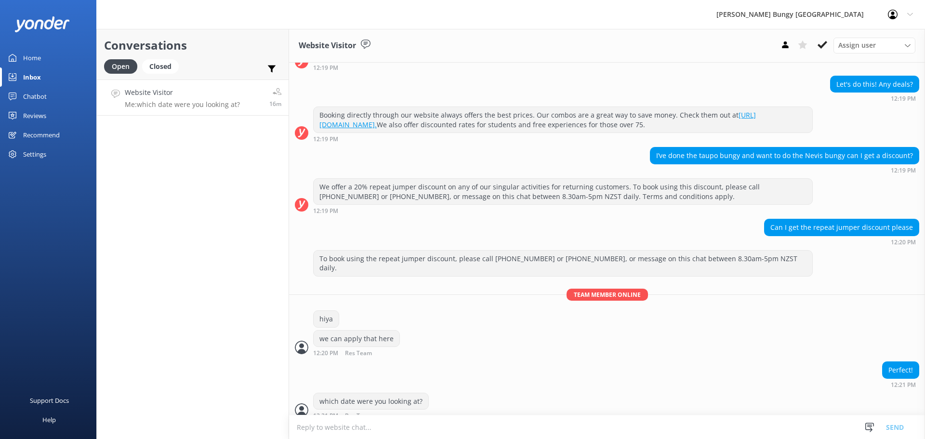
click at [168, 144] on div "Conversations Open Closed Important Assigned to me Unassigned Website Visitor M…" at bounding box center [192, 234] width 193 height 410
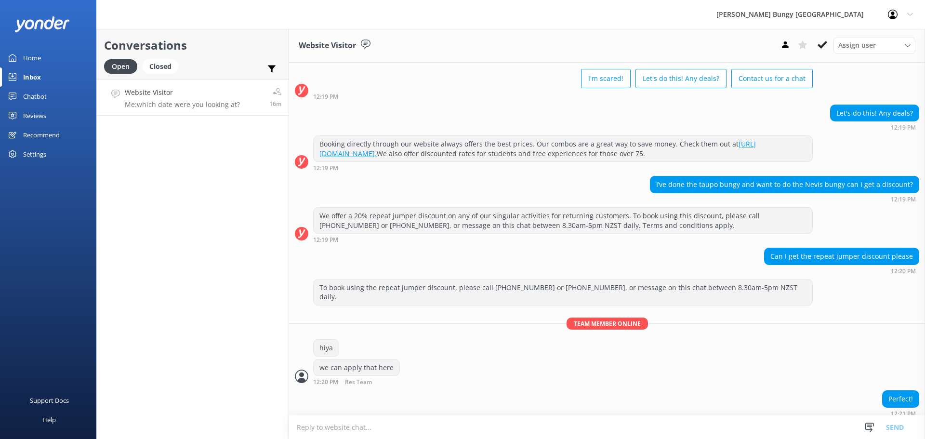
scroll to position [74, 0]
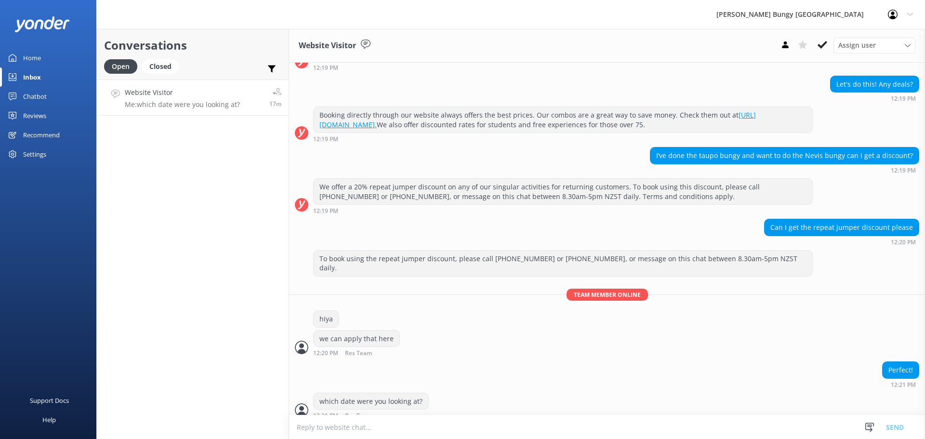
click at [104, 154] on div "Conversations Open Closed Important Assigned to me Unassigned Website Visitor M…" at bounding box center [192, 234] width 193 height 410
click at [201, 98] on div "Website Visitor Bot: - The $80 second jump price is only applicable to the Auck…" at bounding box center [193, 97] width 137 height 21
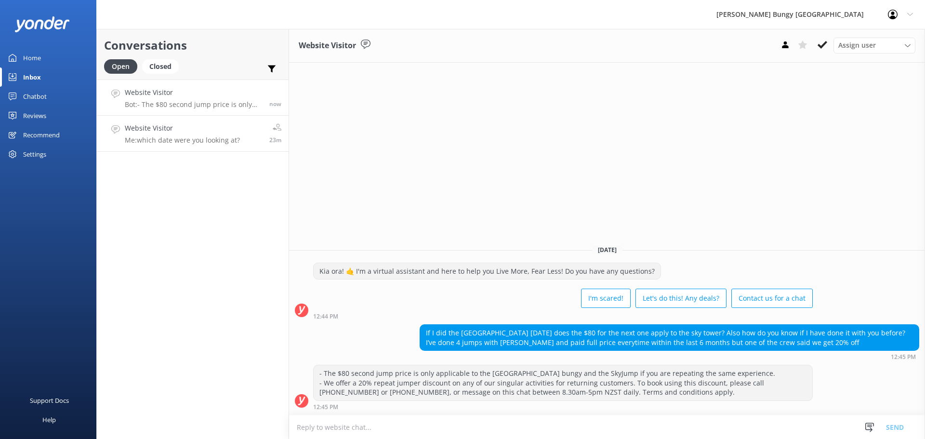
click at [239, 139] on p "Me: which date were you looking at?" at bounding box center [182, 140] width 115 height 9
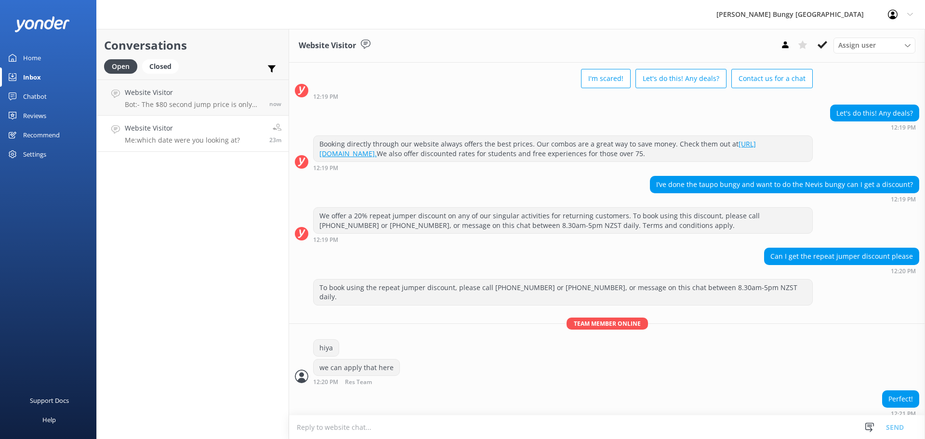
scroll to position [74, 0]
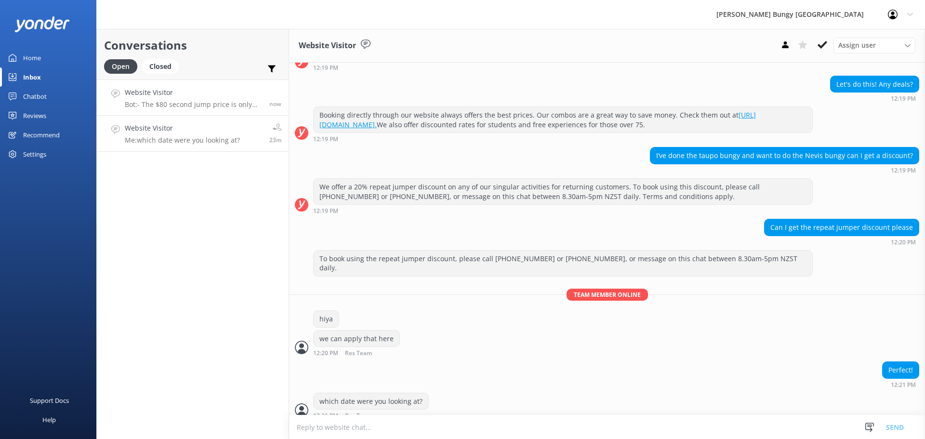
click at [225, 84] on link "Website Visitor Bot: - The $80 second jump price is only applicable to the Auck…" at bounding box center [193, 98] width 192 height 36
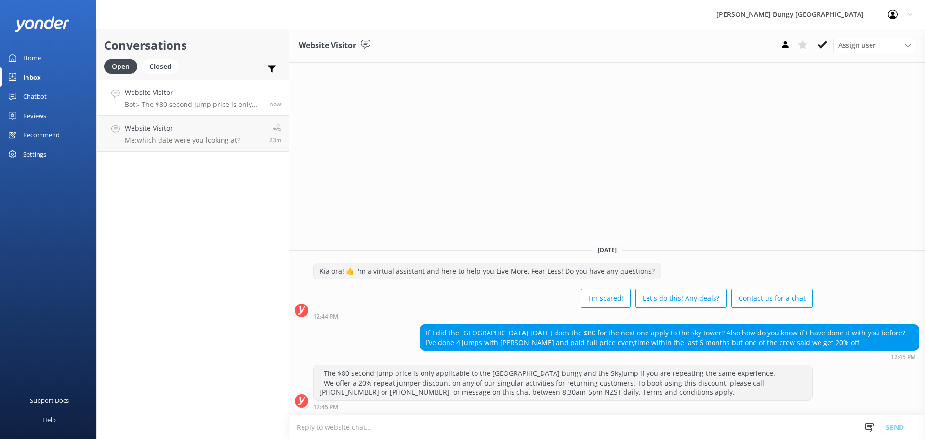
click at [432, 427] on textarea at bounding box center [607, 427] width 636 height 24
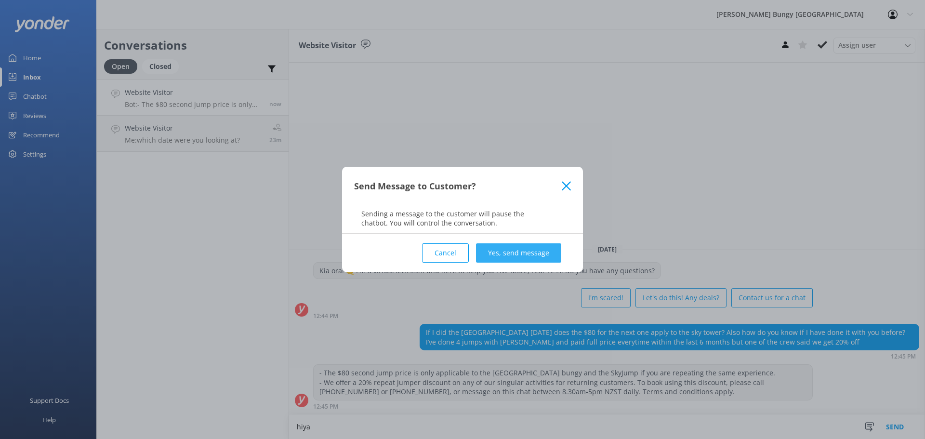
type textarea "hiya"
click at [516, 252] on button "Yes, send message" at bounding box center [518, 252] width 85 height 19
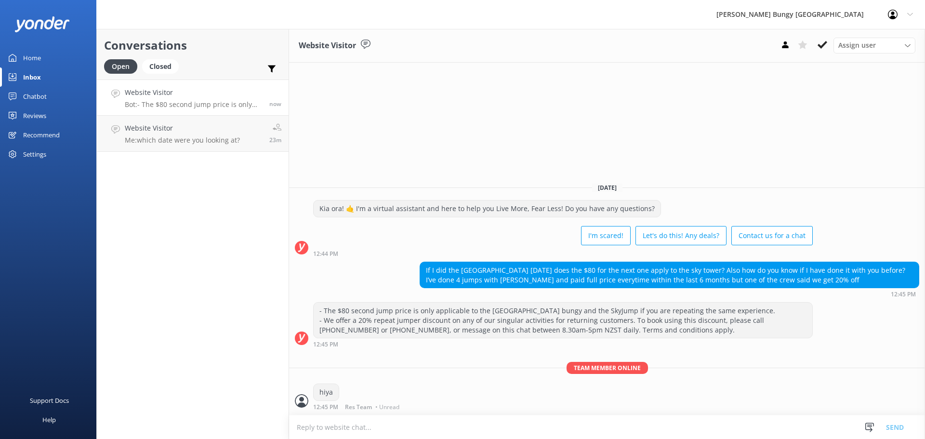
click at [497, 430] on textarea at bounding box center [607, 427] width 636 height 24
click at [439, 381] on div "Team member online hiya 12:45 PM Res Team • Unread" at bounding box center [607, 388] width 636 height 53
click at [454, 422] on textarea at bounding box center [607, 427] width 636 height 24
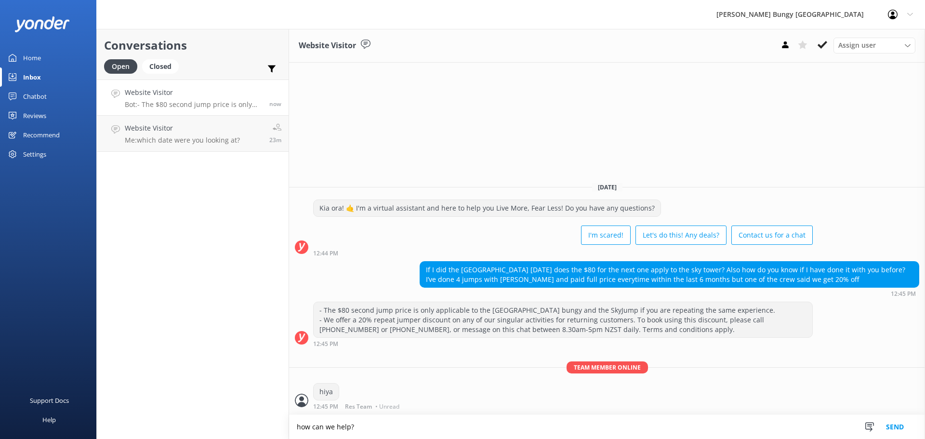
type textarea "how can we help?"
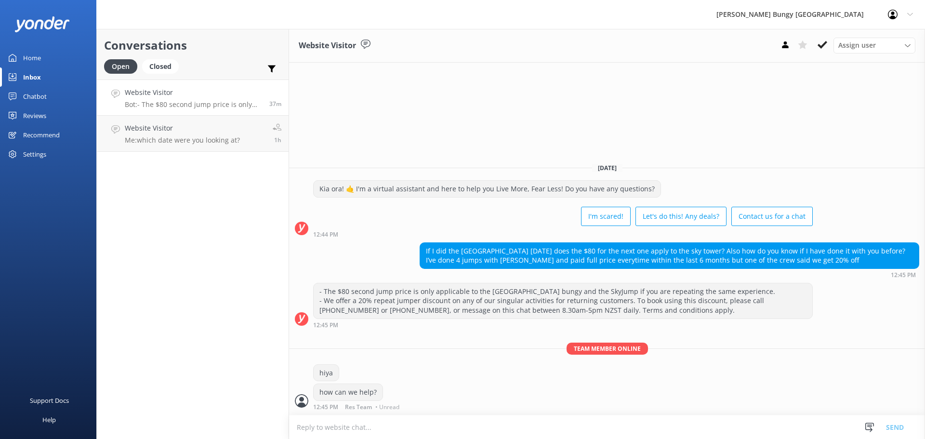
click at [162, 186] on div "Conversations Open Closed Important Assigned to me Unassigned Website Visitor B…" at bounding box center [192, 234] width 193 height 410
click at [170, 132] on h4 "Website Visitor" at bounding box center [182, 128] width 115 height 11
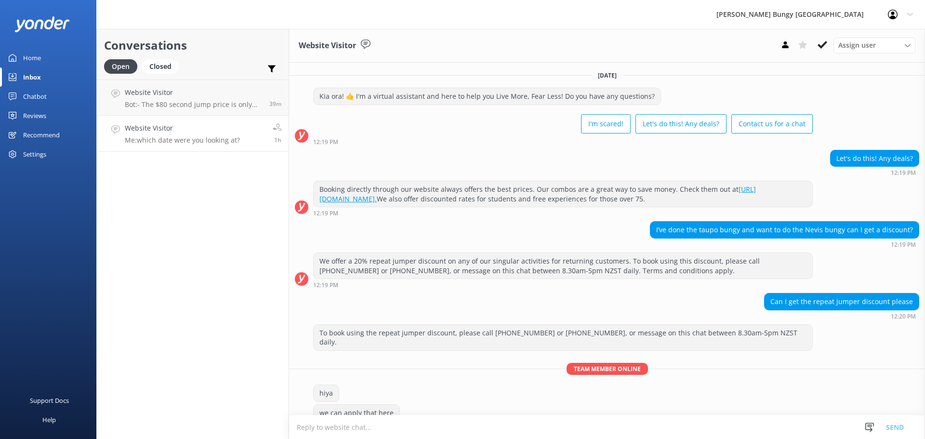
scroll to position [74, 0]
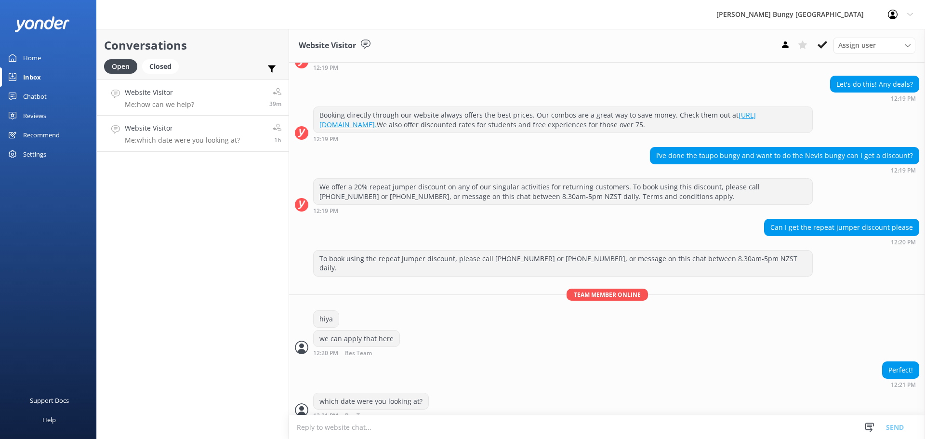
click at [168, 102] on p "Me: how can we help?" at bounding box center [159, 104] width 69 height 9
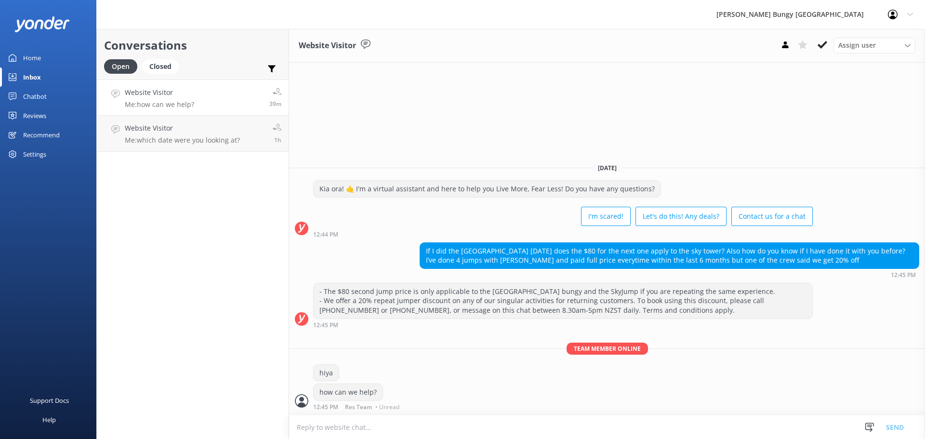
click at [268, 198] on div "Conversations Open Closed Important Assigned to me Unassigned Website Visitor M…" at bounding box center [192, 234] width 193 height 410
click at [234, 134] on h4 "Website Visitor" at bounding box center [182, 128] width 115 height 11
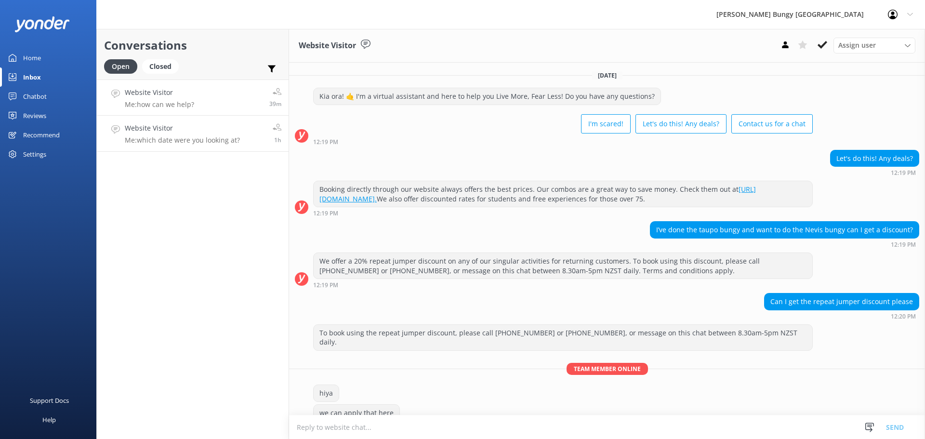
click at [228, 90] on link "Website Visitor Me: how can we help? 39m" at bounding box center [193, 98] width 192 height 36
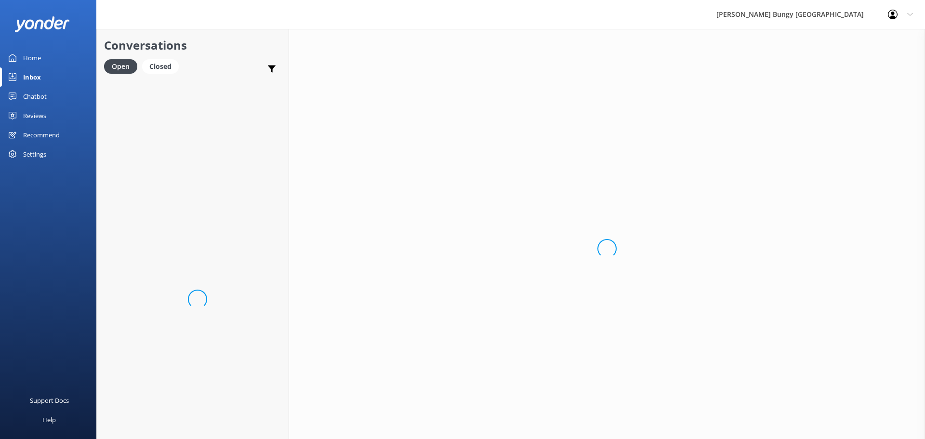
click at [213, 233] on div "Loading.." at bounding box center [193, 299] width 192 height 439
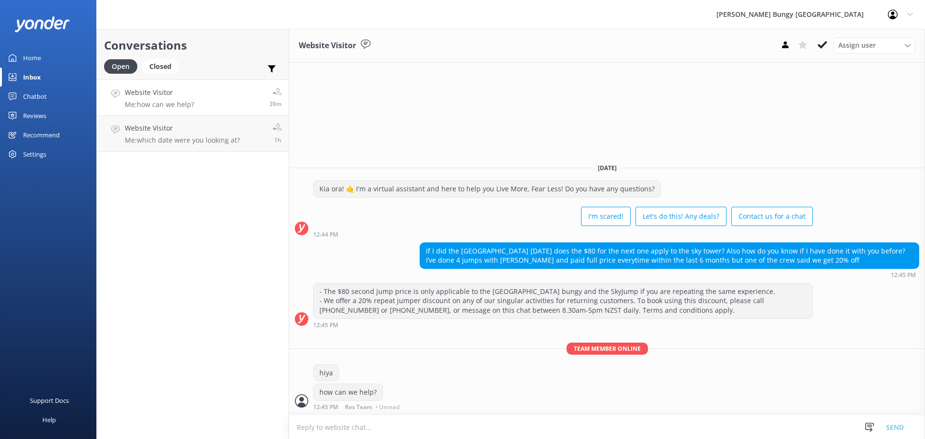
click at [198, 154] on div "Conversations Open Closed Important Assigned to me Unassigned Website Visitor M…" at bounding box center [192, 234] width 193 height 410
click at [198, 150] on link "Website Visitor Me: which date were you looking at? 1h" at bounding box center [193, 134] width 192 height 36
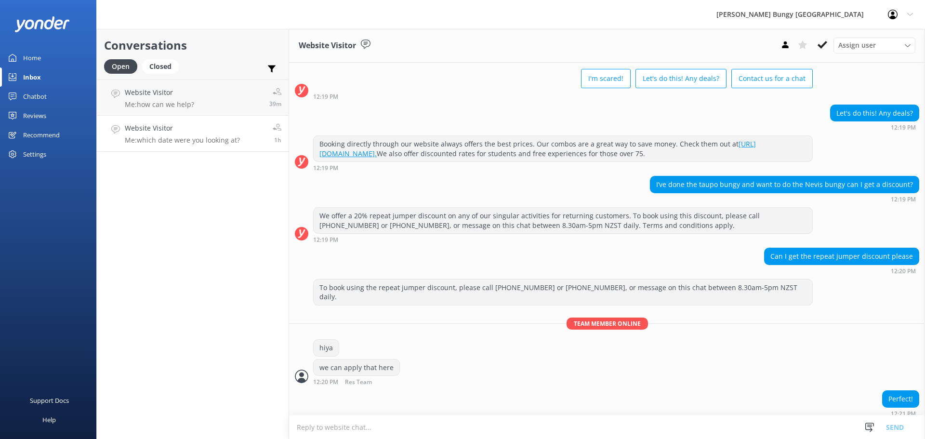
scroll to position [74, 0]
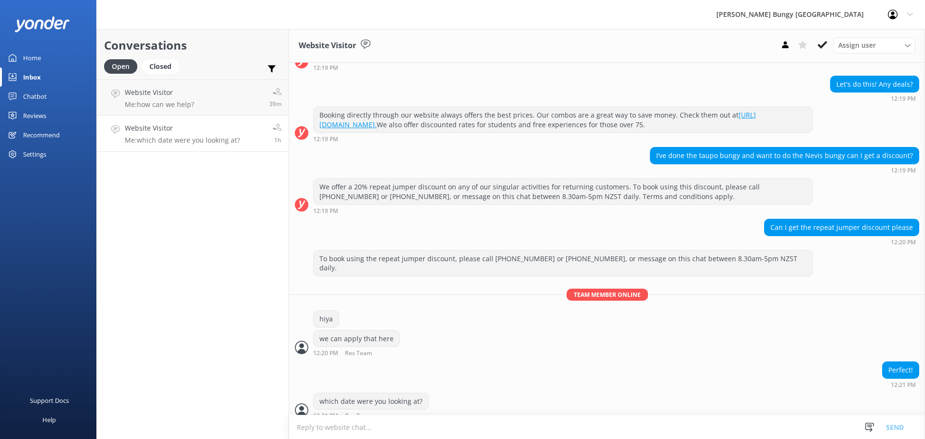
click at [198, 150] on link "Website Visitor Me: which date were you looking at? 1h" at bounding box center [193, 134] width 192 height 36
click at [818, 49] on icon at bounding box center [823, 45] width 10 height 10
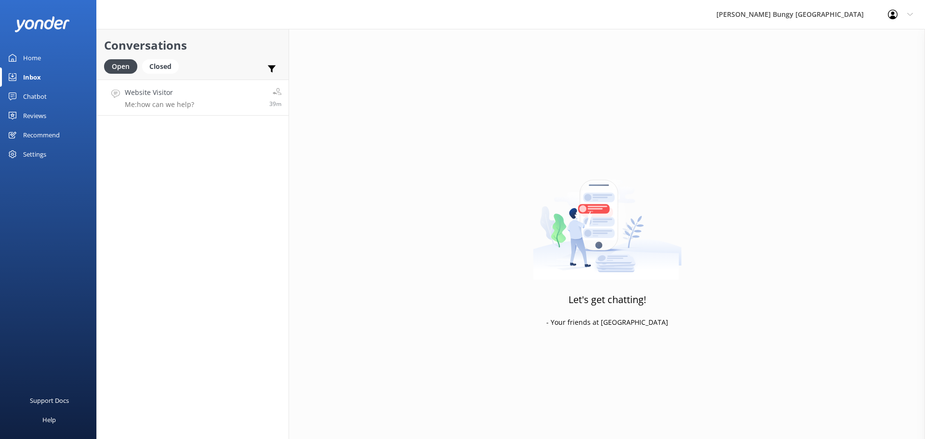
click at [123, 96] on link "Website Visitor Me: how can we help? 39m" at bounding box center [193, 98] width 192 height 36
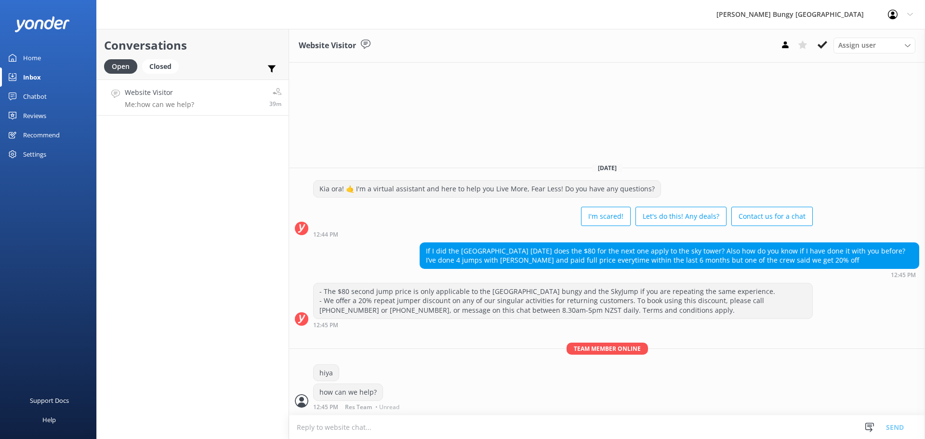
click at [258, 190] on div "Conversations Open Closed Important Assigned to me Unassigned Website Visitor M…" at bounding box center [192, 234] width 193 height 410
click at [187, 97] on h4 "Website Visitor" at bounding box center [159, 92] width 69 height 11
click at [182, 201] on div "Conversations Open Closed Important Assigned to me Unassigned Website Visitor M…" at bounding box center [192, 234] width 193 height 410
